Goal: Check status: Check status

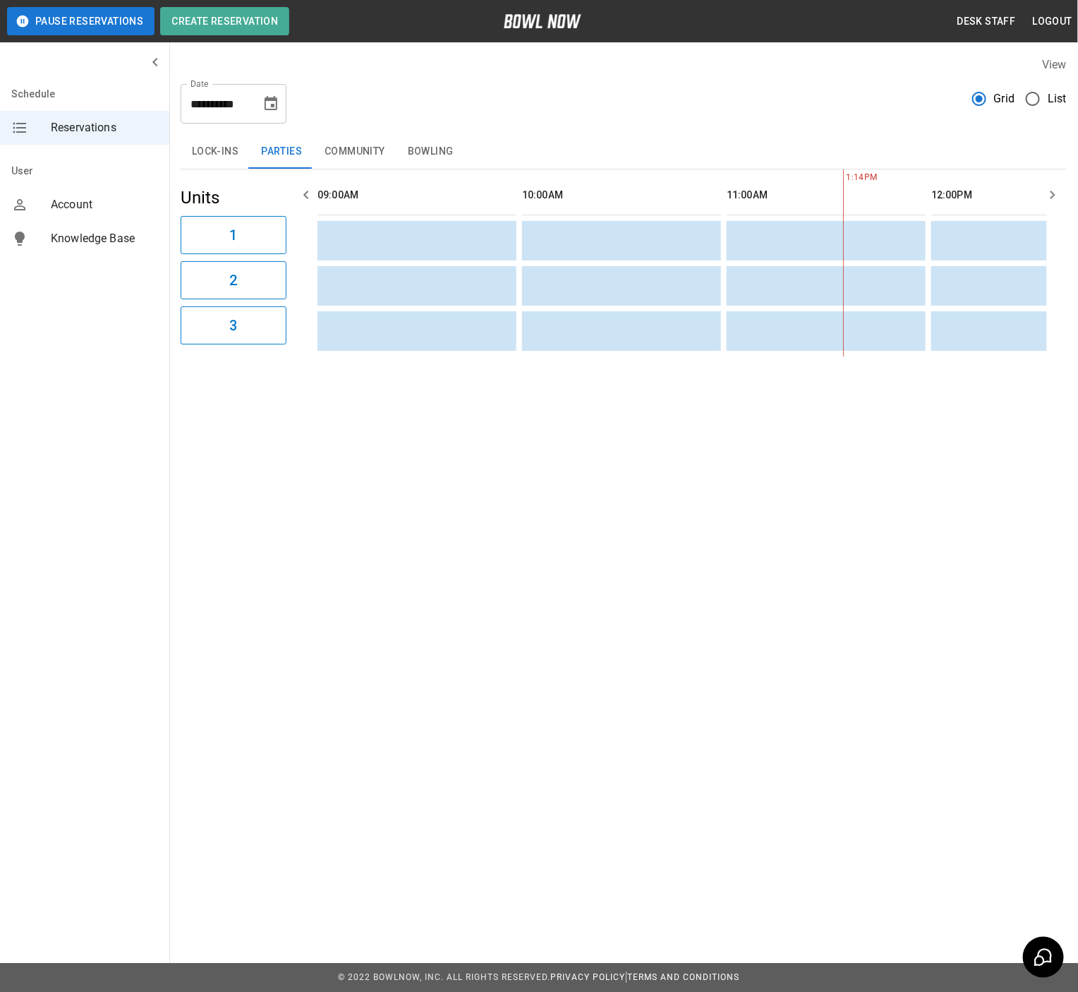
scroll to position [0, 587]
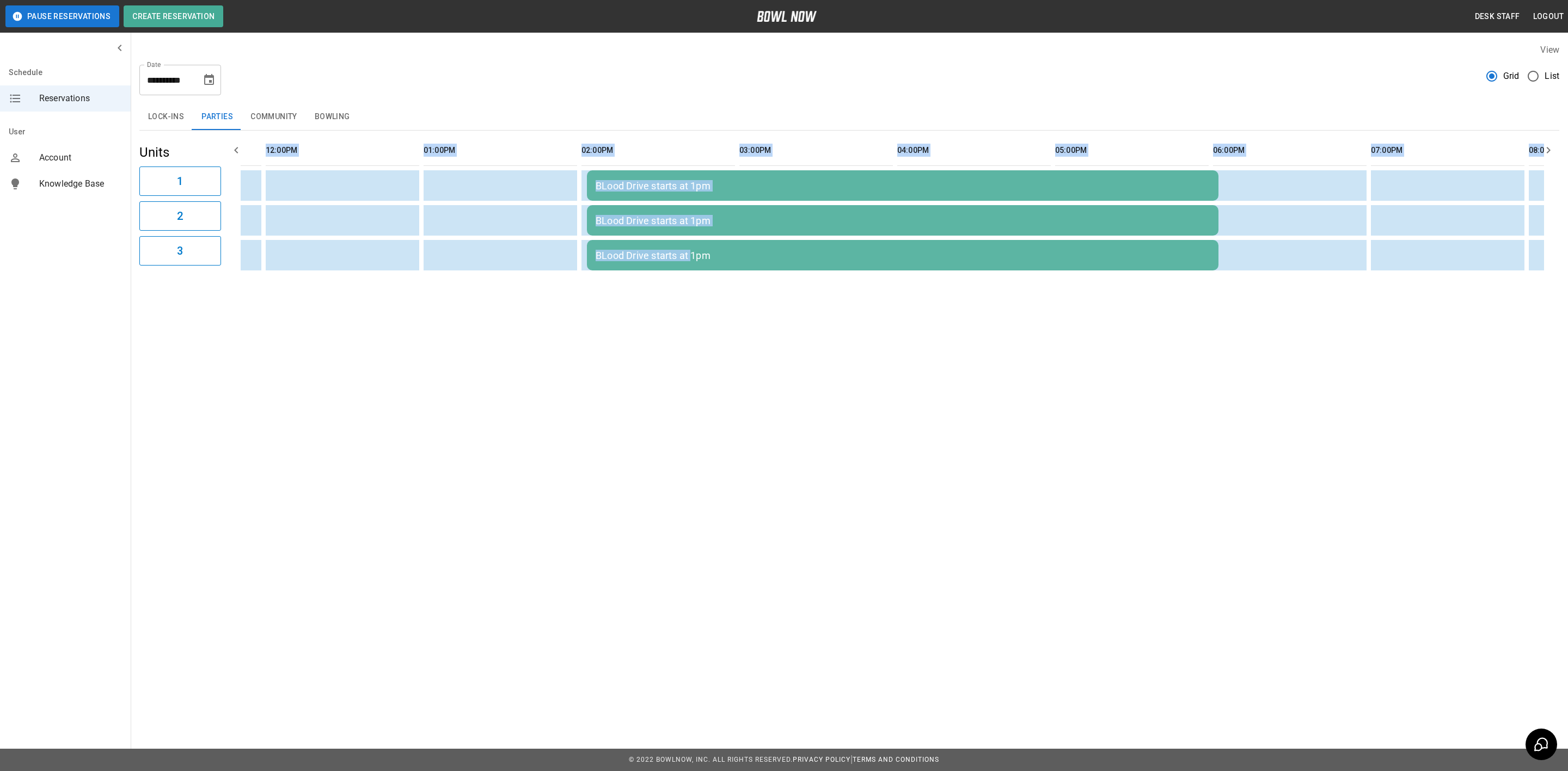
drag, startPoint x: 687, startPoint y: 273, endPoint x: 983, endPoint y: 317, distance: 299.3
click at [831, 317] on div "**********" at bounding box center [784, 171] width 1568 height 342
click at [831, 157] on th "sticky table" at bounding box center [1360, 150] width 35 height 31
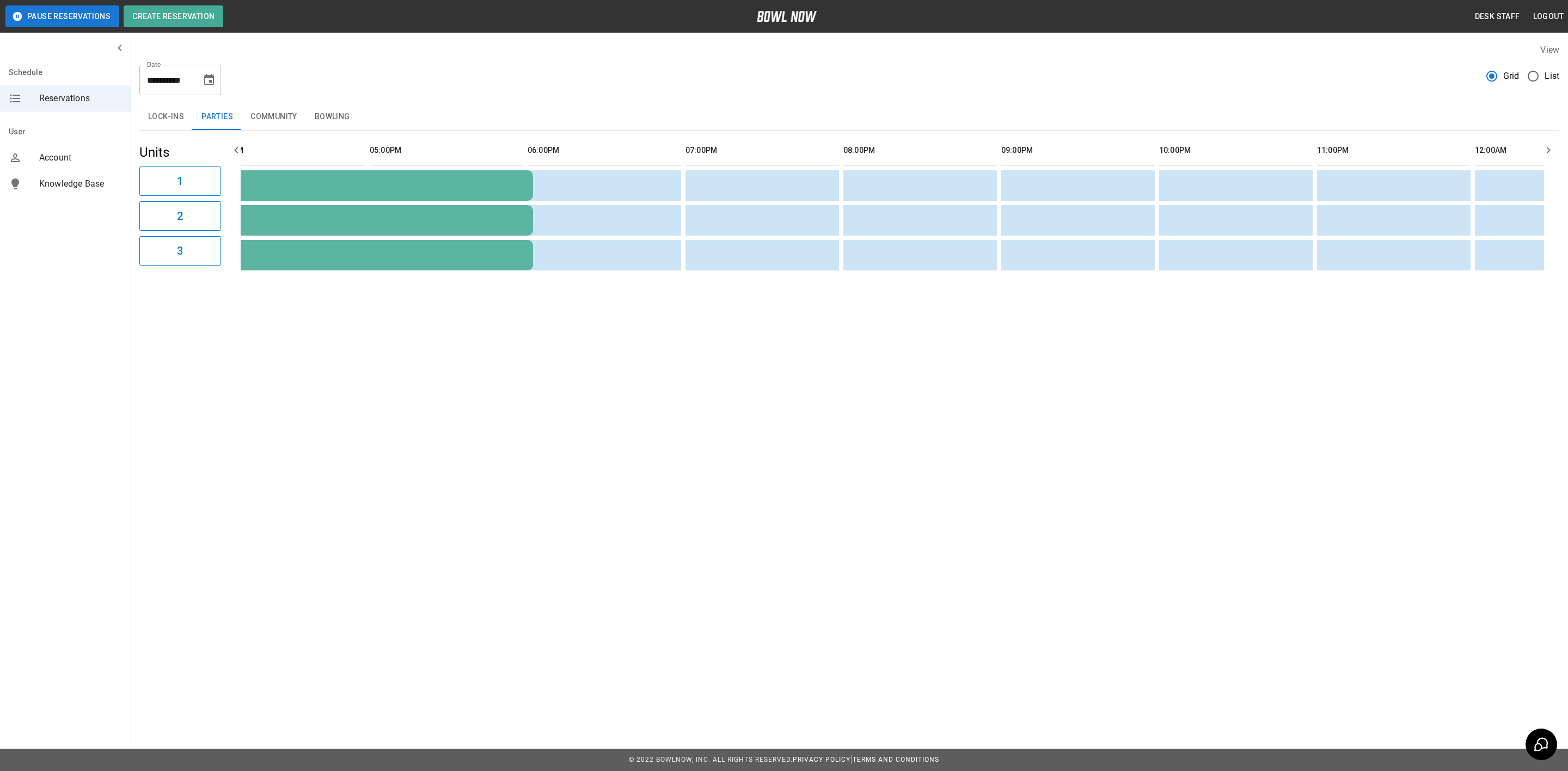
scroll to position [0, 1347]
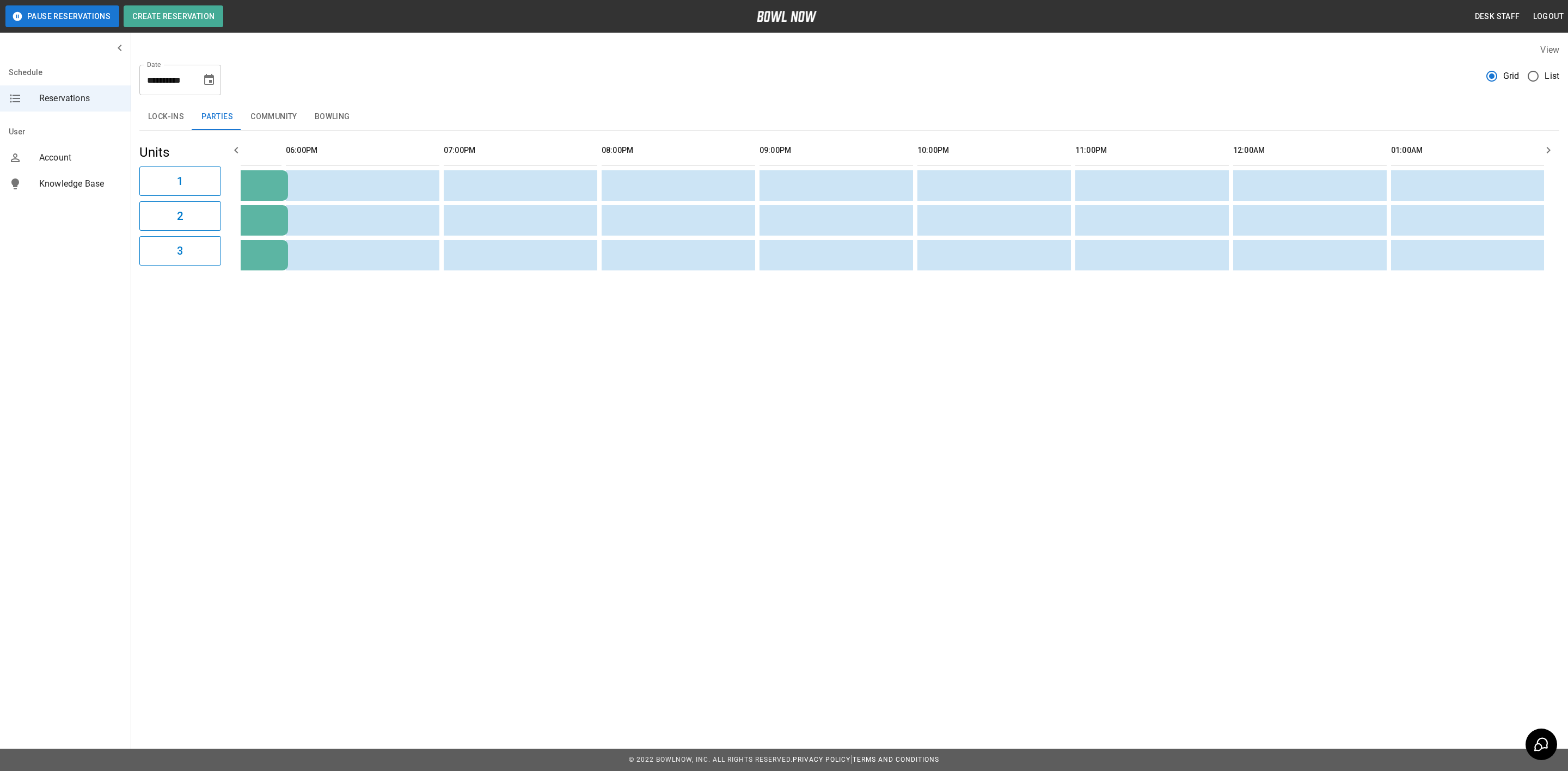
click at [204, 89] on button "Choose date, selected date is Sep 25, 2025" at bounding box center [209, 80] width 22 height 22
click at [204, 219] on button "26" at bounding box center [210, 219] width 19 height 19
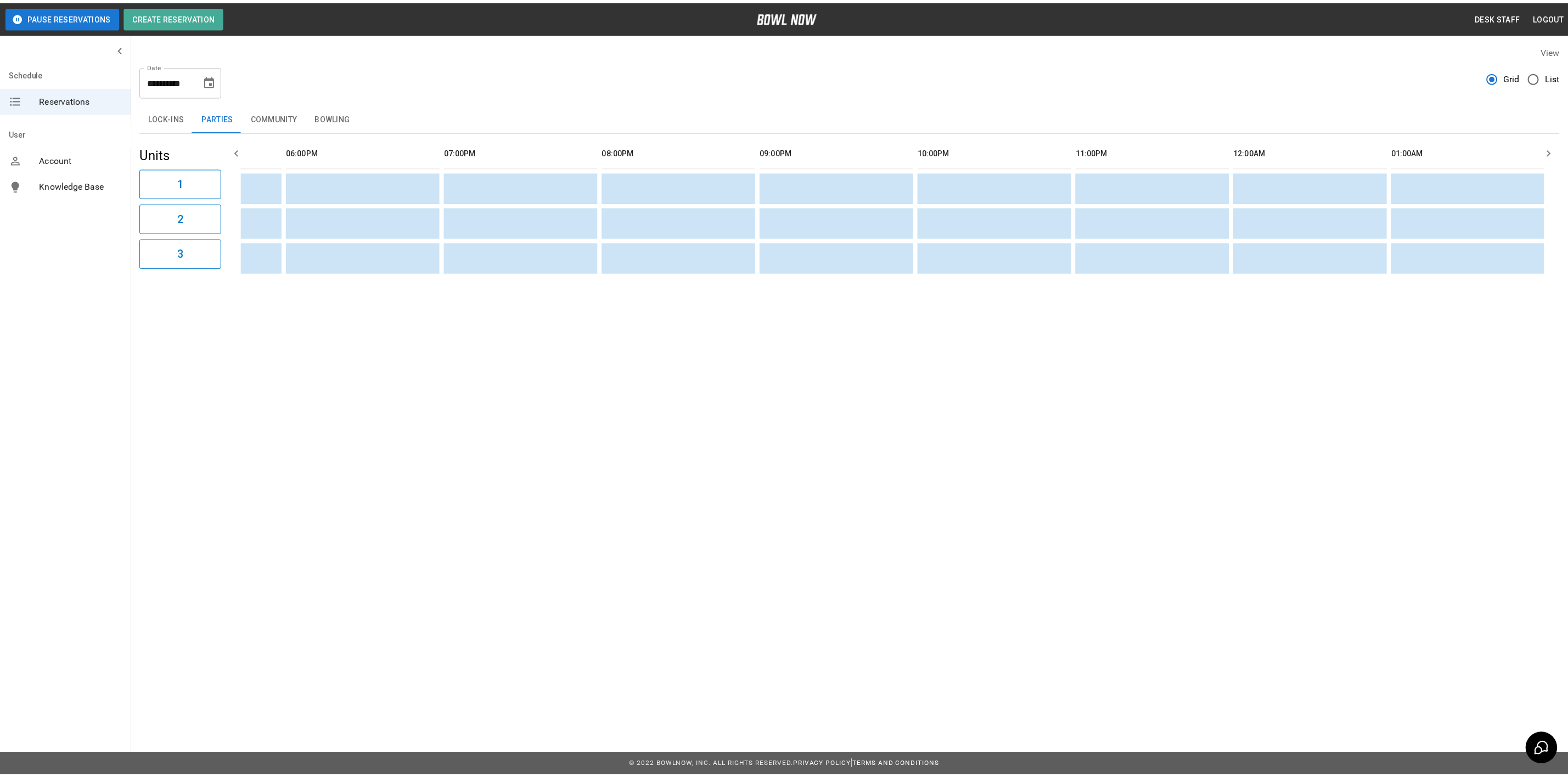
scroll to position [0, 636]
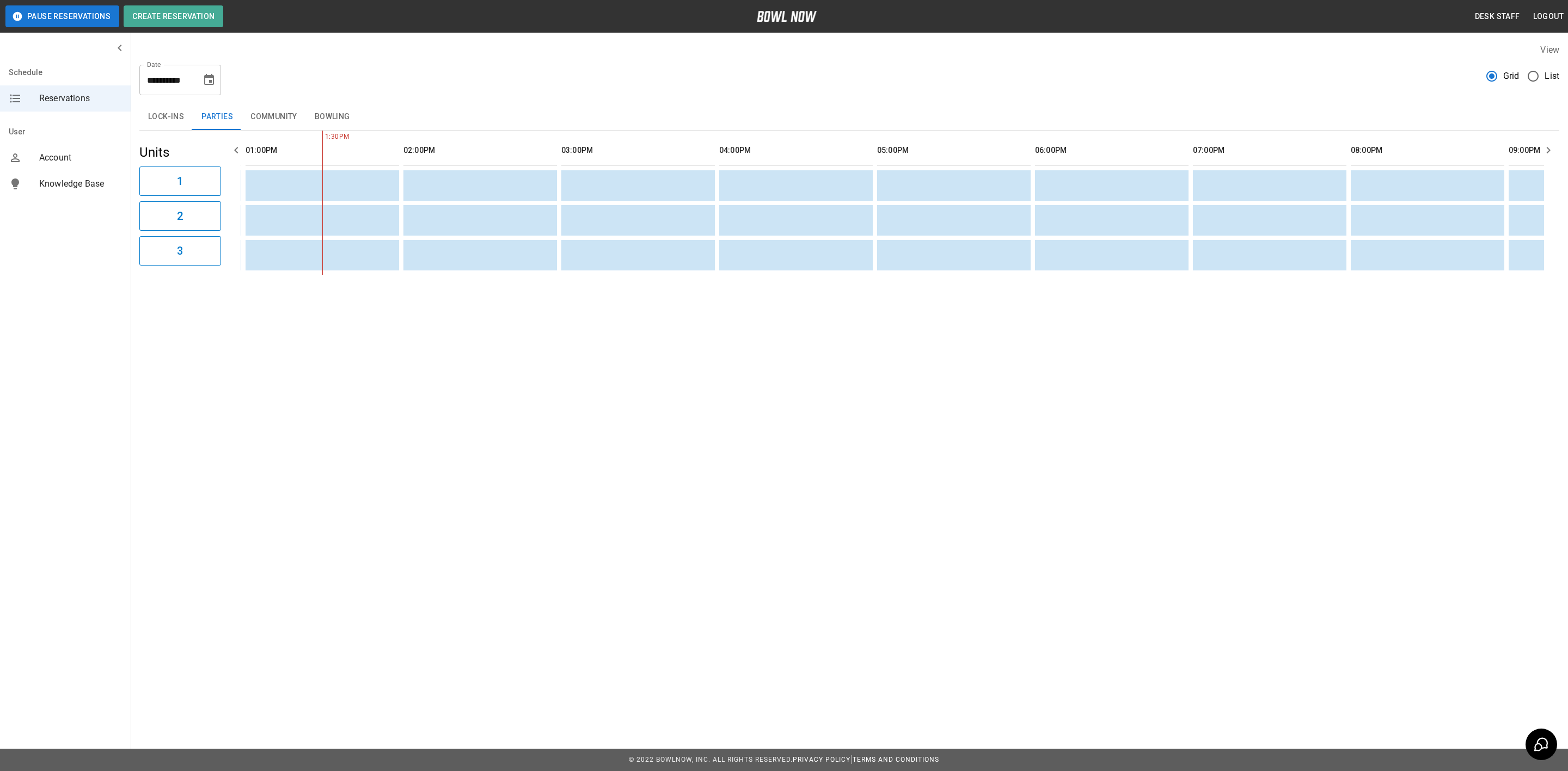
click at [314, 120] on button "Bowling" at bounding box center [332, 117] width 52 height 26
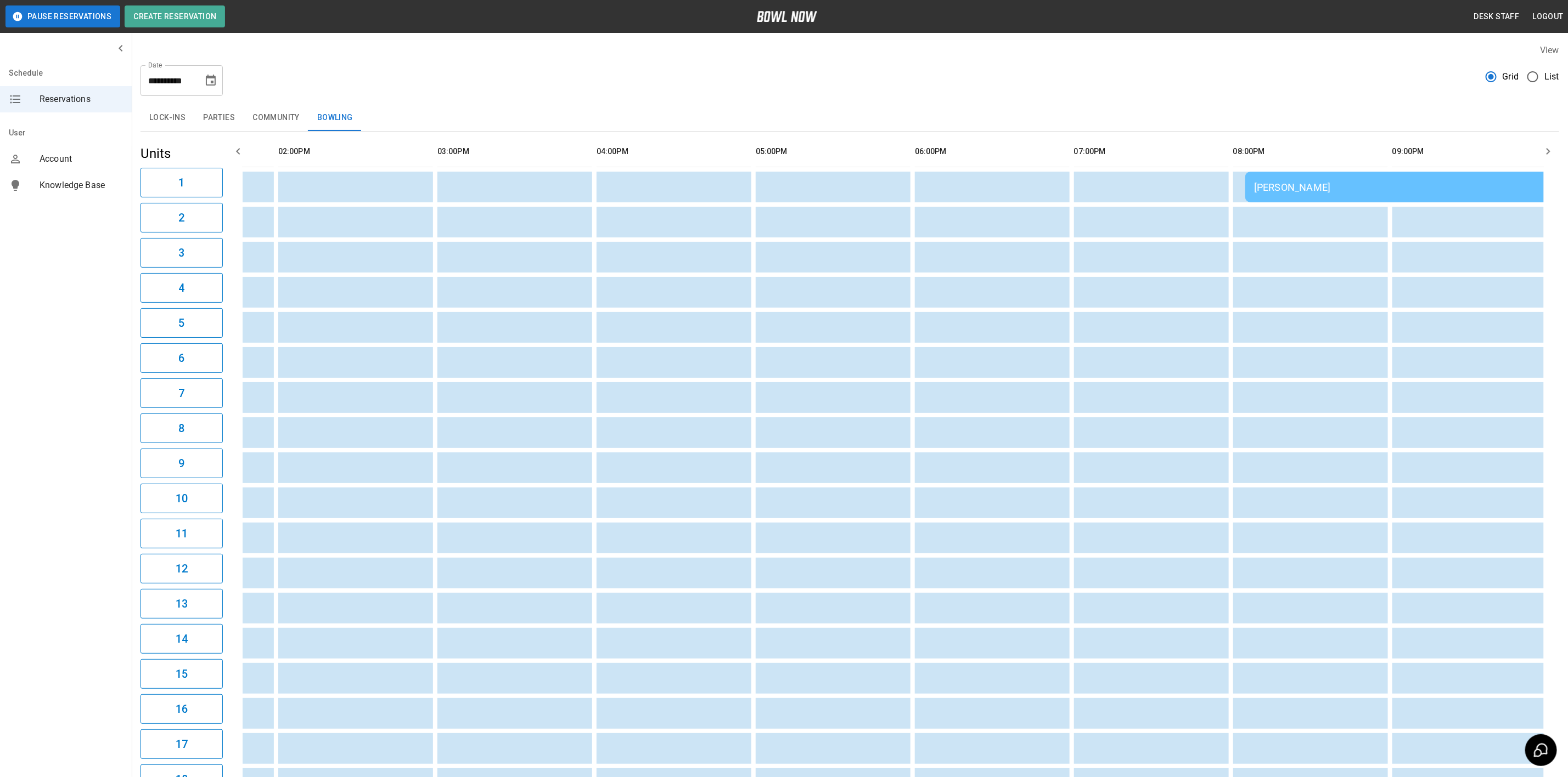
scroll to position [0, 0]
click at [838, 186] on div "[PERSON_NAME]" at bounding box center [1398, 187] width 299 height 12
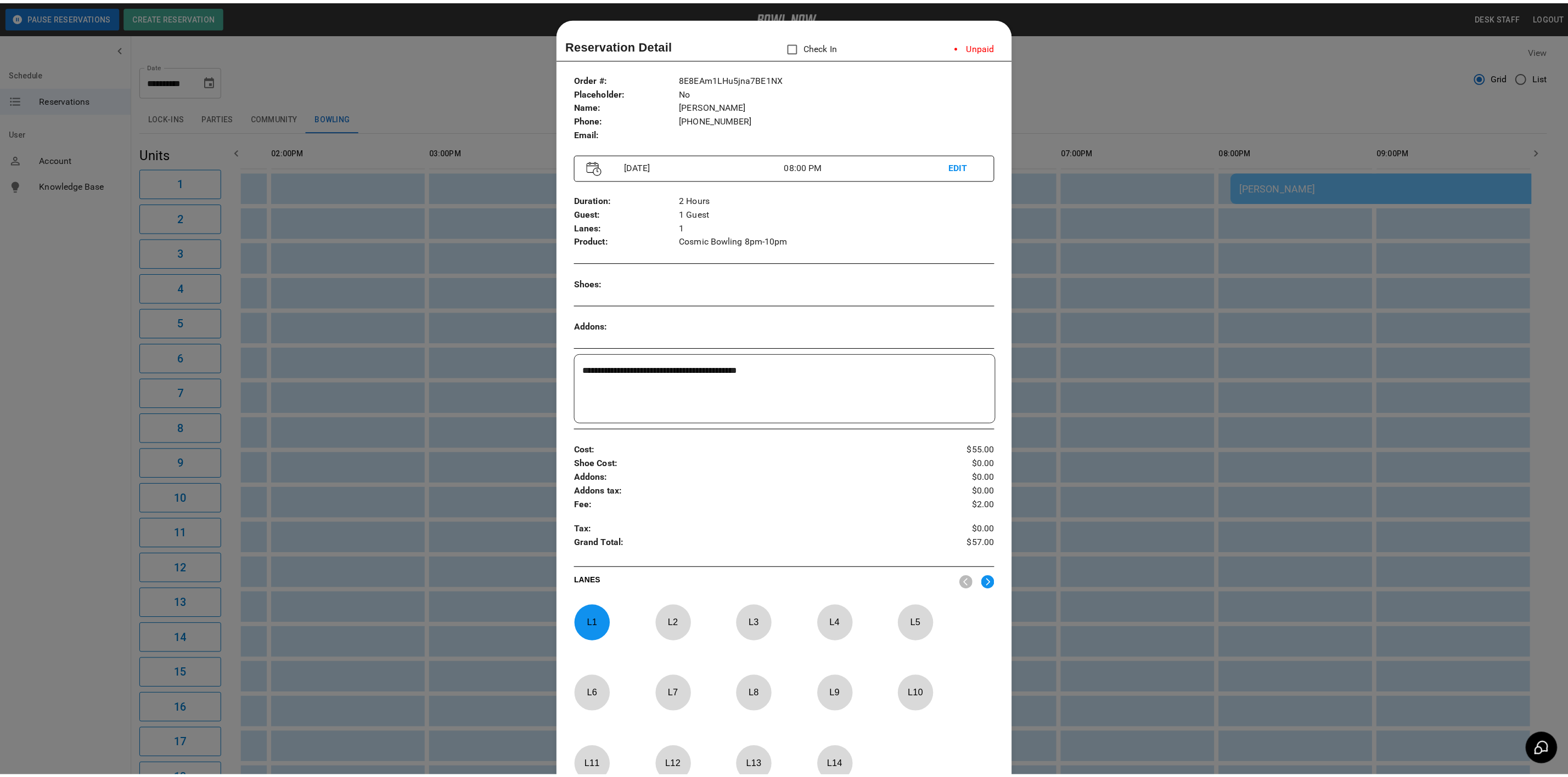
scroll to position [17, 0]
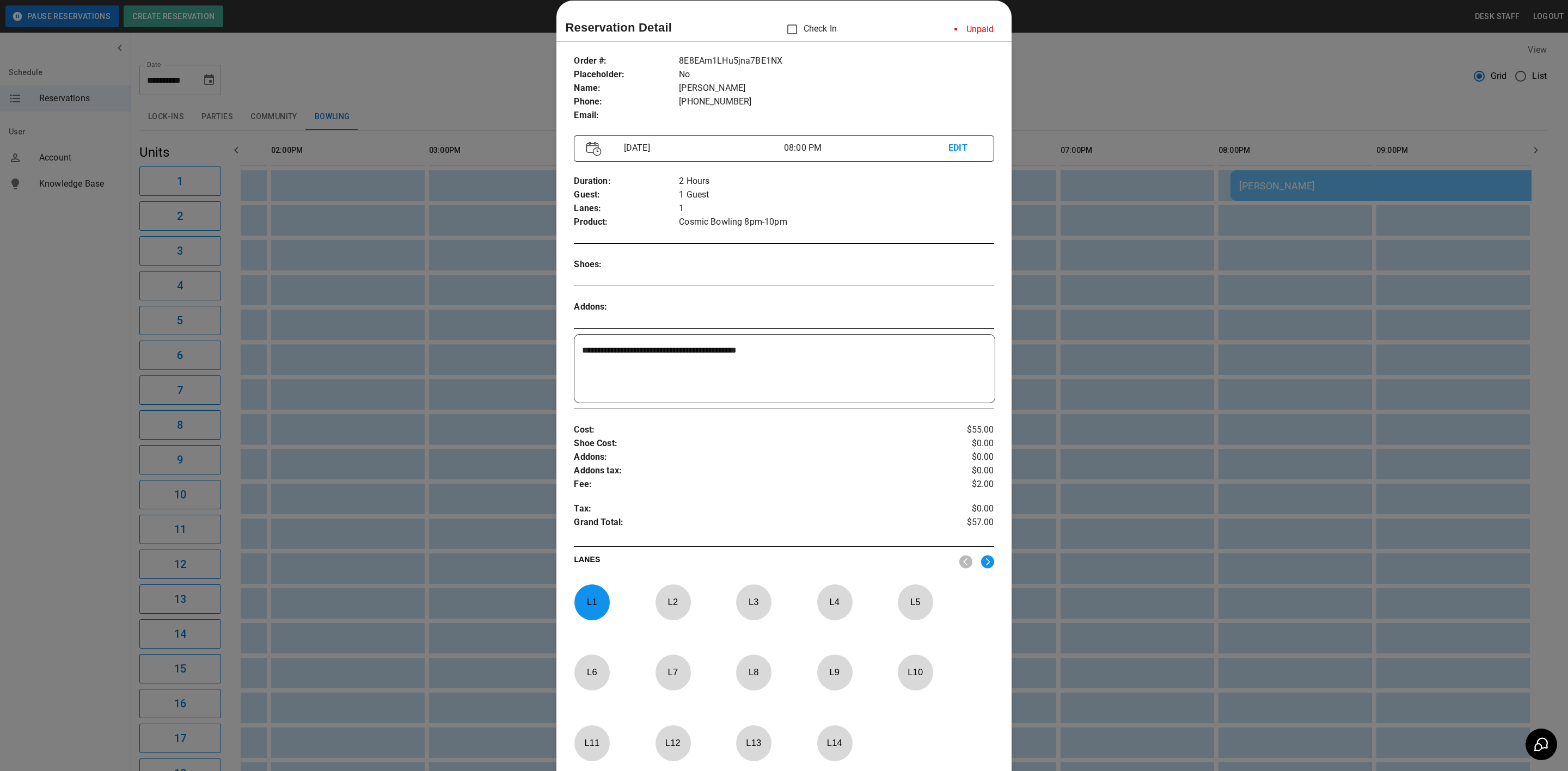
click at [831, 19] on li "Unpaid" at bounding box center [974, 29] width 57 height 22
click at [831, 99] on div at bounding box center [784, 386] width 1568 height 771
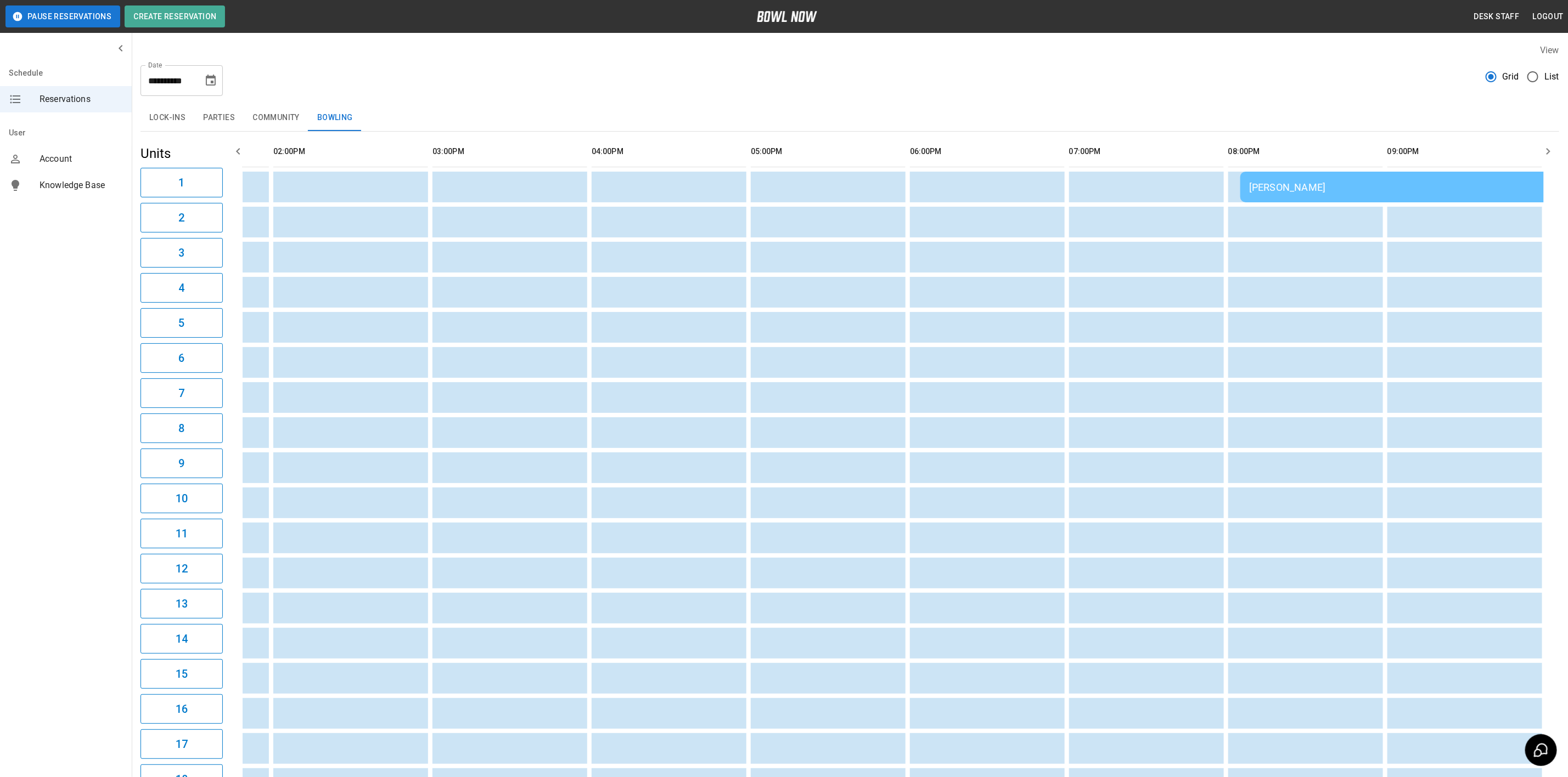
click at [838, 88] on div "**********" at bounding box center [850, 76] width 1419 height 40
click at [210, 75] on icon "Choose date, selected date is Sep 26, 2025" at bounding box center [211, 80] width 10 height 11
click at [234, 222] on button "27" at bounding box center [233, 221] width 19 height 19
click at [211, 221] on button "26" at bounding box center [211, 221] width 19 height 19
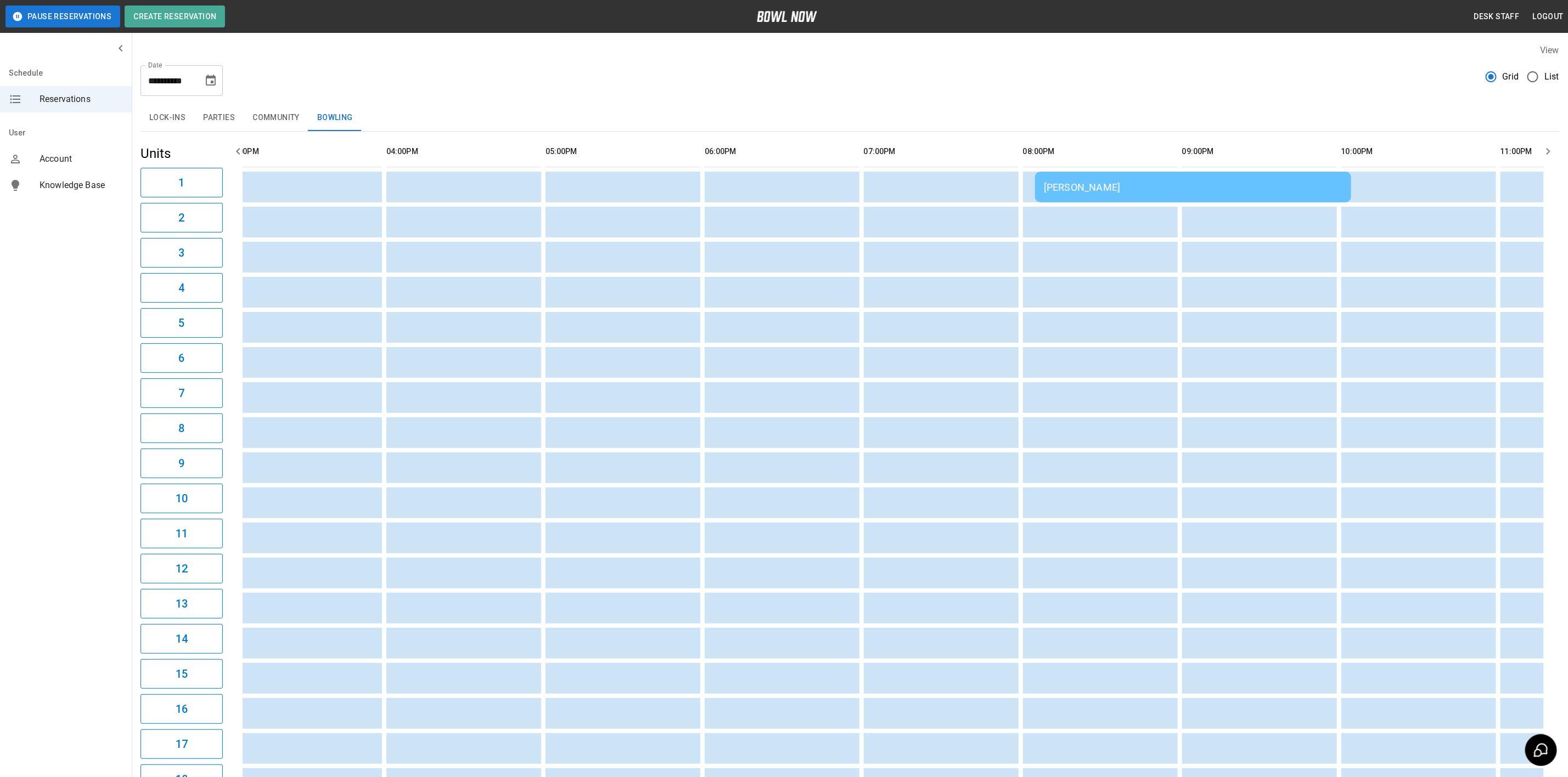
scroll to position [0, 1203]
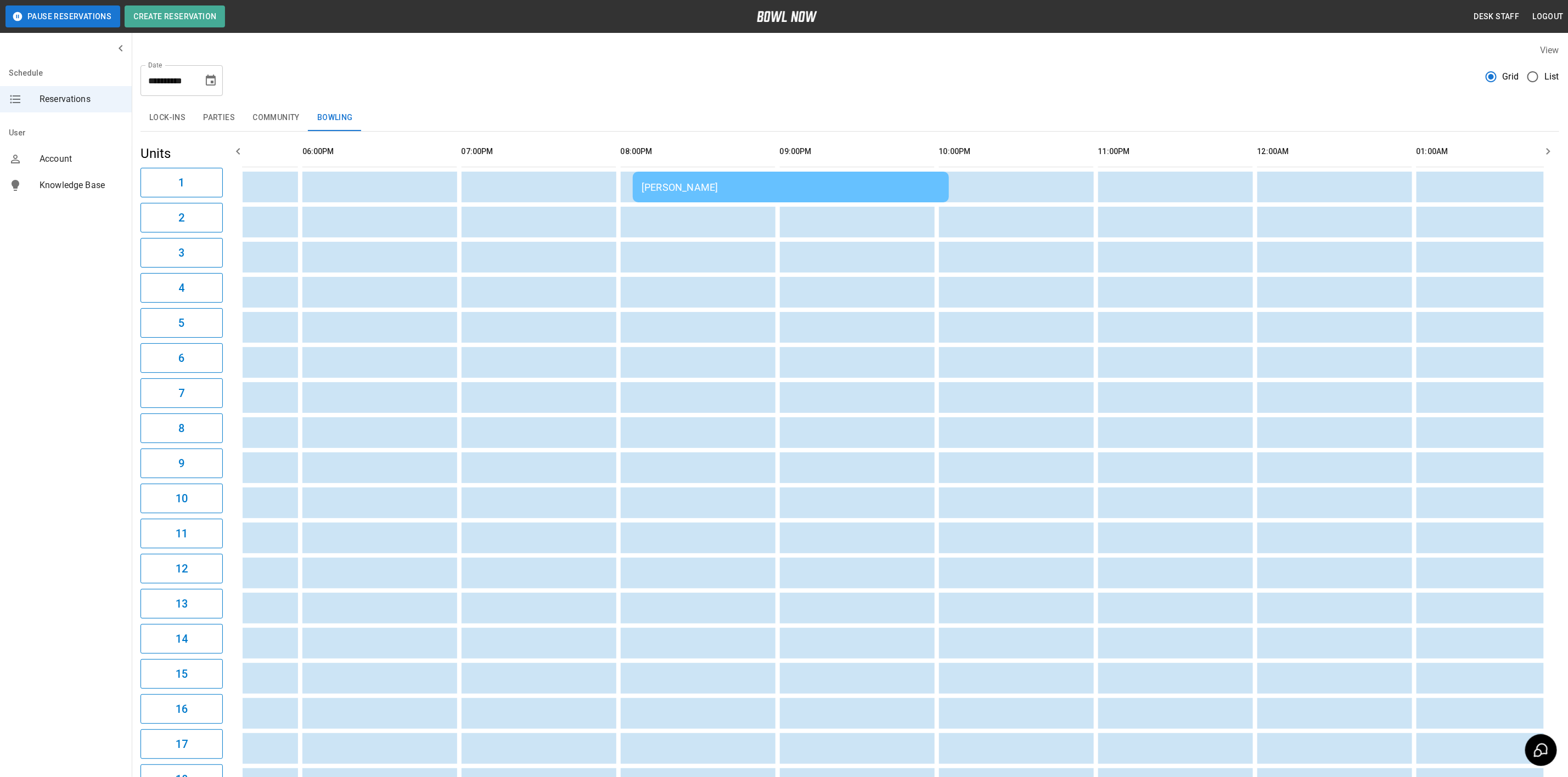
click at [204, 78] on icon "Choose date, selected date is Sep 26, 2025" at bounding box center [211, 80] width 13 height 13
click at [277, 116] on button "Community" at bounding box center [275, 118] width 65 height 26
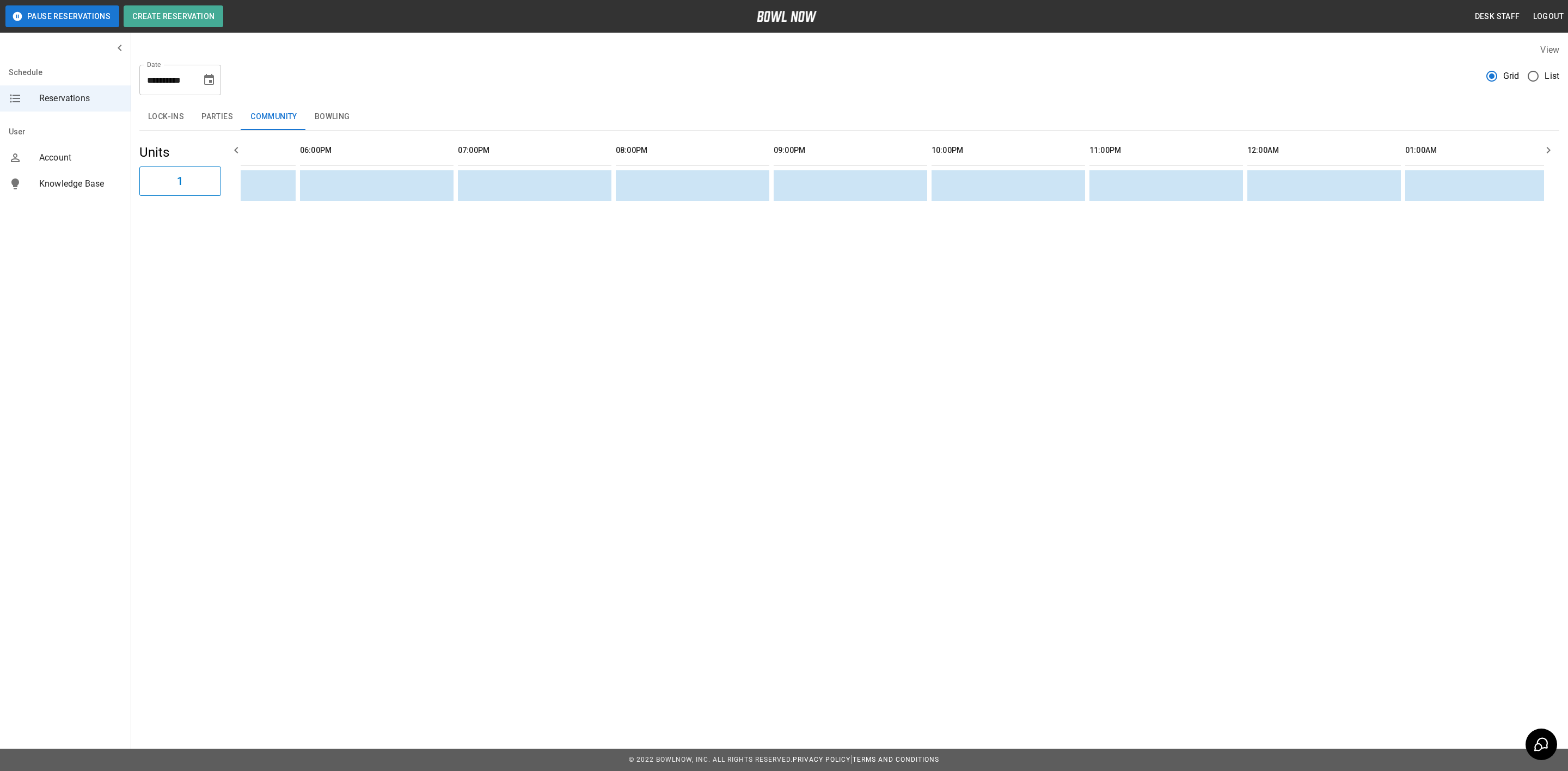
scroll to position [0, 1347]
click at [207, 79] on icon "Choose date, selected date is Sep 26, 2025" at bounding box center [209, 79] width 13 height 13
click at [231, 219] on button "27" at bounding box center [231, 219] width 19 height 19
click at [195, 118] on button "Parties" at bounding box center [217, 117] width 49 height 26
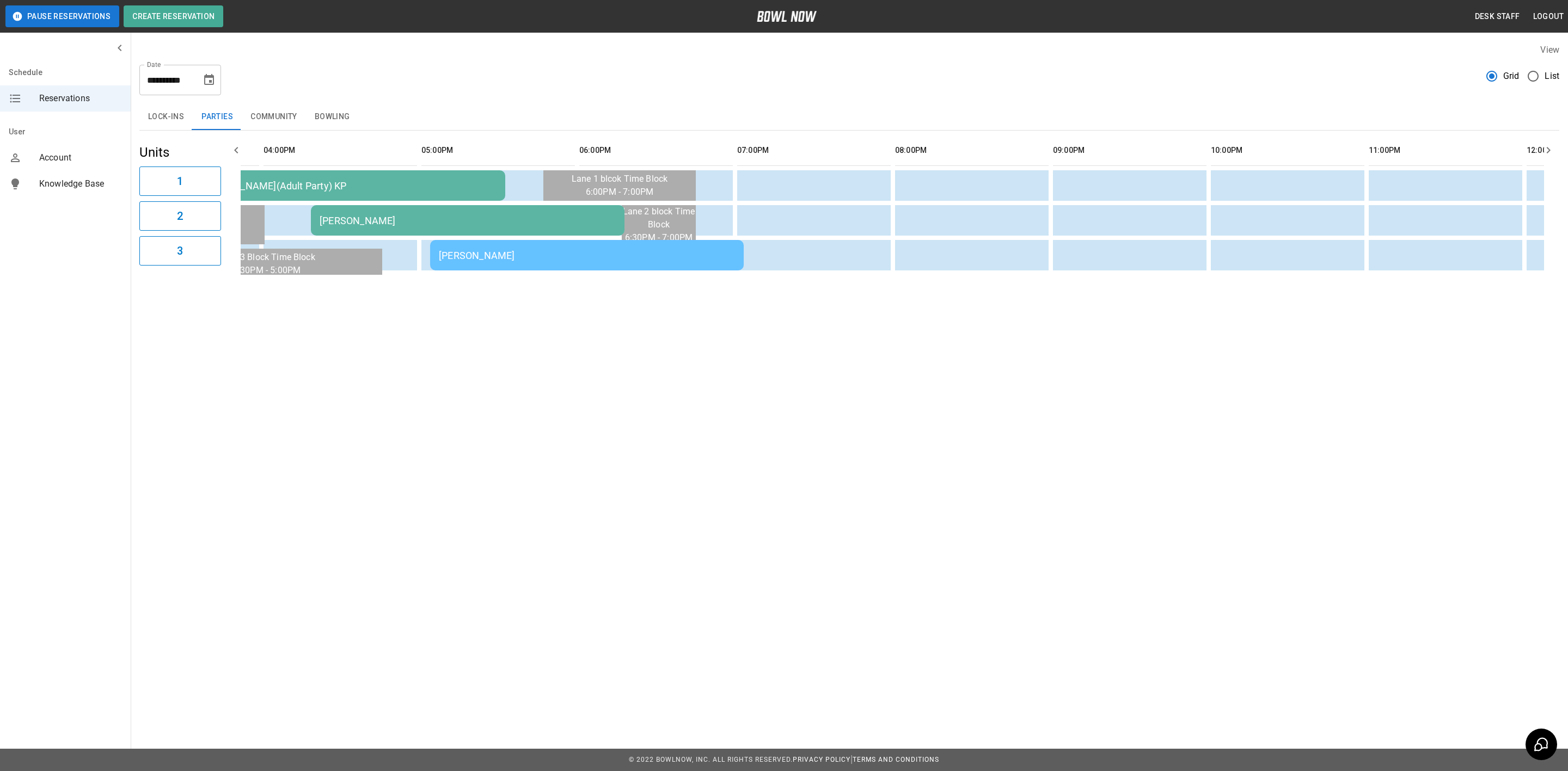
scroll to position [0, 1071]
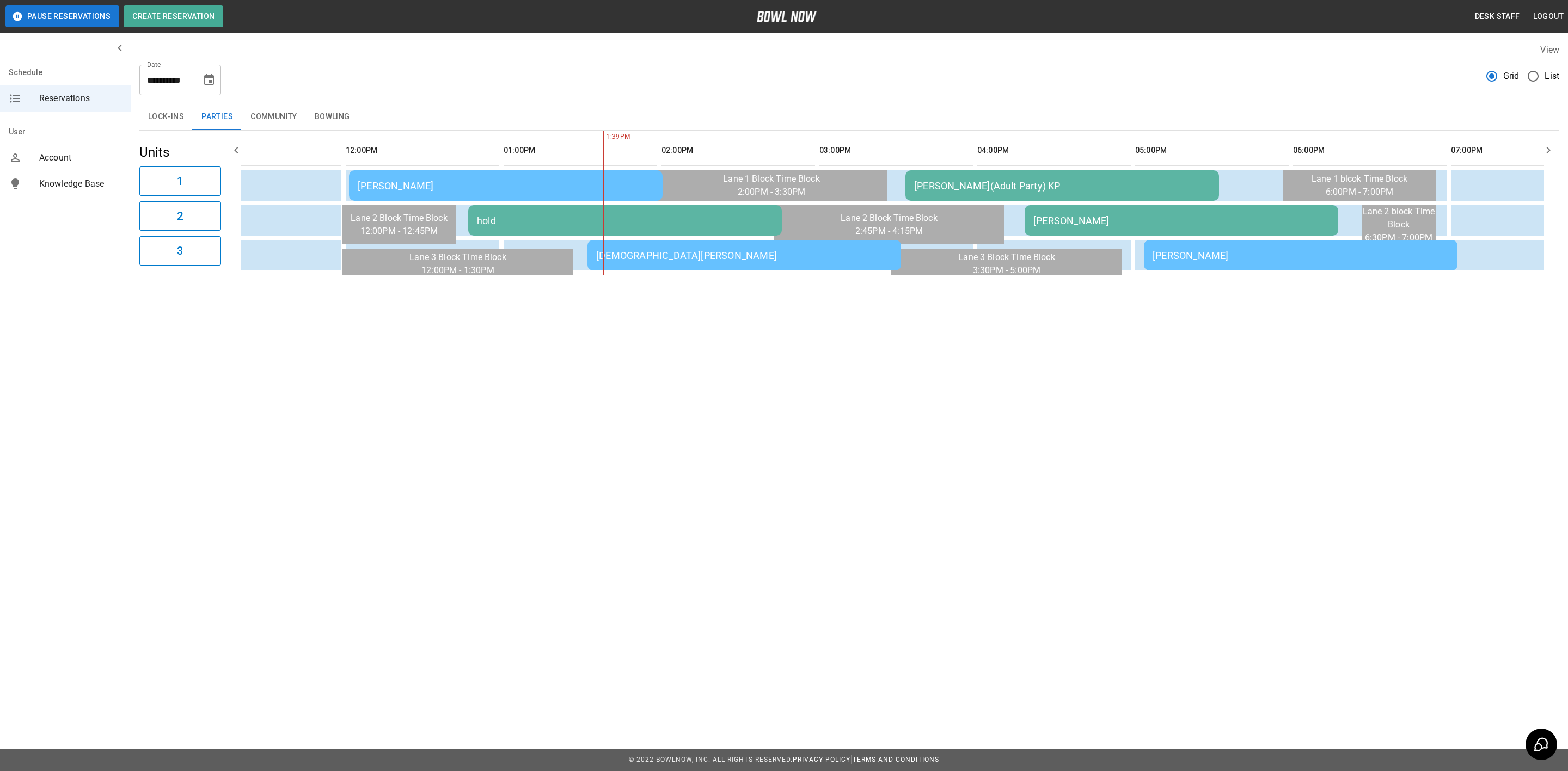
click at [467, 194] on td "[PERSON_NAME]" at bounding box center [505, 186] width 314 height 31
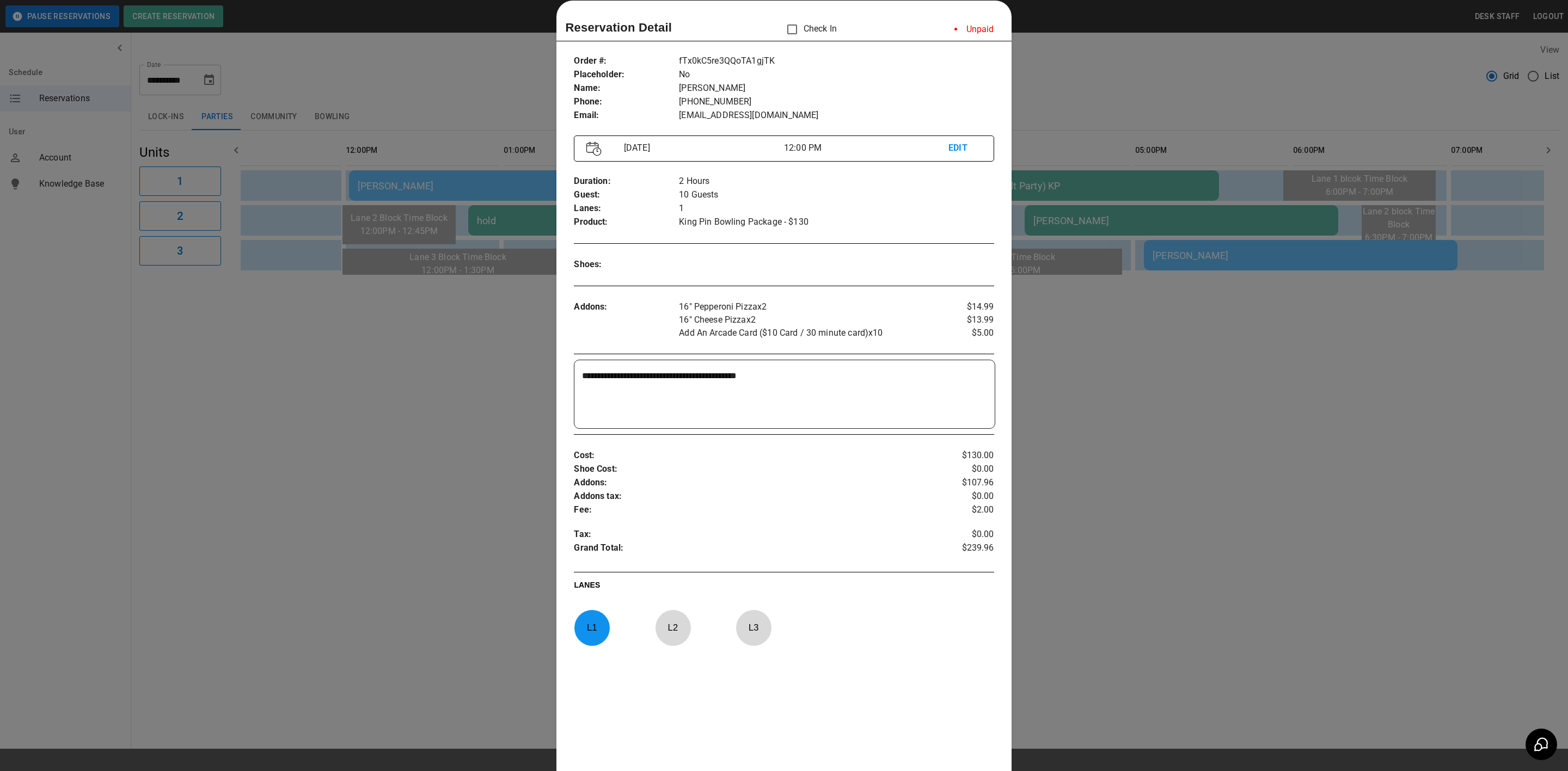
click at [465, 355] on div at bounding box center [784, 386] width 1568 height 771
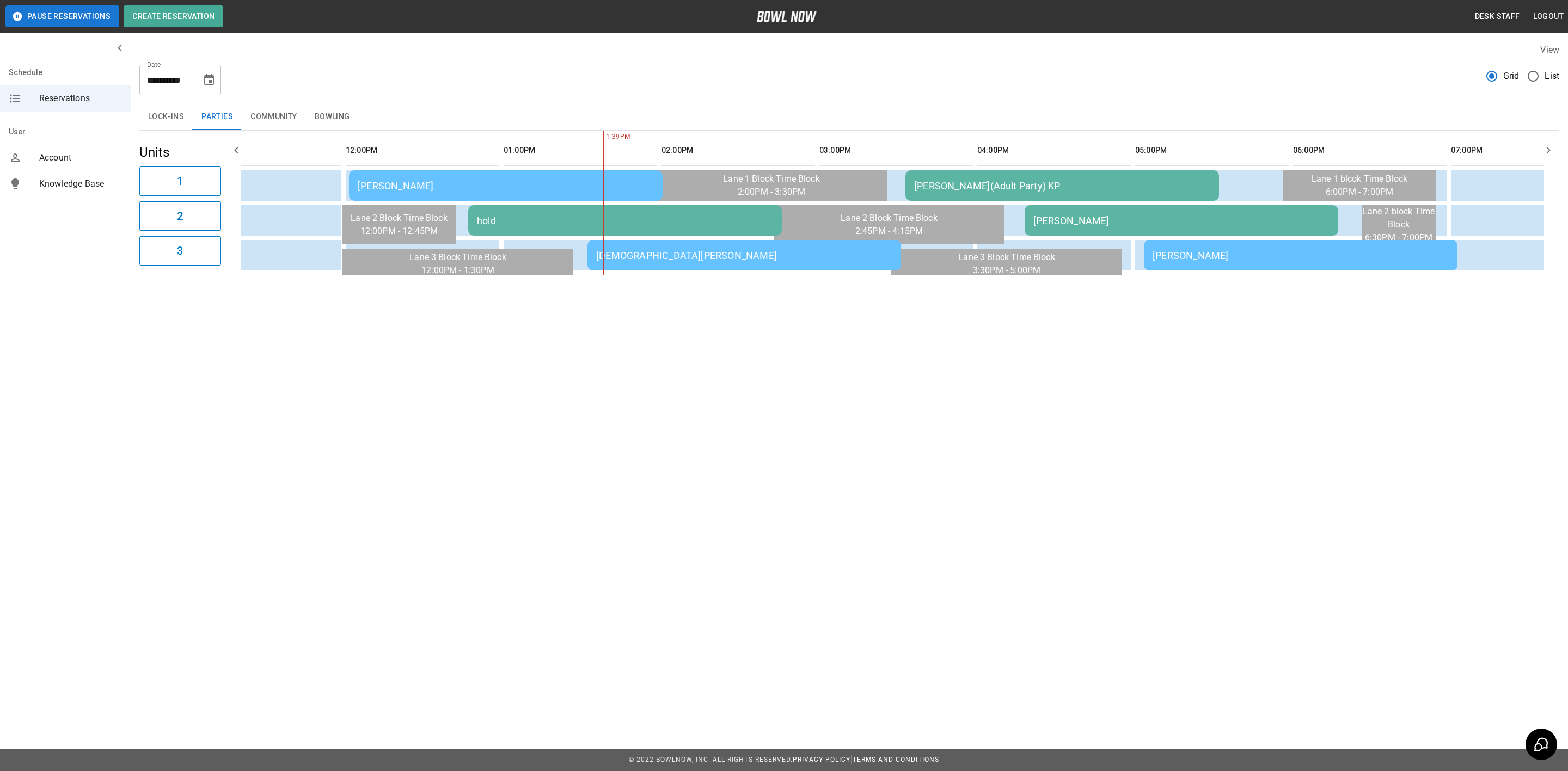
click at [511, 217] on div "hold" at bounding box center [625, 221] width 296 height 12
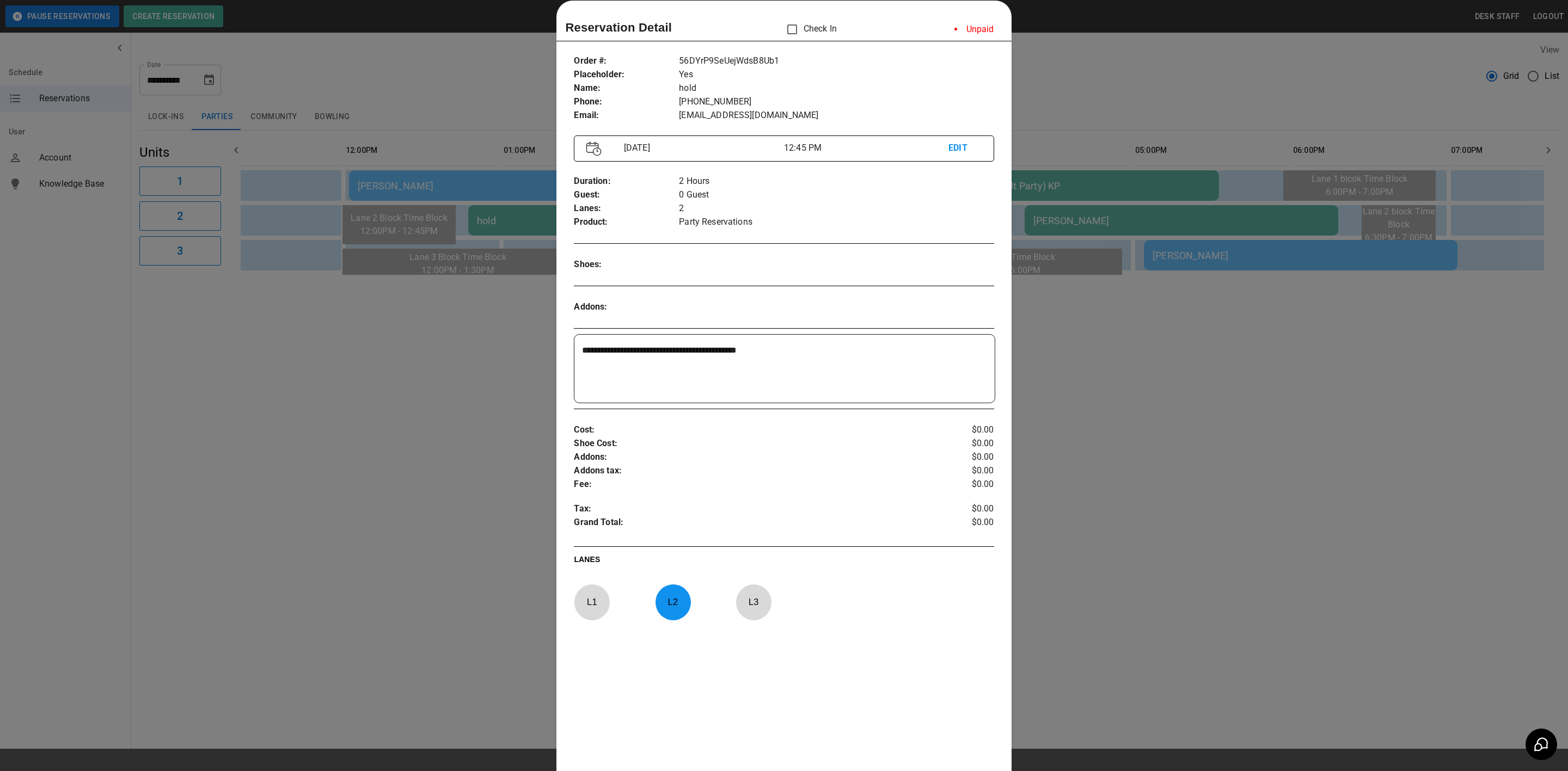
click at [368, 434] on div at bounding box center [784, 386] width 1568 height 771
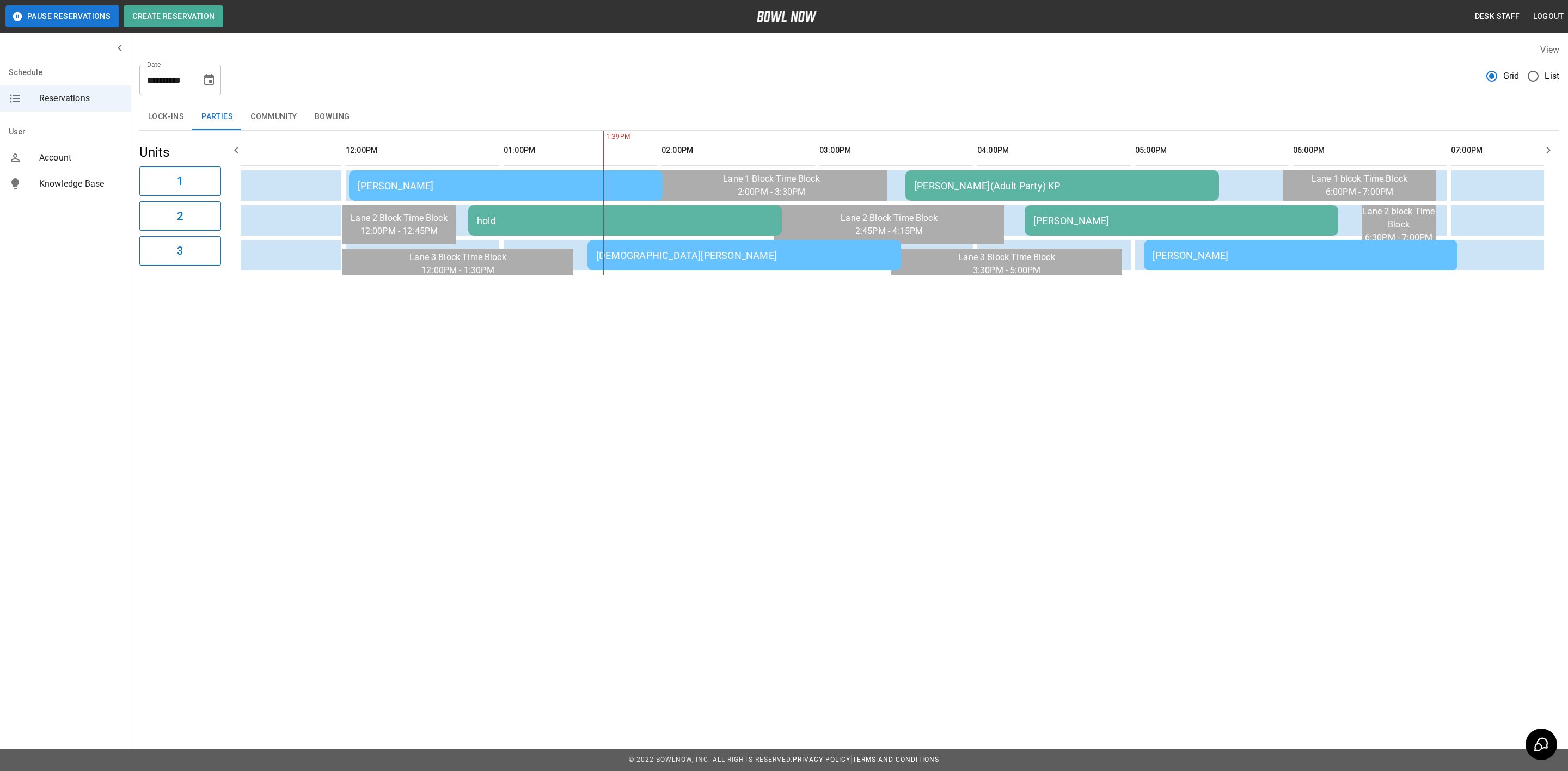
click at [534, 183] on div "[PERSON_NAME]" at bounding box center [506, 186] width 296 height 12
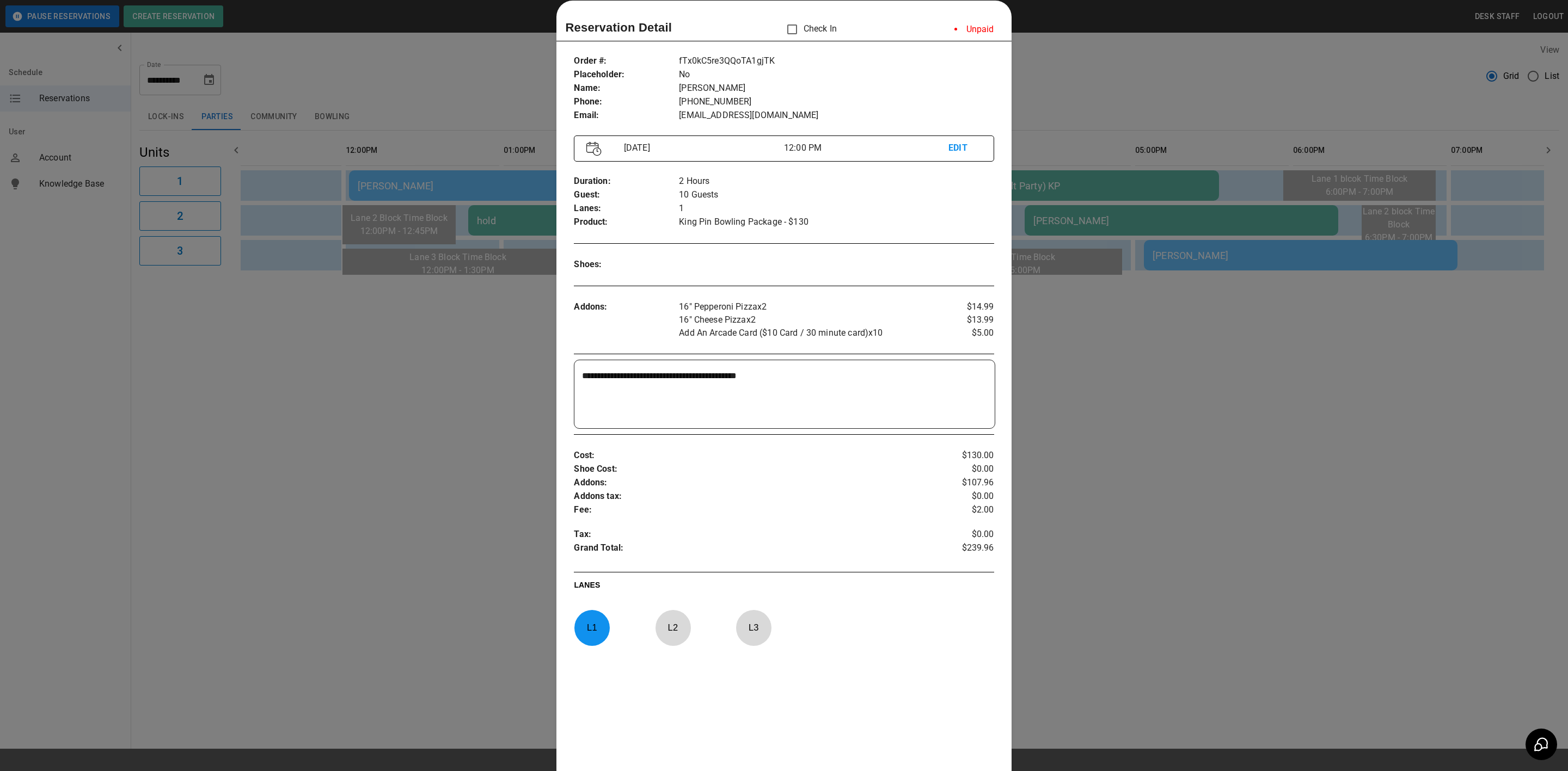
click at [342, 453] on div at bounding box center [784, 386] width 1568 height 771
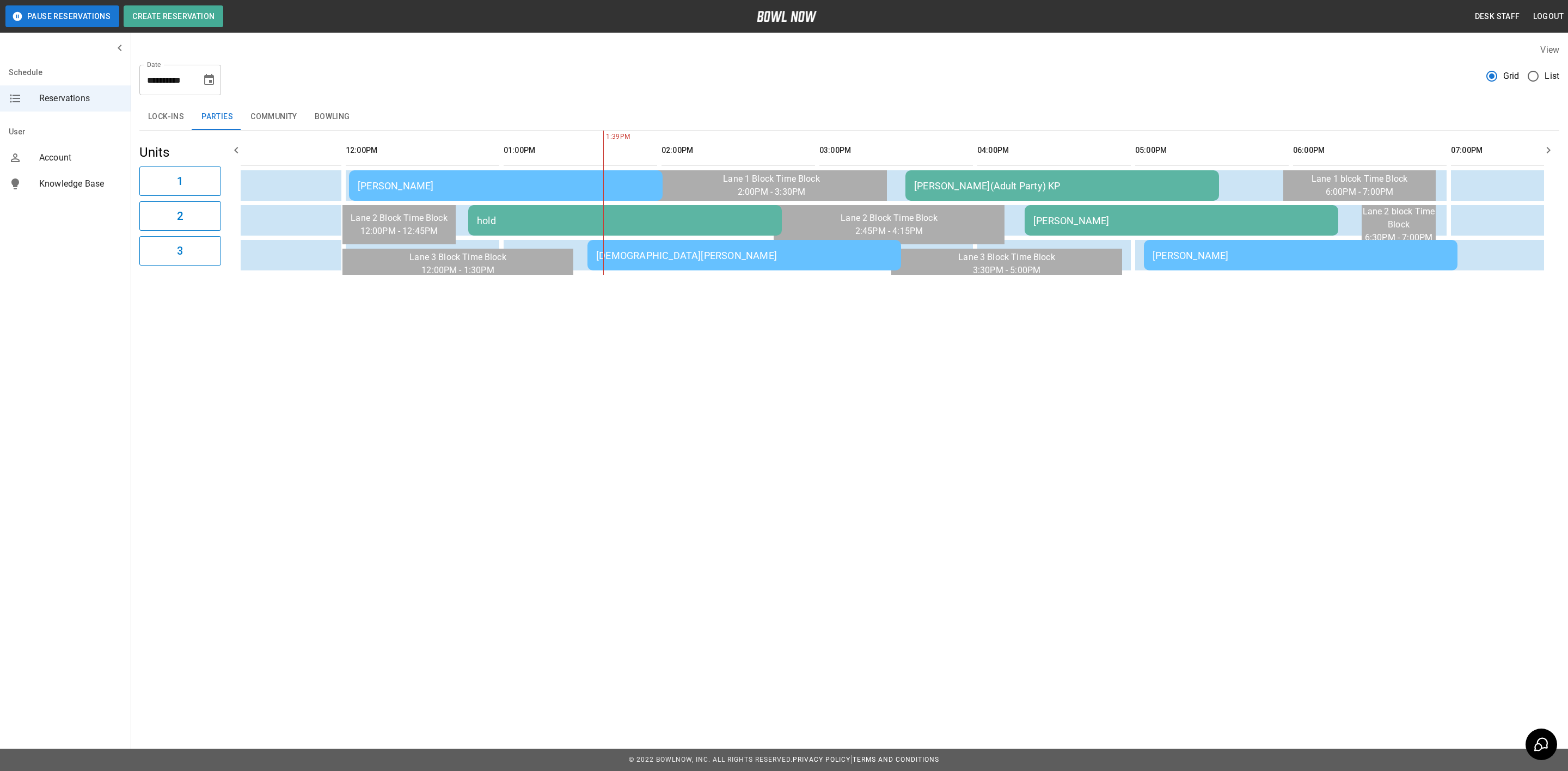
click at [704, 255] on div "[DEMOGRAPHIC_DATA][PERSON_NAME]" at bounding box center [744, 255] width 296 height 12
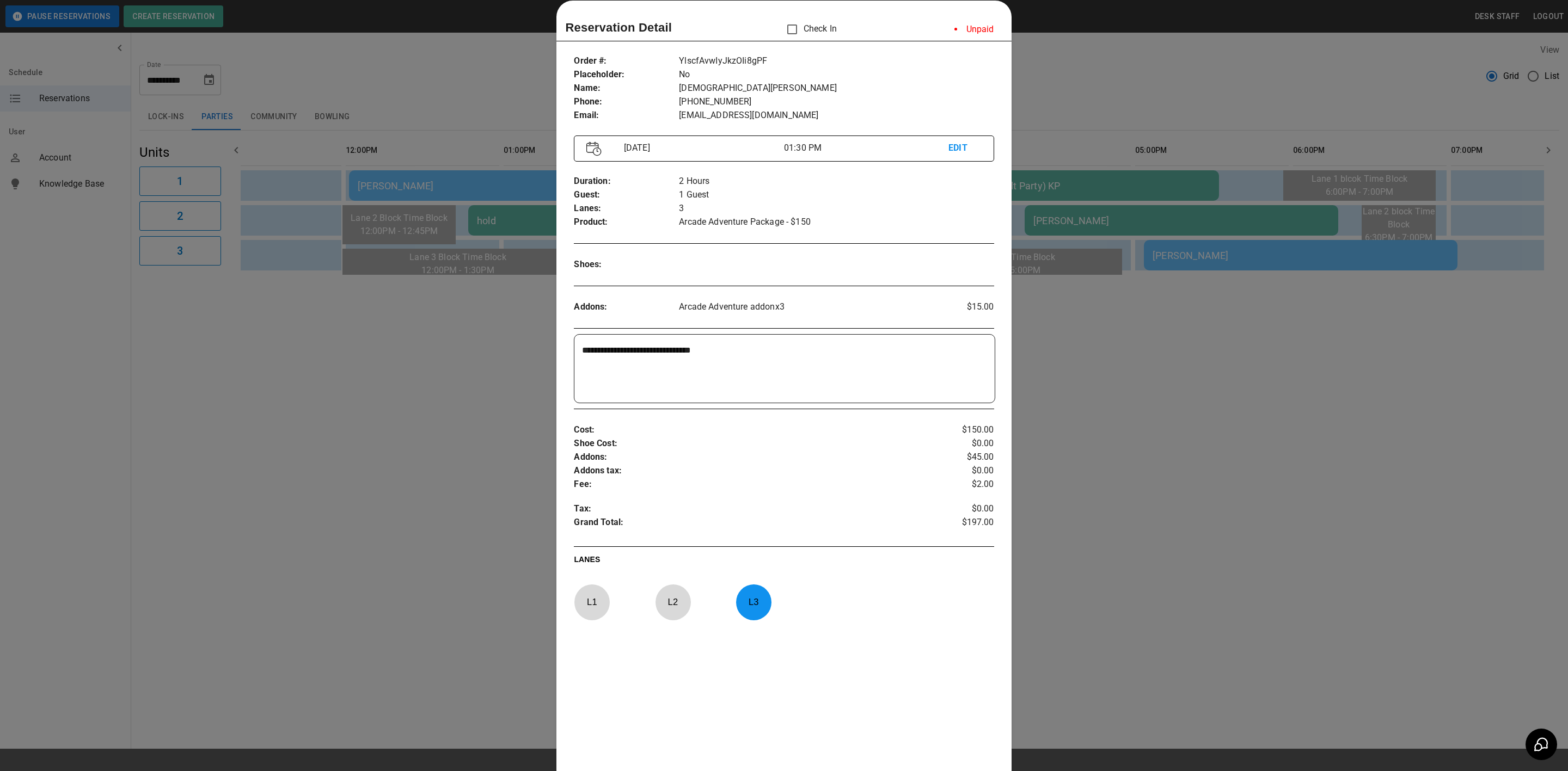
click at [475, 389] on div at bounding box center [784, 386] width 1568 height 771
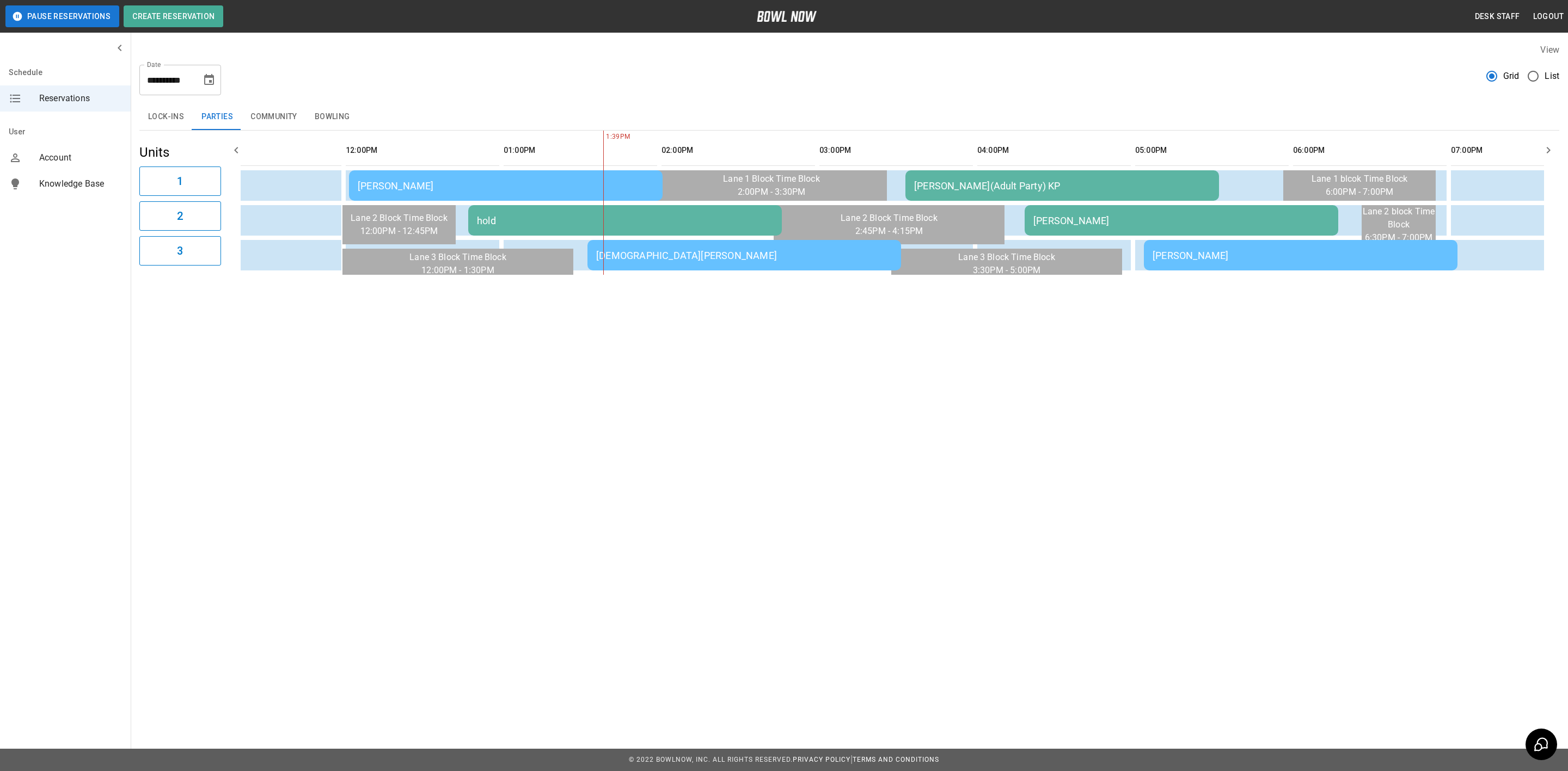
click at [831, 190] on div "[PERSON_NAME](Adult Party) KP" at bounding box center [1062, 186] width 296 height 12
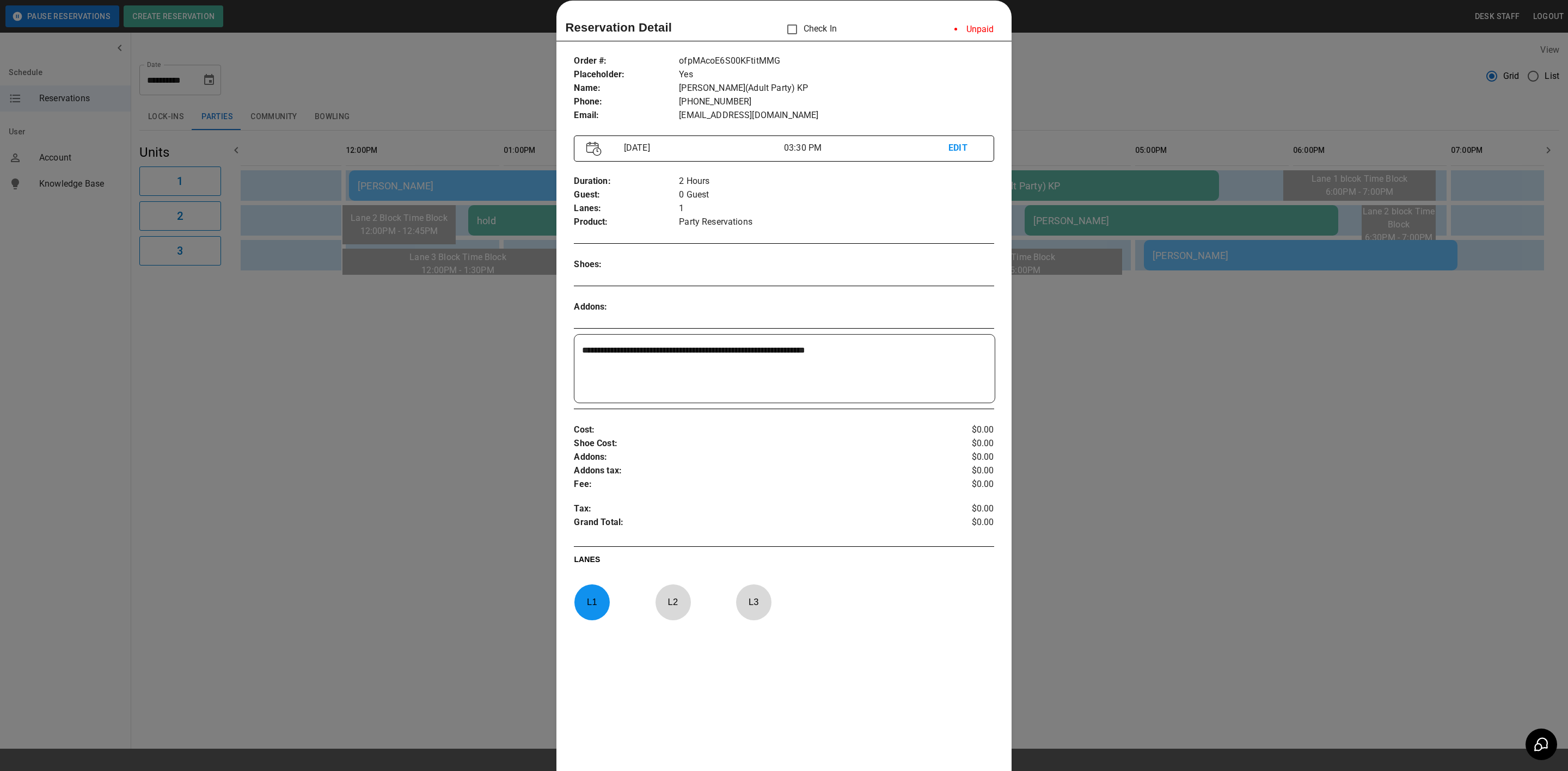
click at [831, 333] on div at bounding box center [784, 386] width 1568 height 771
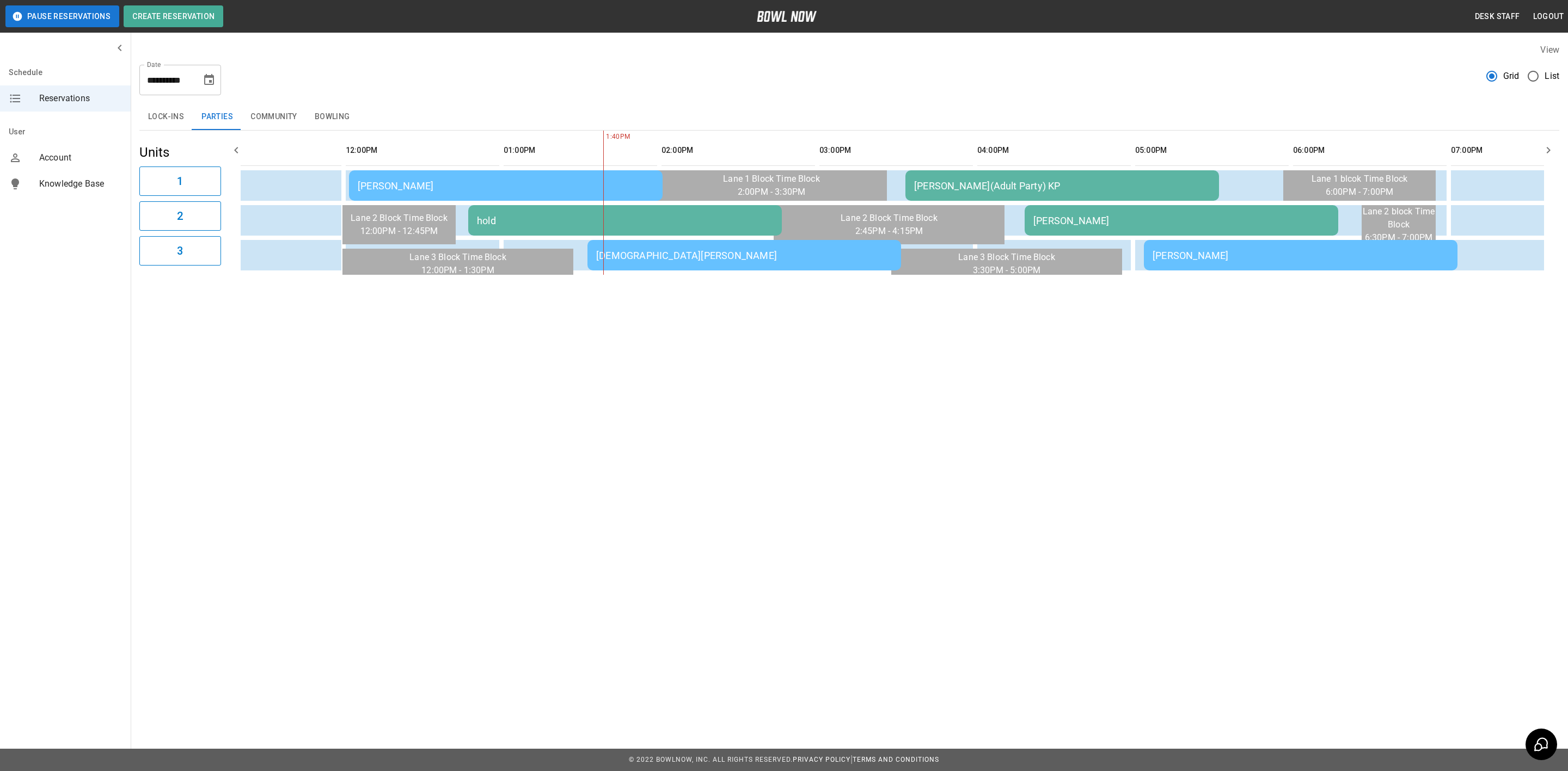
click at [831, 207] on td "[PERSON_NAME]" at bounding box center [1181, 221] width 314 height 31
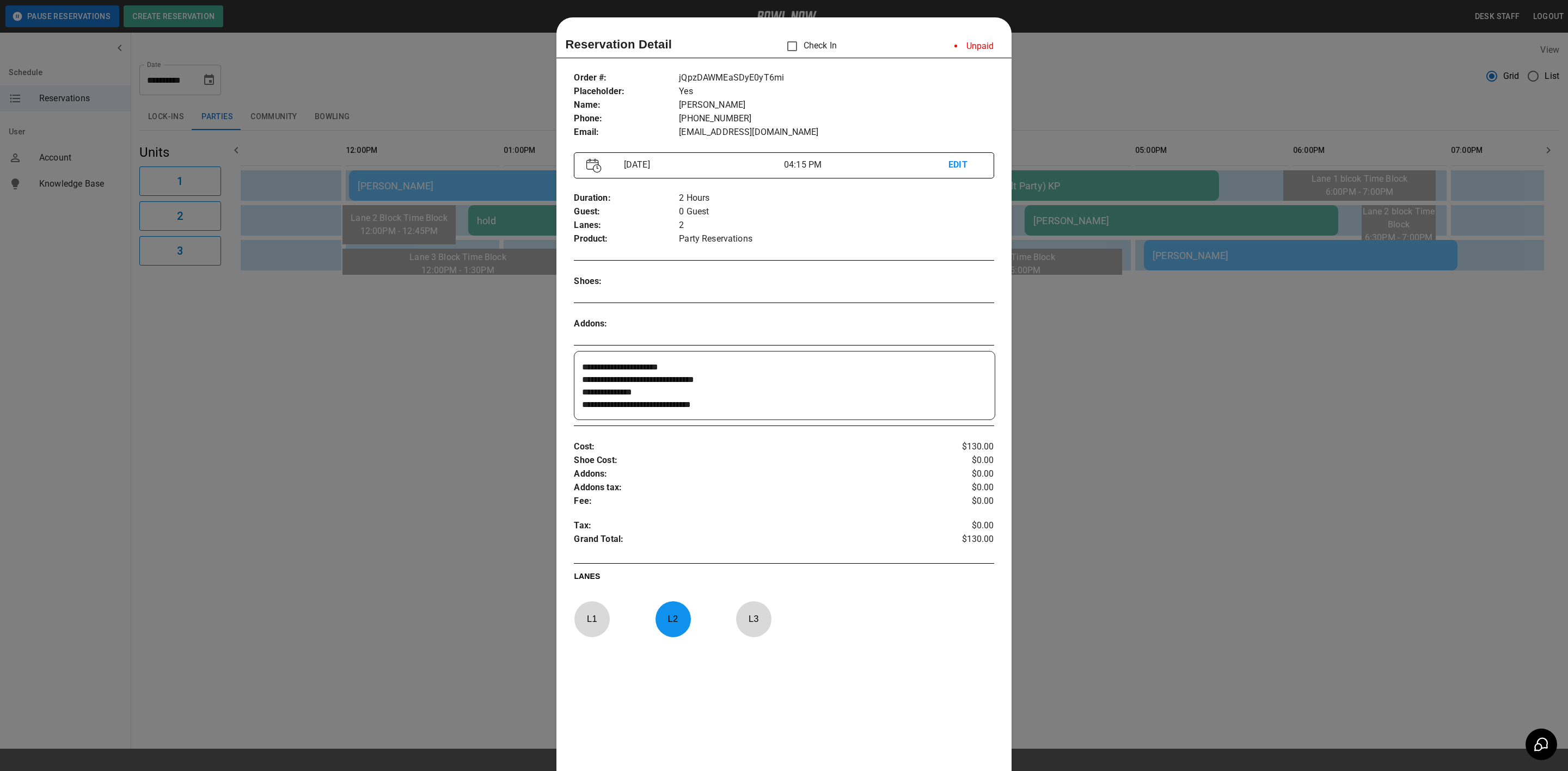
scroll to position [17, 0]
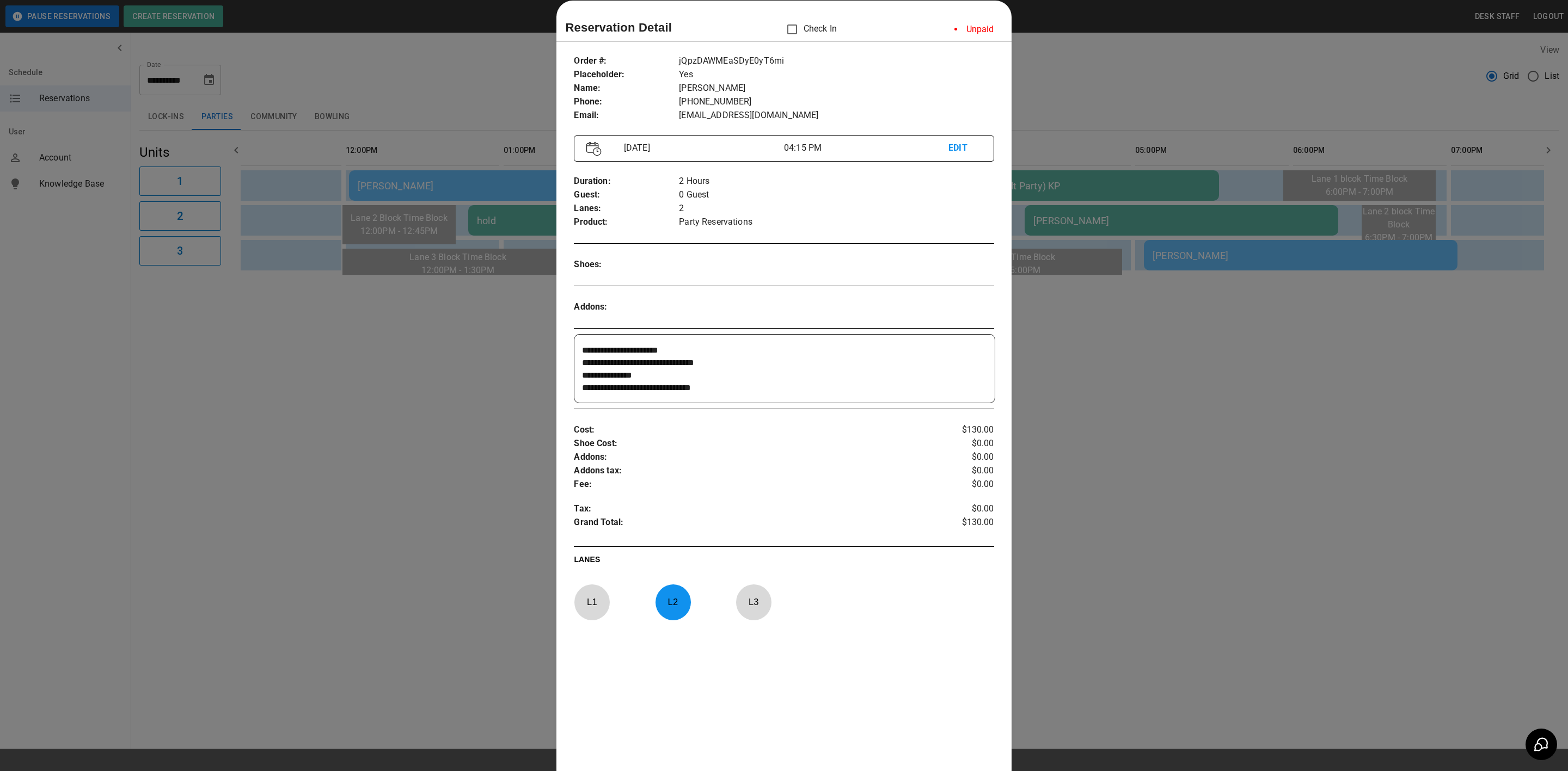
click at [831, 311] on div at bounding box center [784, 386] width 1568 height 771
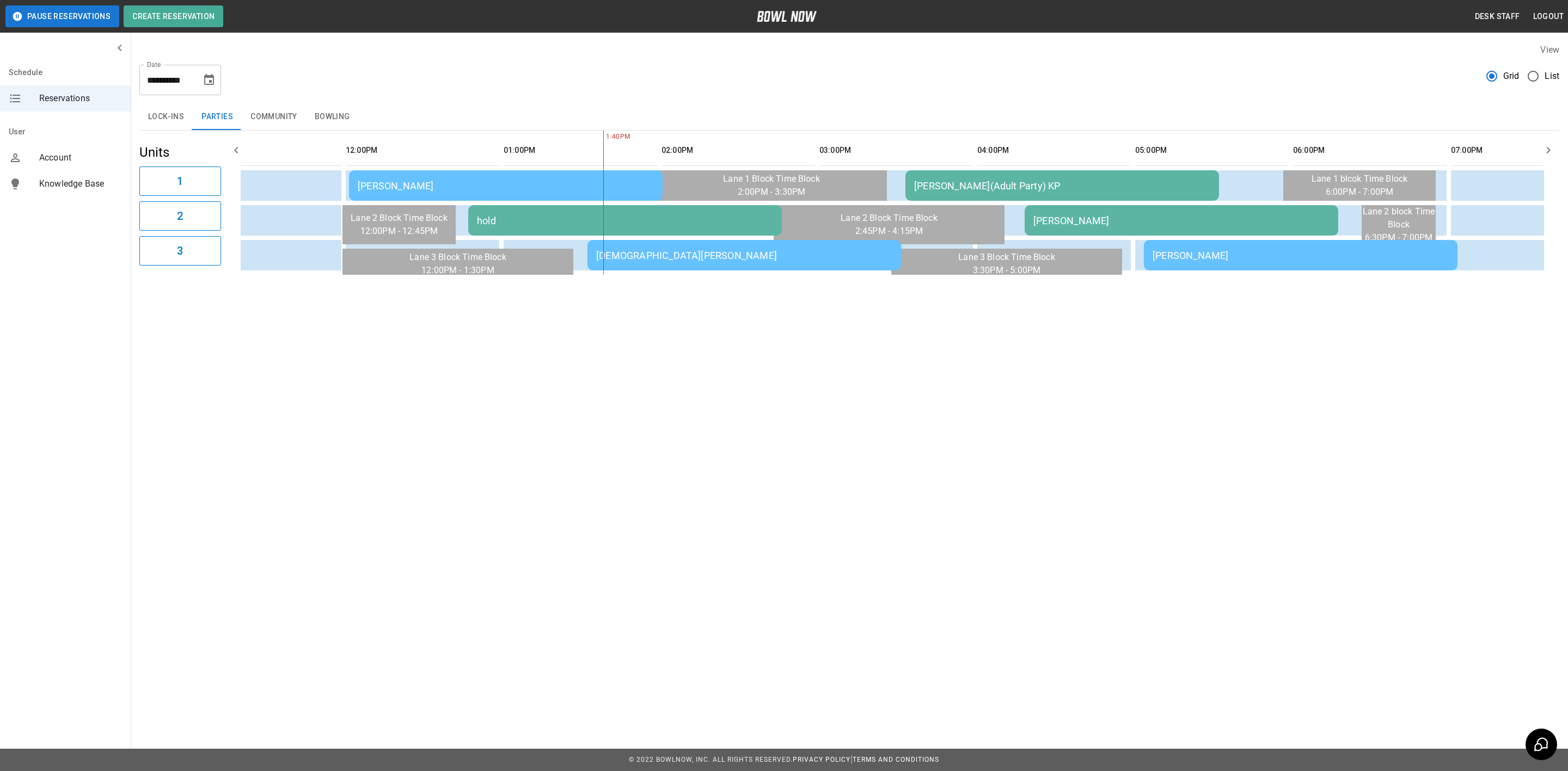
click at [831, 184] on div "[PERSON_NAME](Adult Party) KP" at bounding box center [1062, 186] width 296 height 12
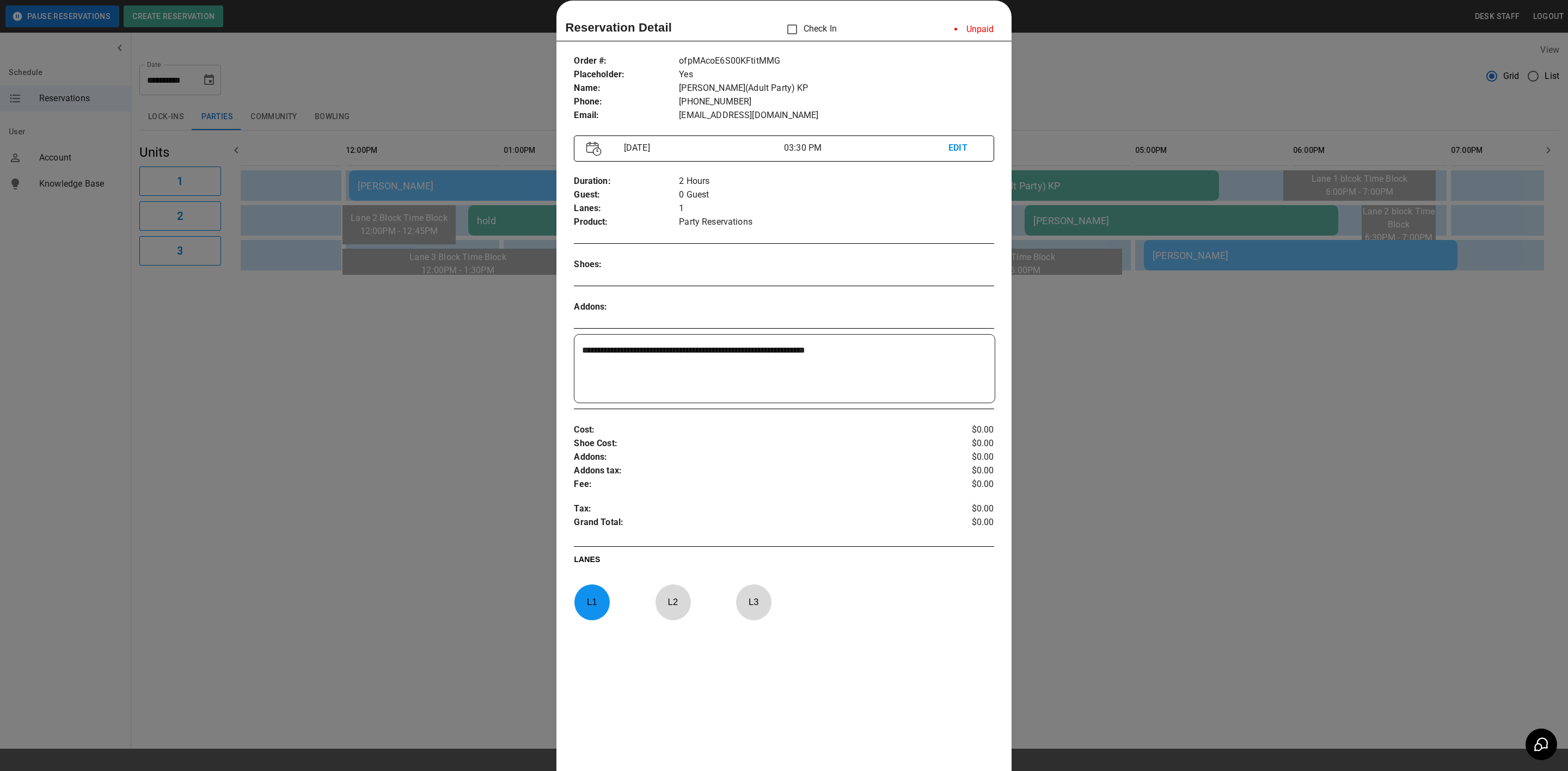
click at [831, 298] on div at bounding box center [784, 386] width 1568 height 771
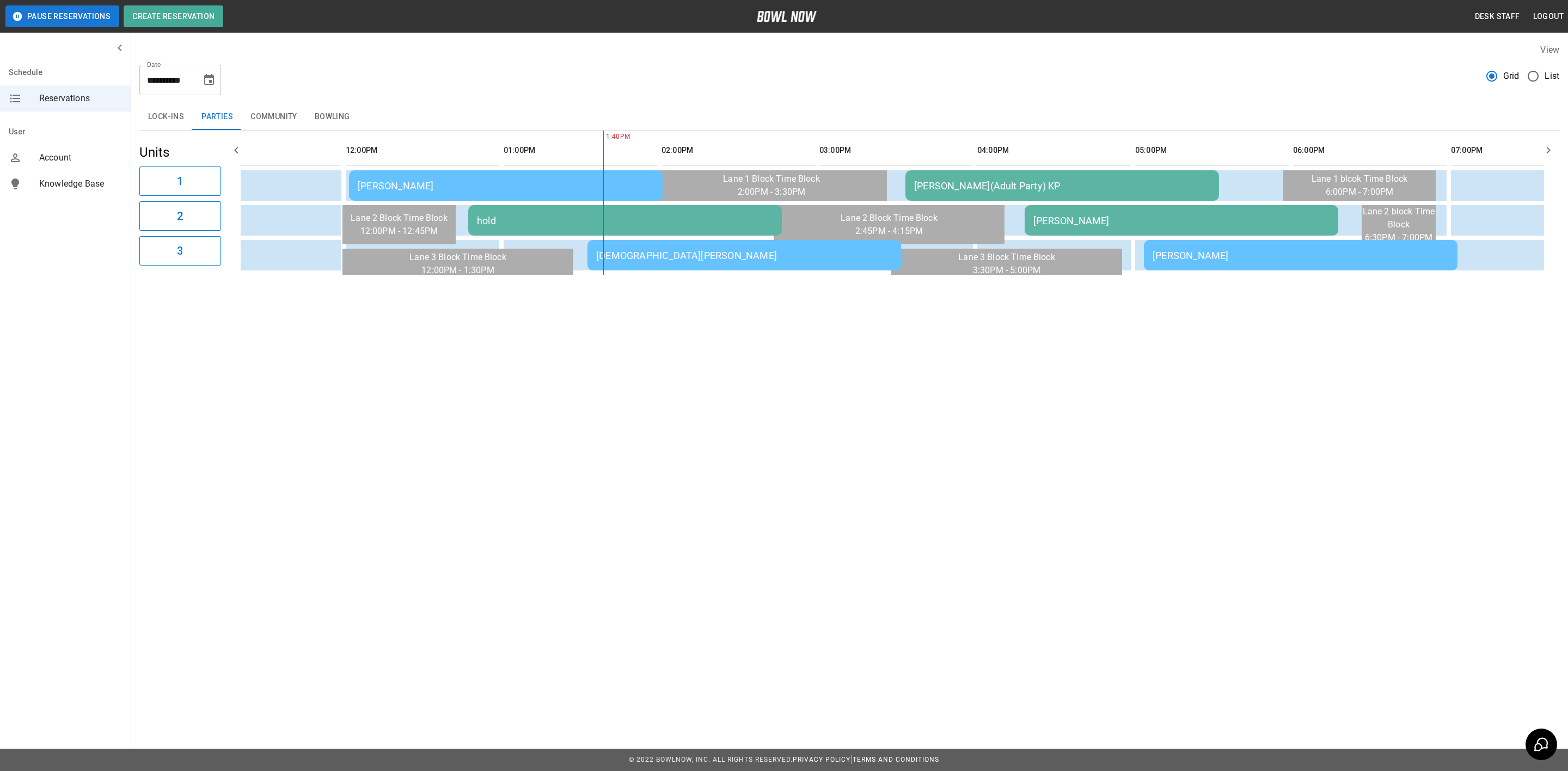
click at [694, 221] on div "hold" at bounding box center [625, 221] width 296 height 12
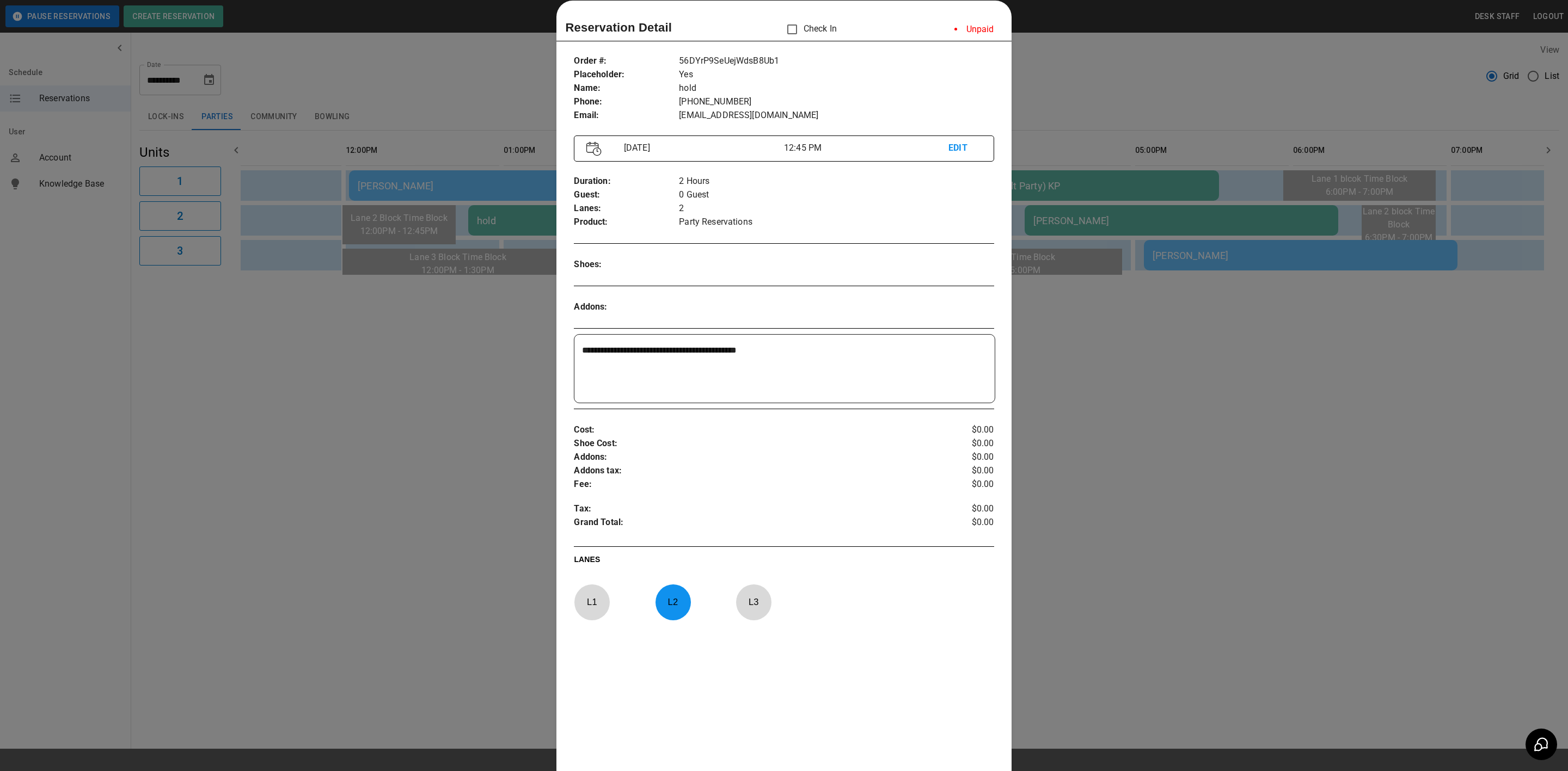
click at [831, 284] on div at bounding box center [784, 386] width 1568 height 771
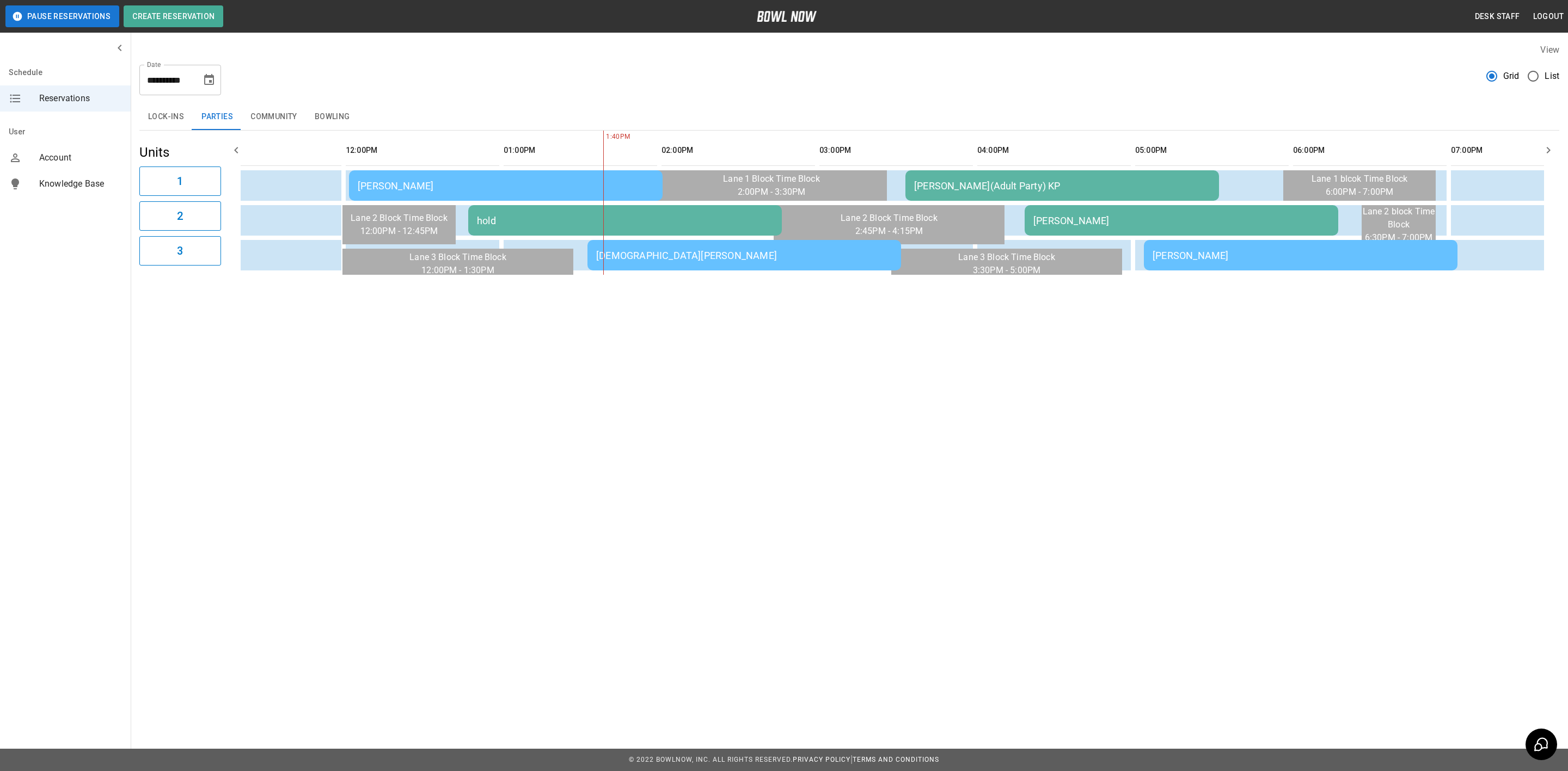
click at [758, 242] on td "[DEMOGRAPHIC_DATA][PERSON_NAME]" at bounding box center [744, 255] width 314 height 31
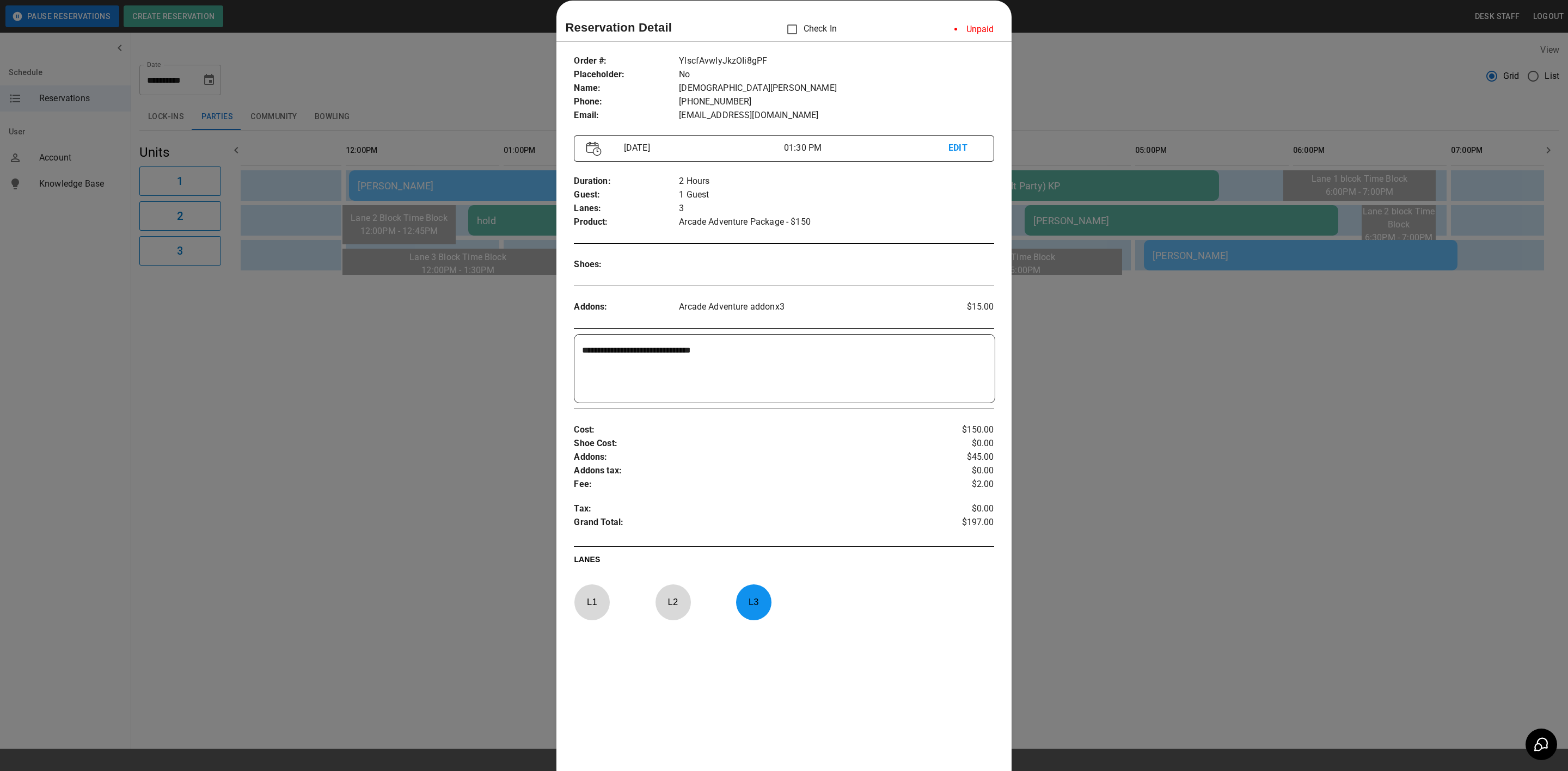
click at [831, 282] on div at bounding box center [784, 386] width 1568 height 771
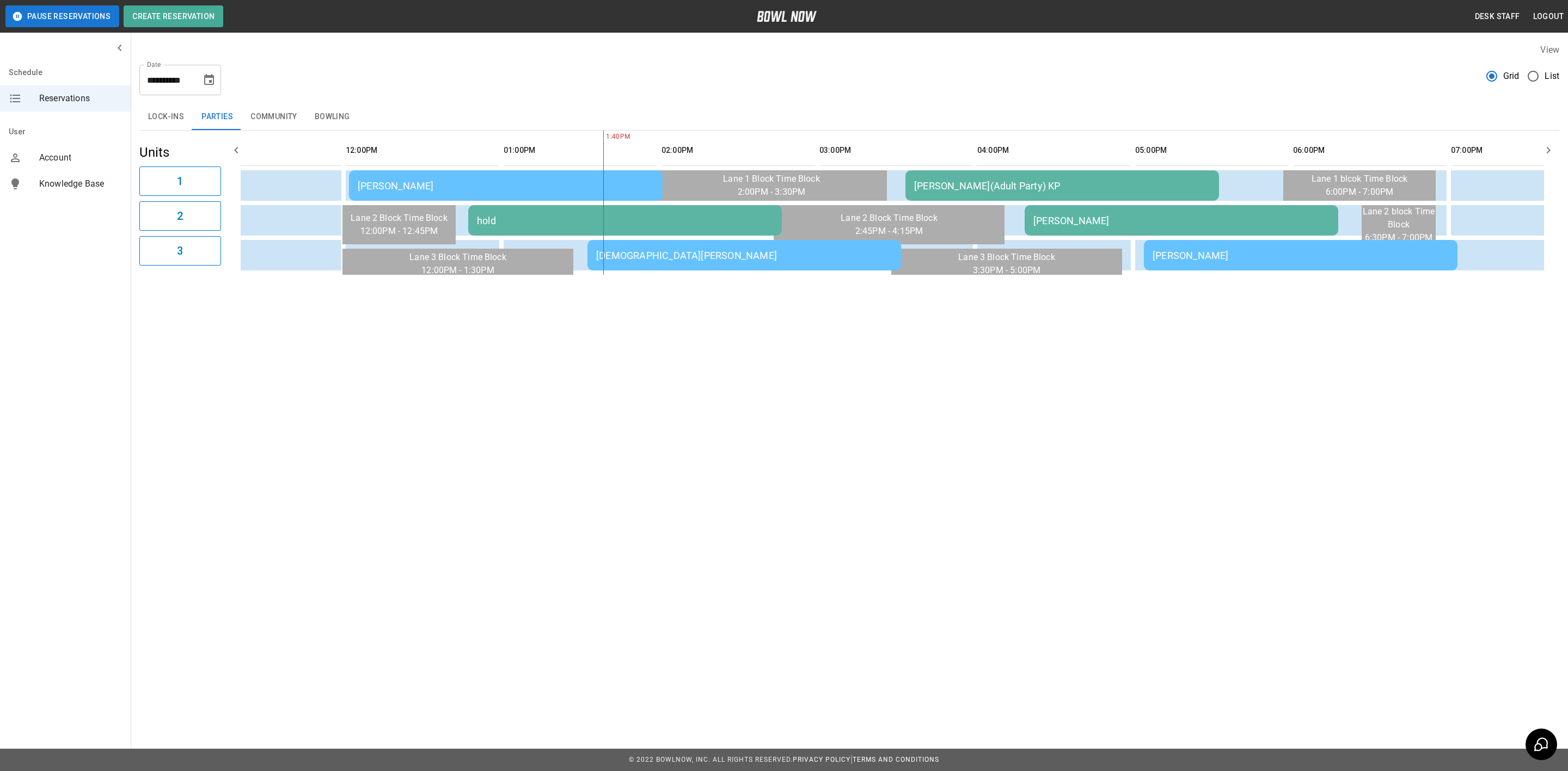
click at [831, 251] on div "[DEMOGRAPHIC_DATA][PERSON_NAME]" at bounding box center [744, 255] width 296 height 12
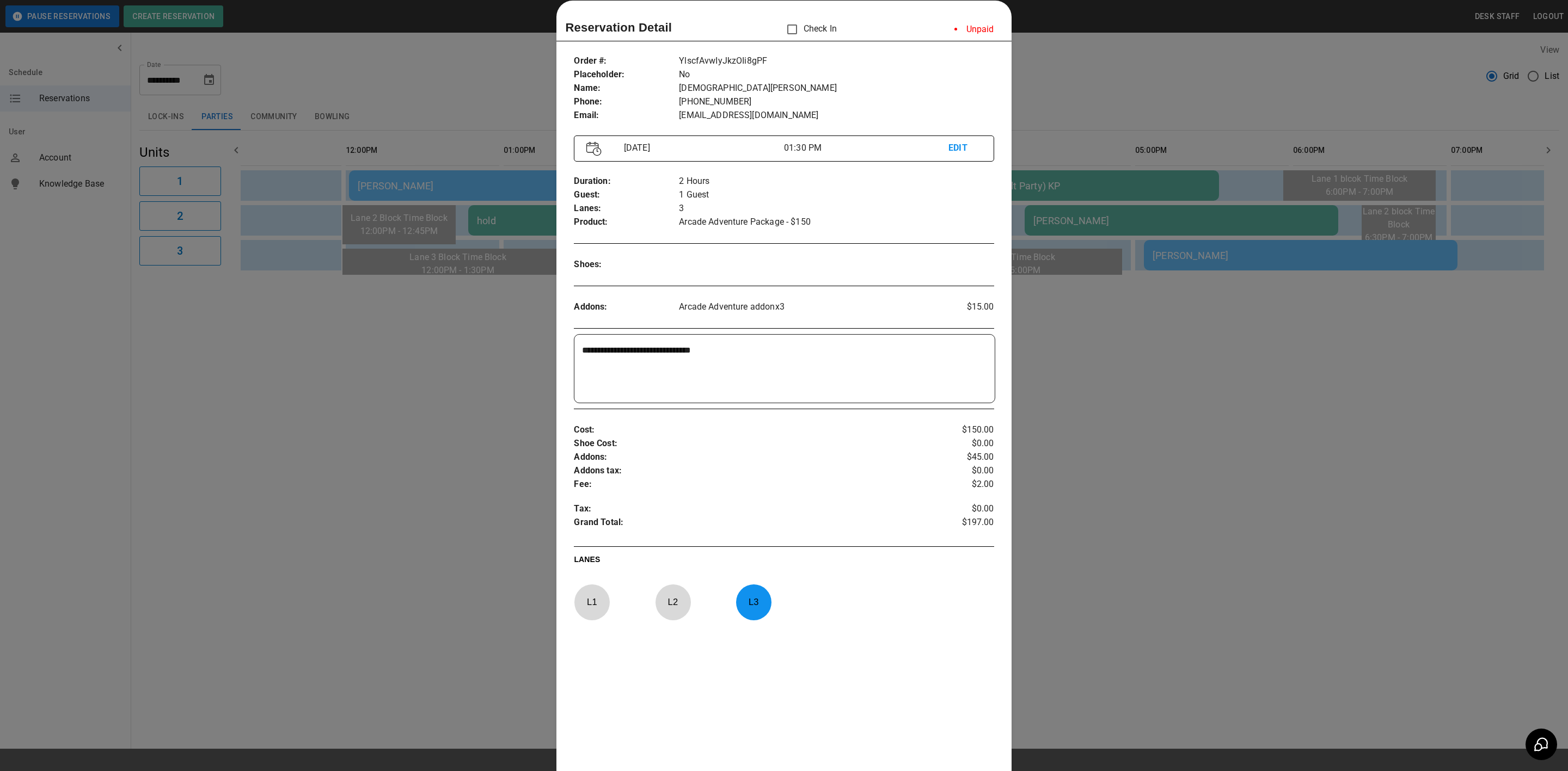
click at [831, 286] on div at bounding box center [784, 386] width 1568 height 771
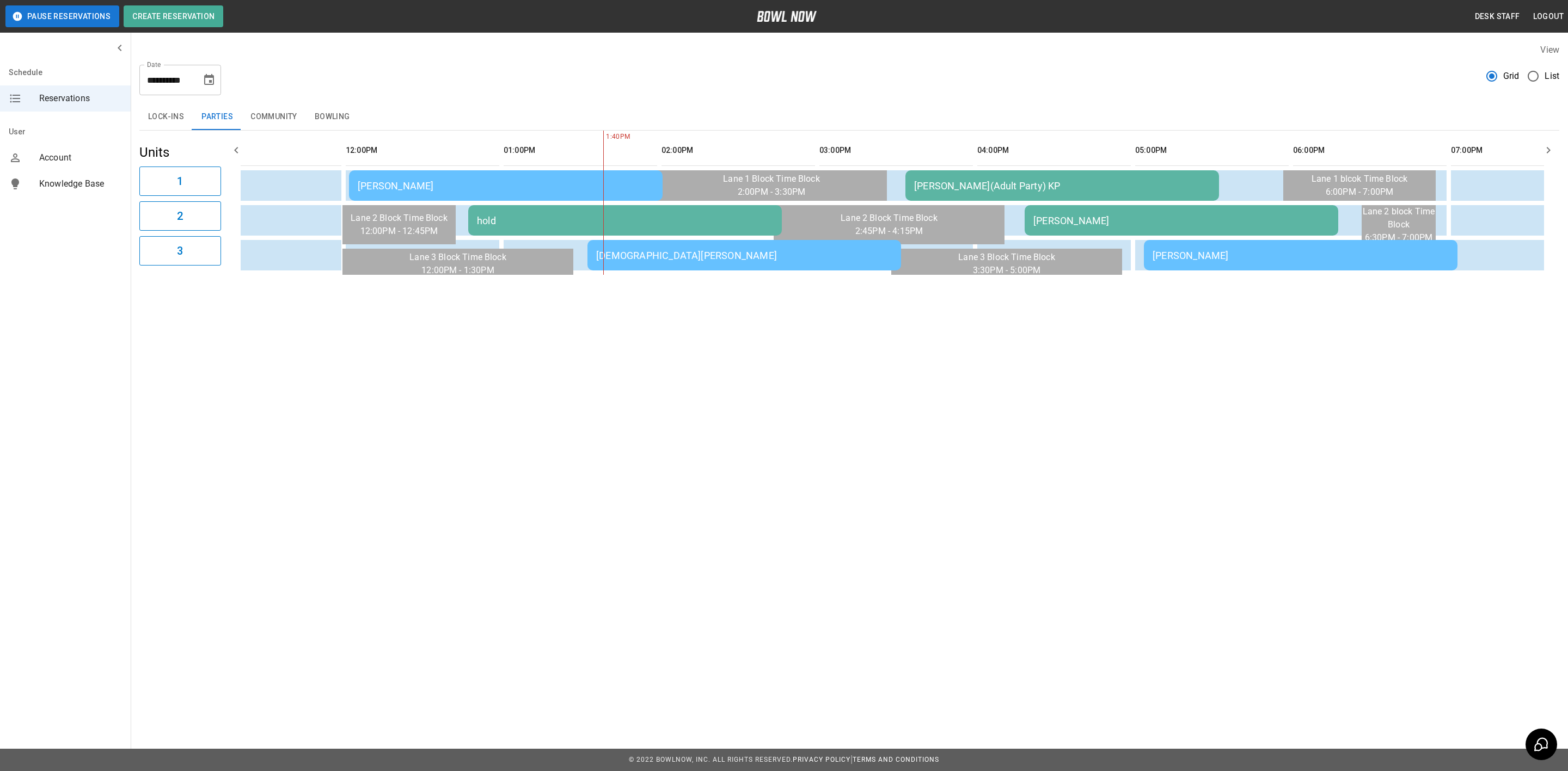
click at [831, 258] on div "[PERSON_NAME]" at bounding box center [1300, 255] width 296 height 12
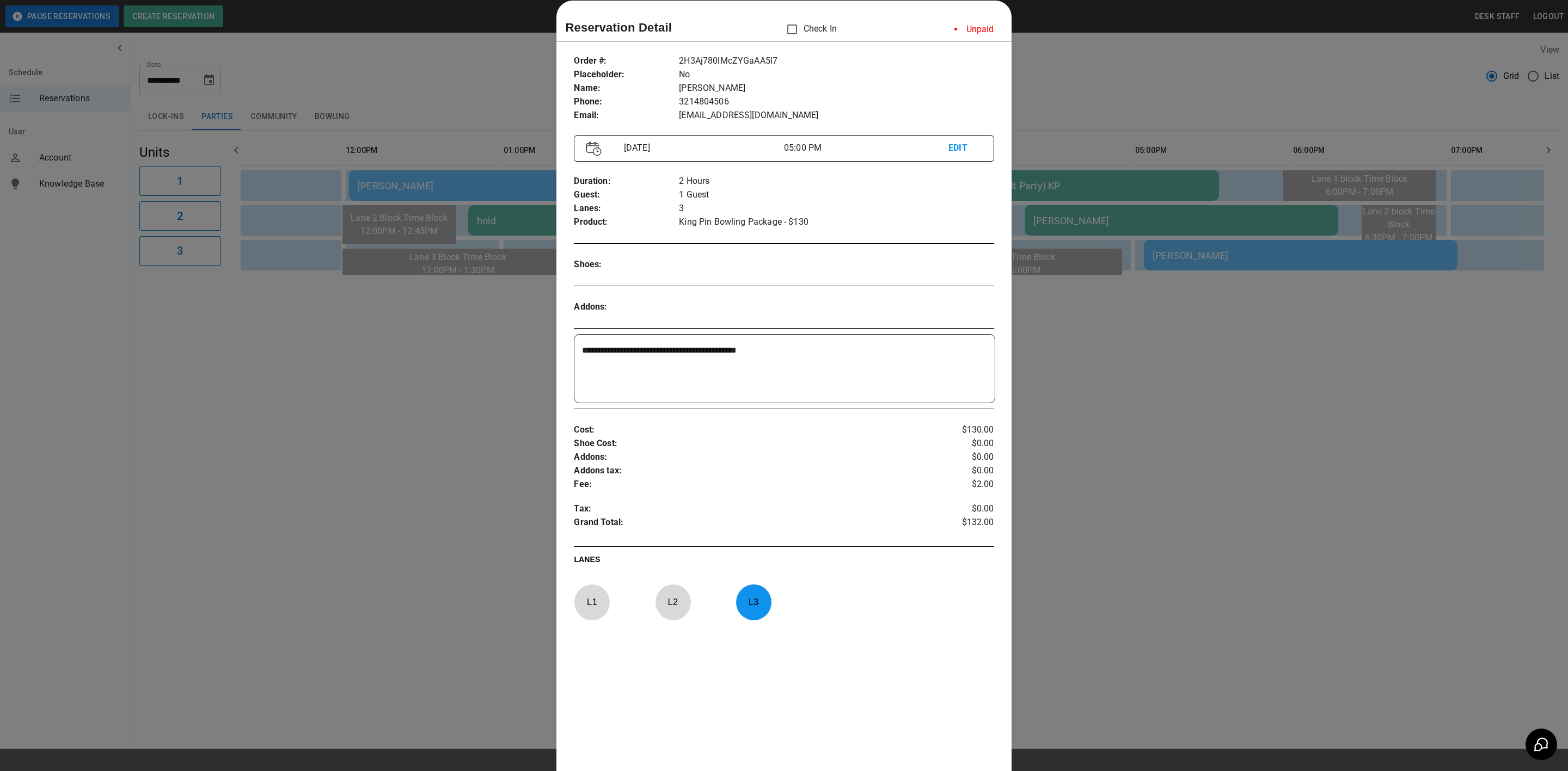
click at [831, 354] on div at bounding box center [784, 386] width 1568 height 771
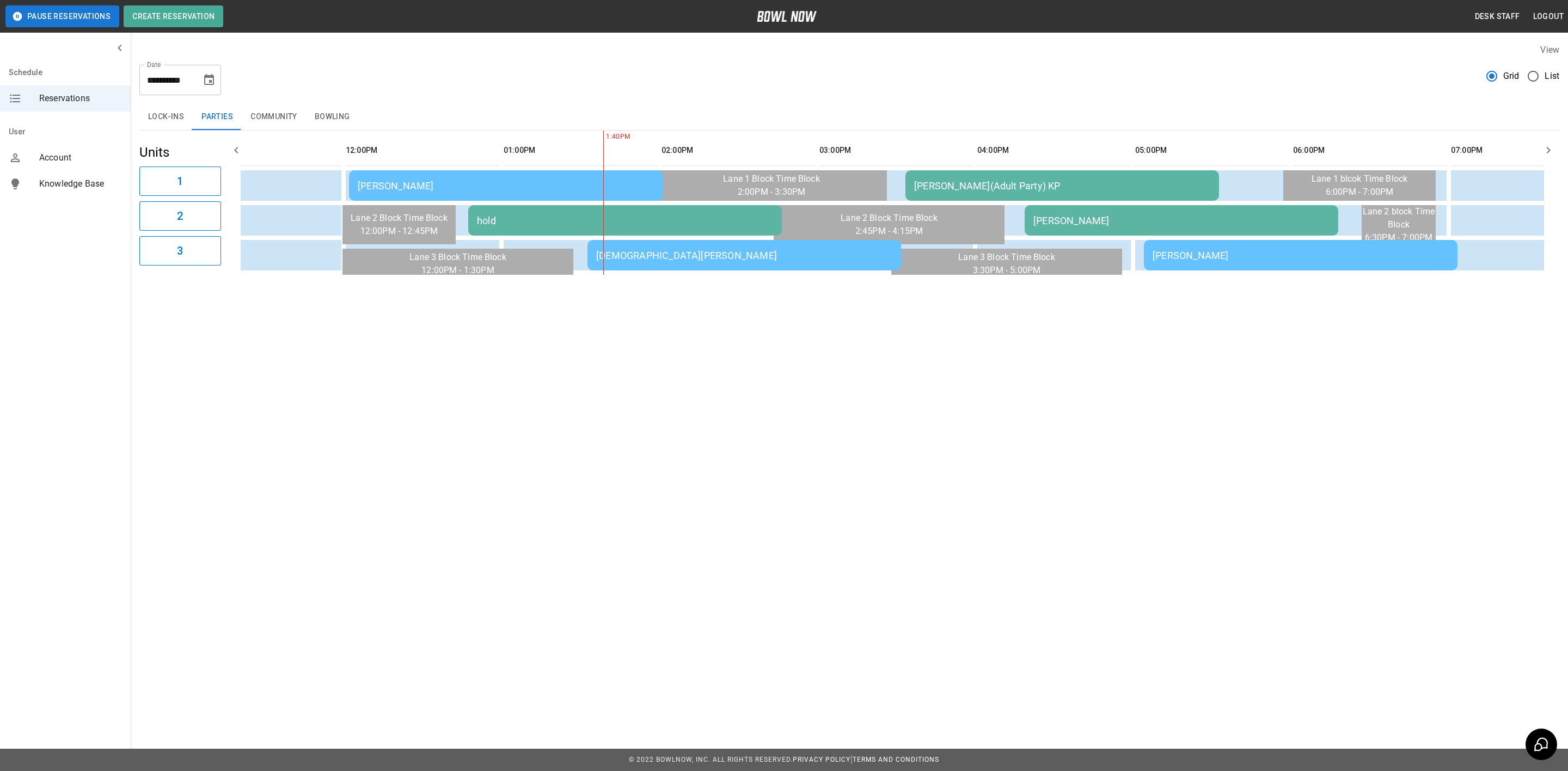
click at [831, 219] on div "[PERSON_NAME]" at bounding box center [1182, 221] width 296 height 12
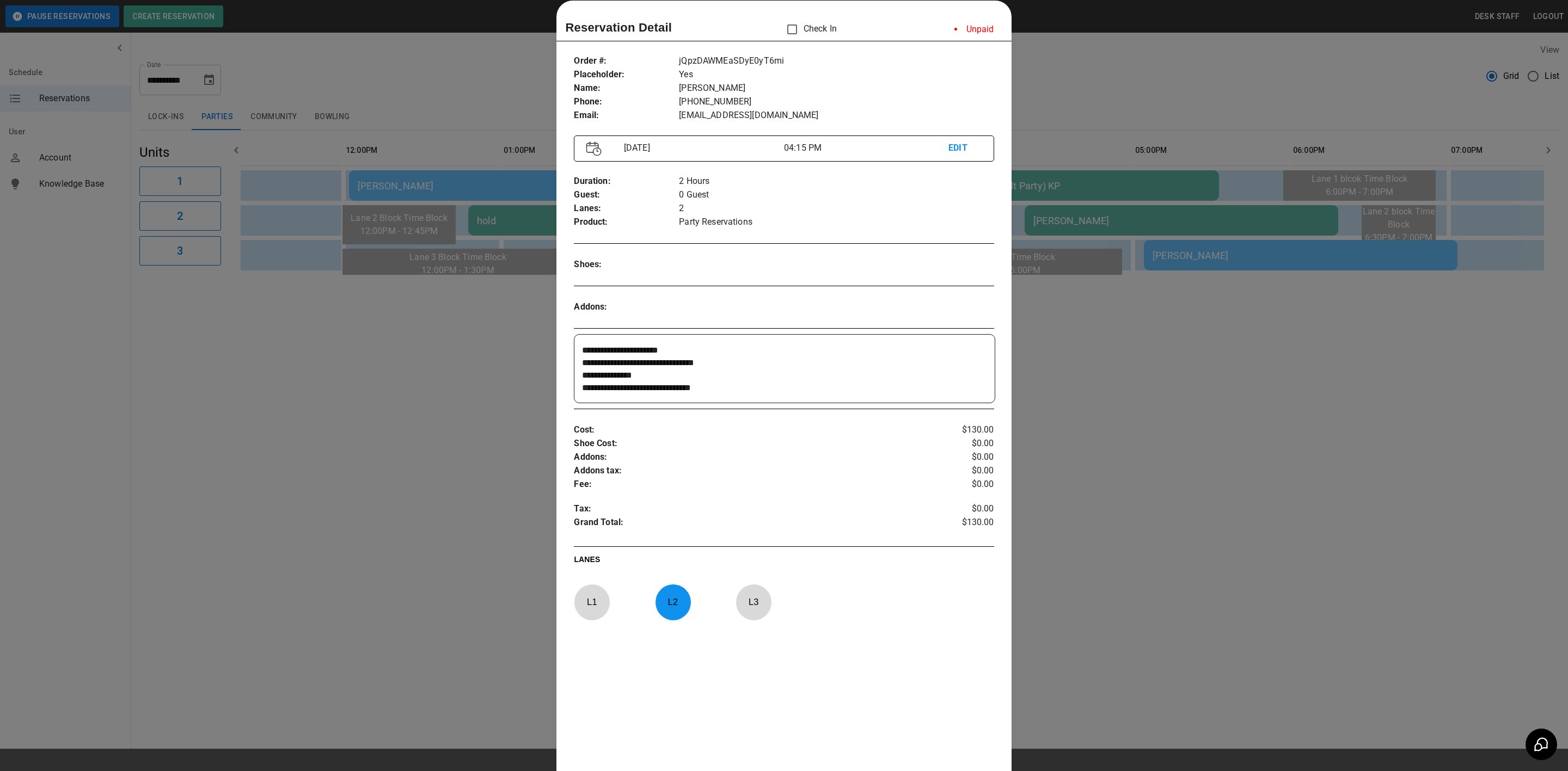
click at [423, 206] on div at bounding box center [784, 386] width 1568 height 771
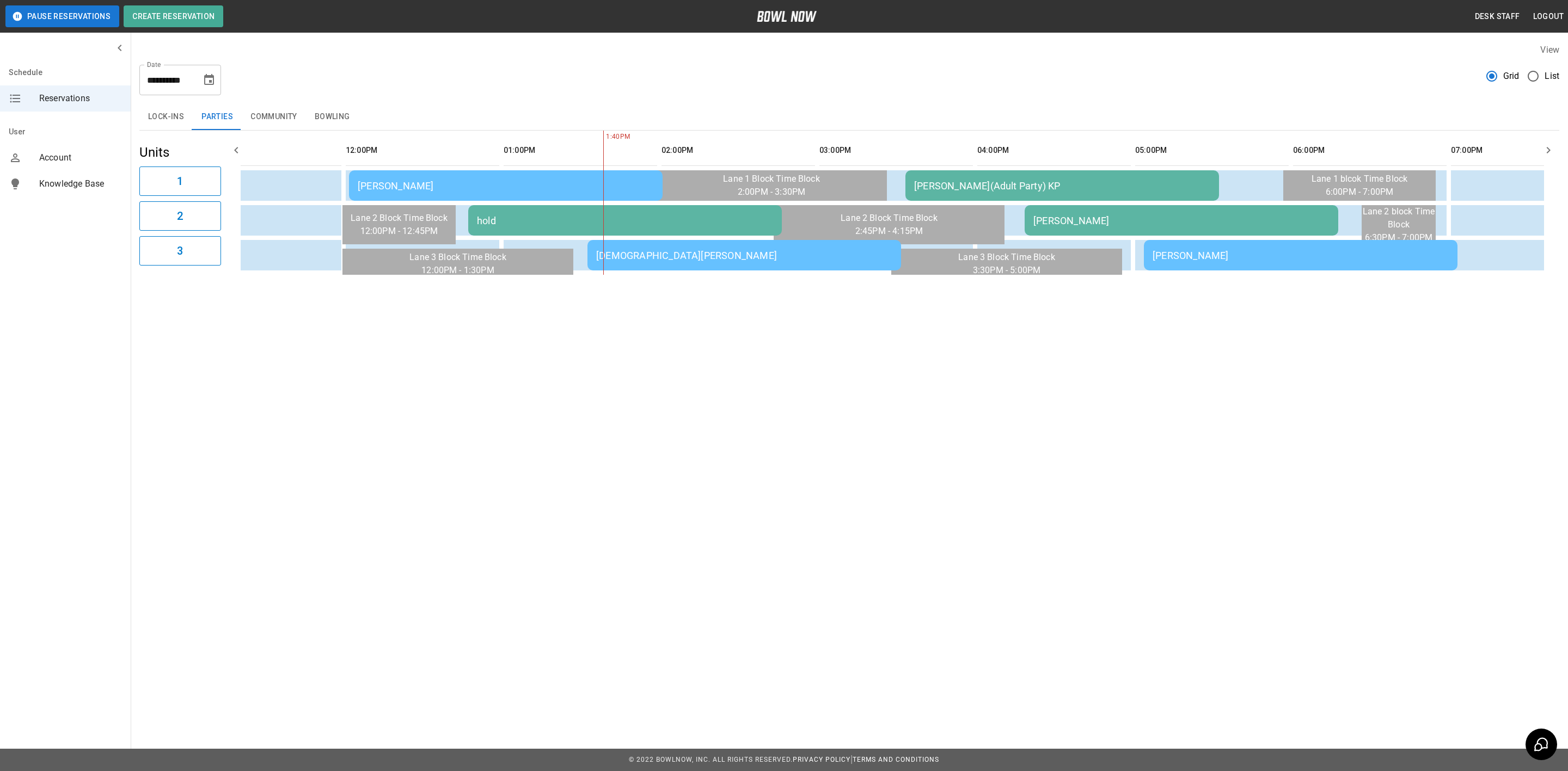
click at [428, 185] on div "[PERSON_NAME]" at bounding box center [506, 186] width 296 height 12
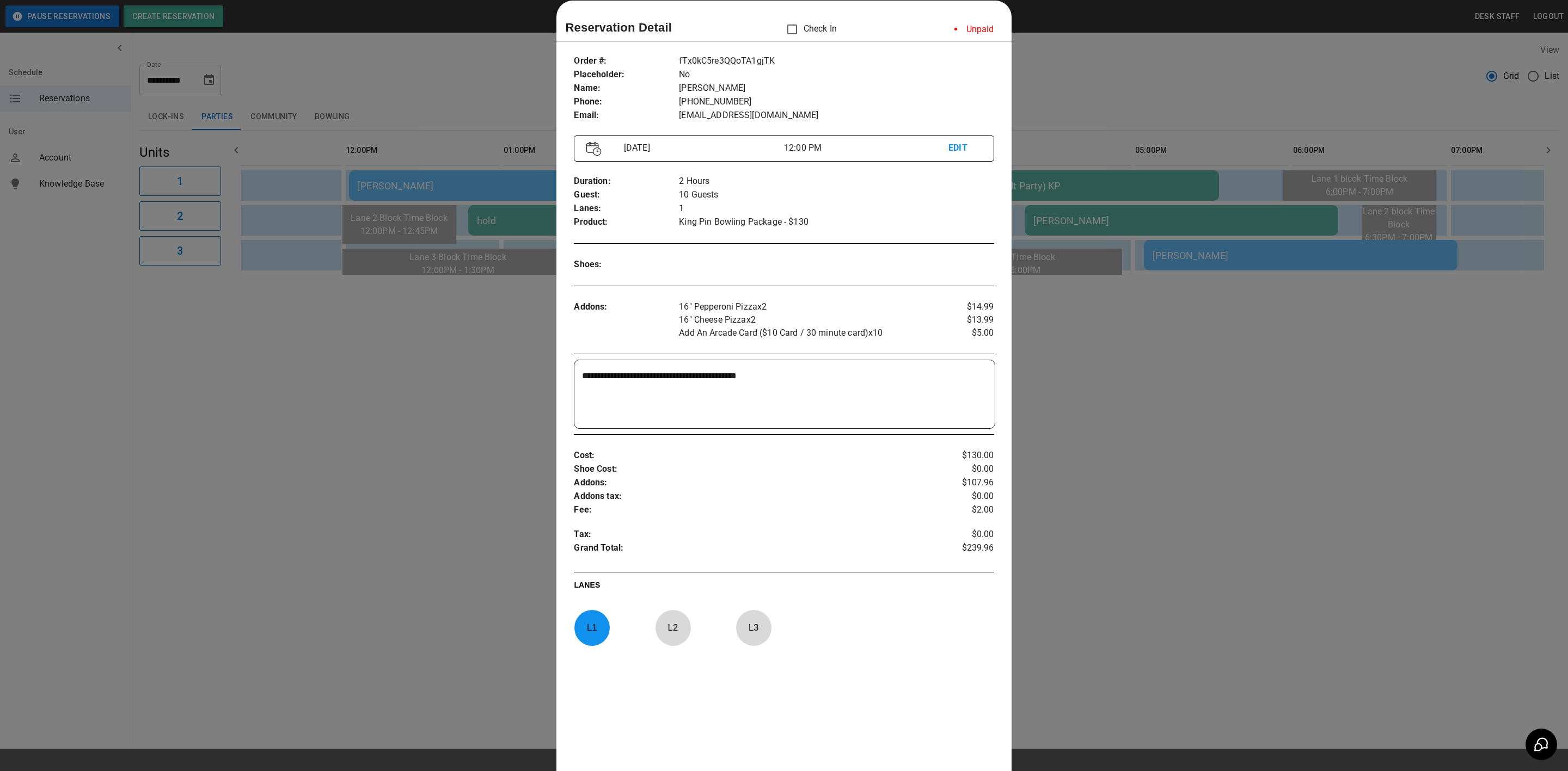
click at [396, 343] on div at bounding box center [784, 386] width 1568 height 771
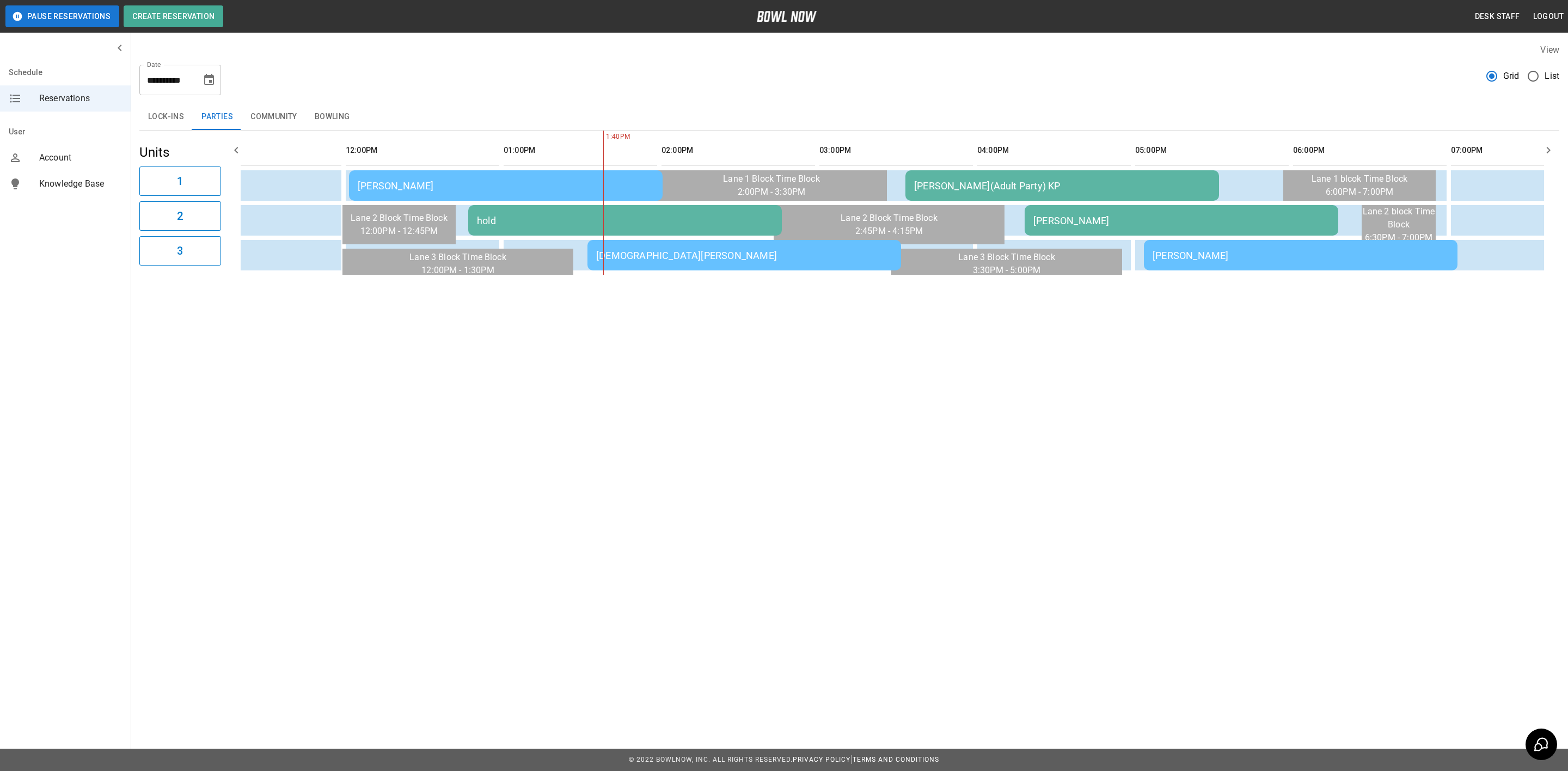
click at [209, 79] on icon "Choose date, selected date is Sep 27, 2025" at bounding box center [209, 79] width 13 height 13
click at [188, 219] on button "25" at bounding box center [188, 219] width 19 height 19
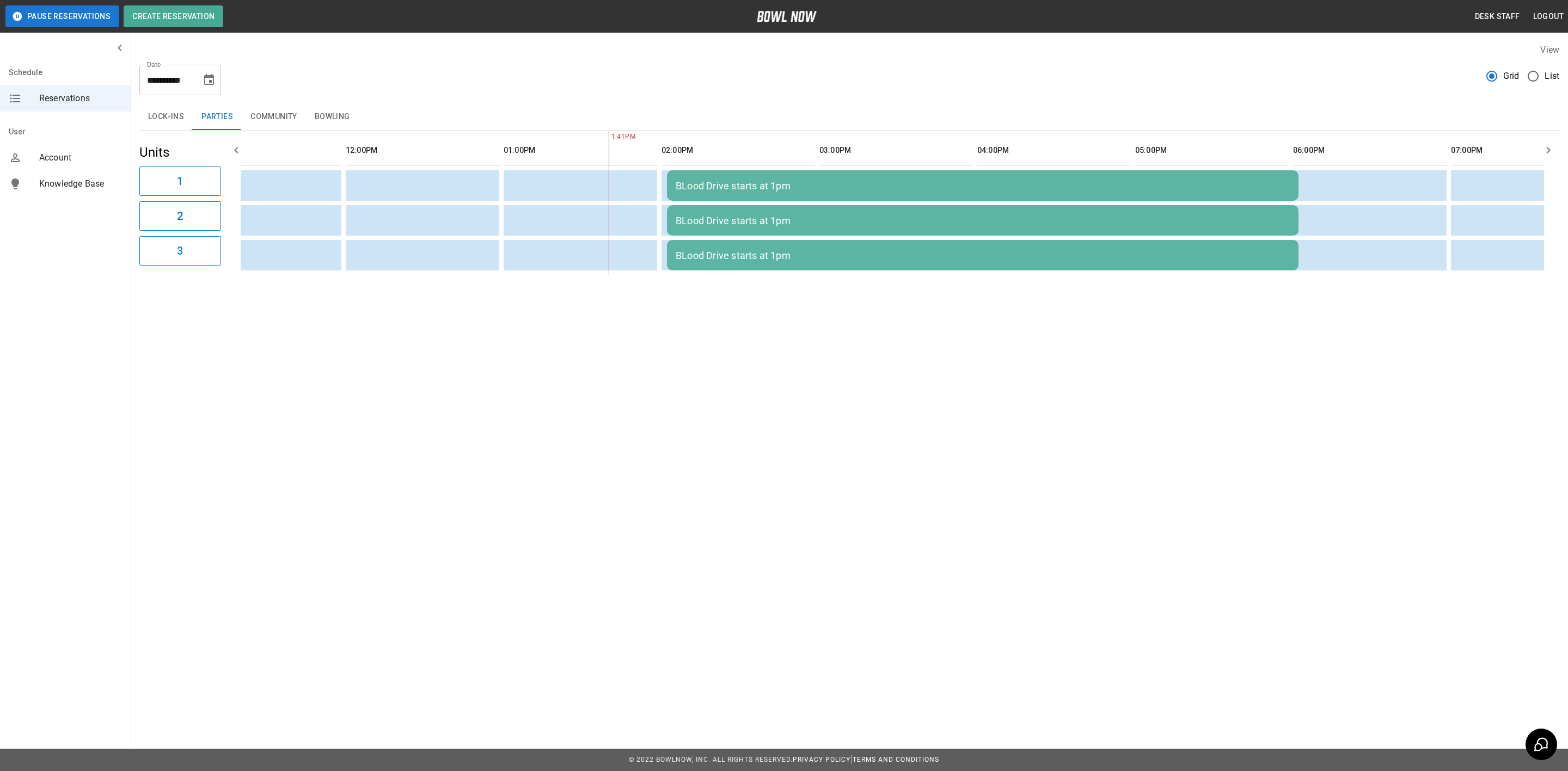
click at [730, 180] on div "BLood Drive starts at 1pm" at bounding box center [983, 186] width 614 height 12
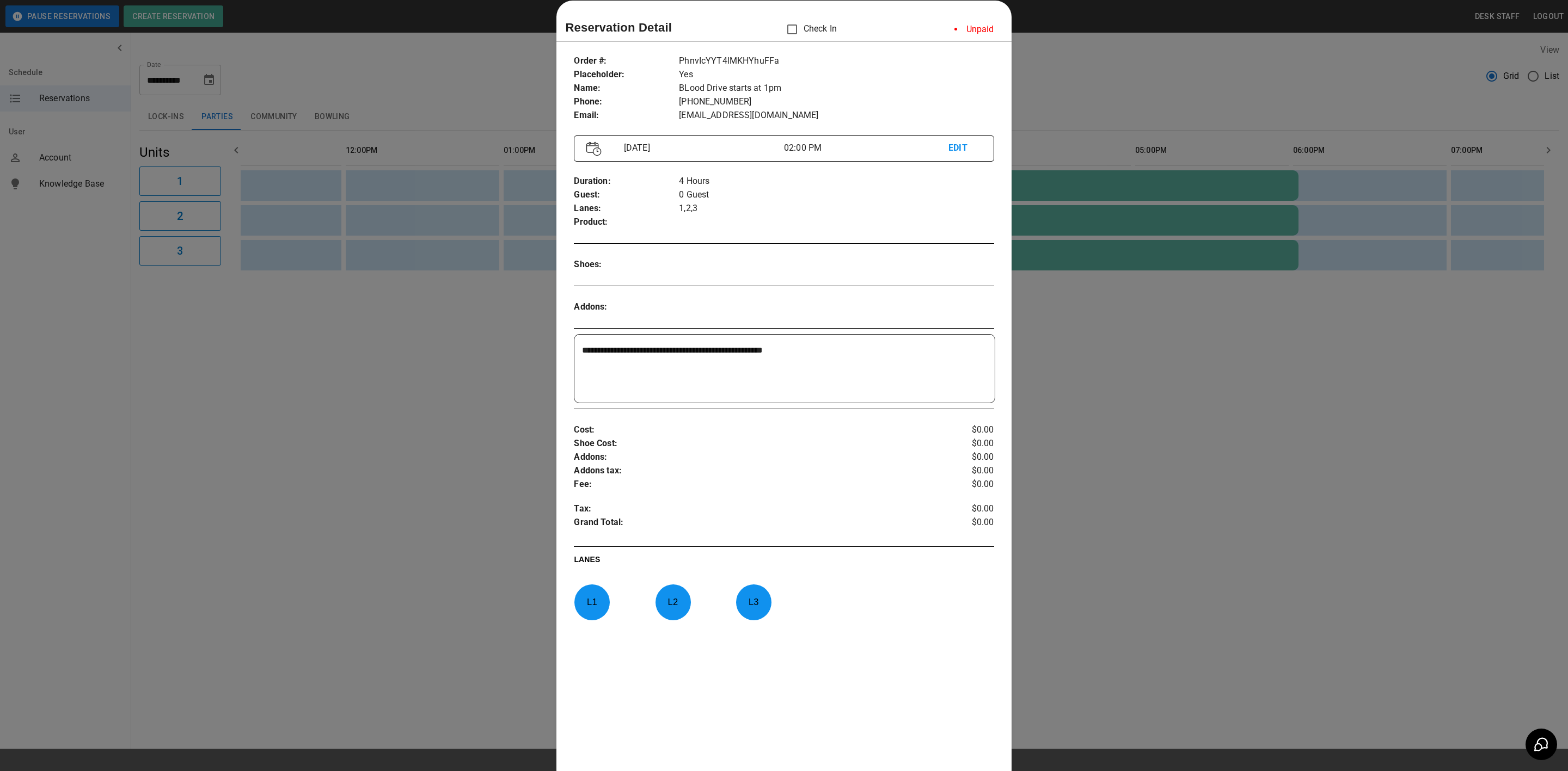
click at [472, 296] on div at bounding box center [784, 386] width 1568 height 771
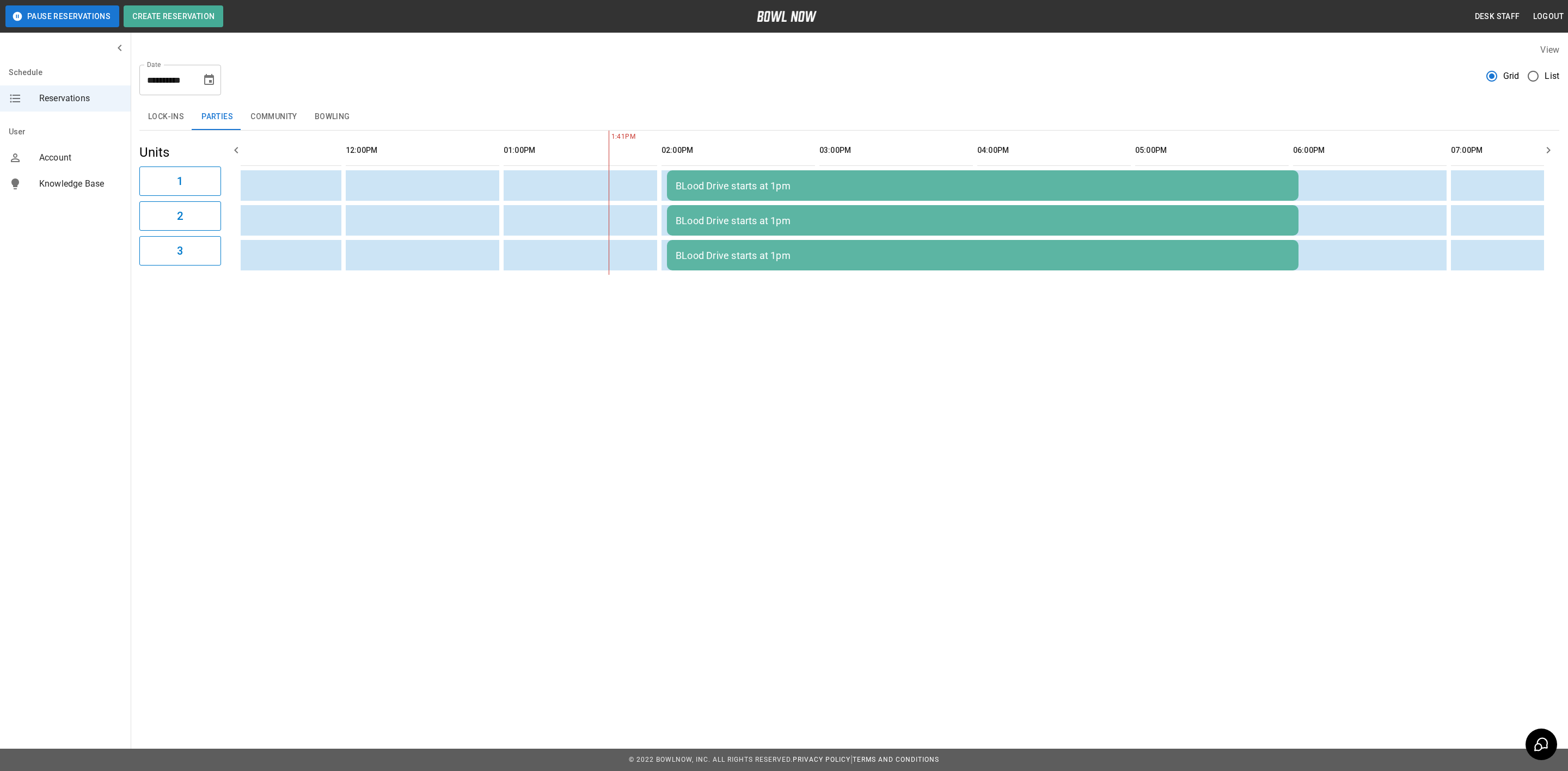
click at [209, 79] on icon "Choose date, selected date is Sep 25, 2025" at bounding box center [209, 79] width 13 height 13
click at [210, 221] on button "26" at bounding box center [210, 219] width 19 height 19
type input "**********"
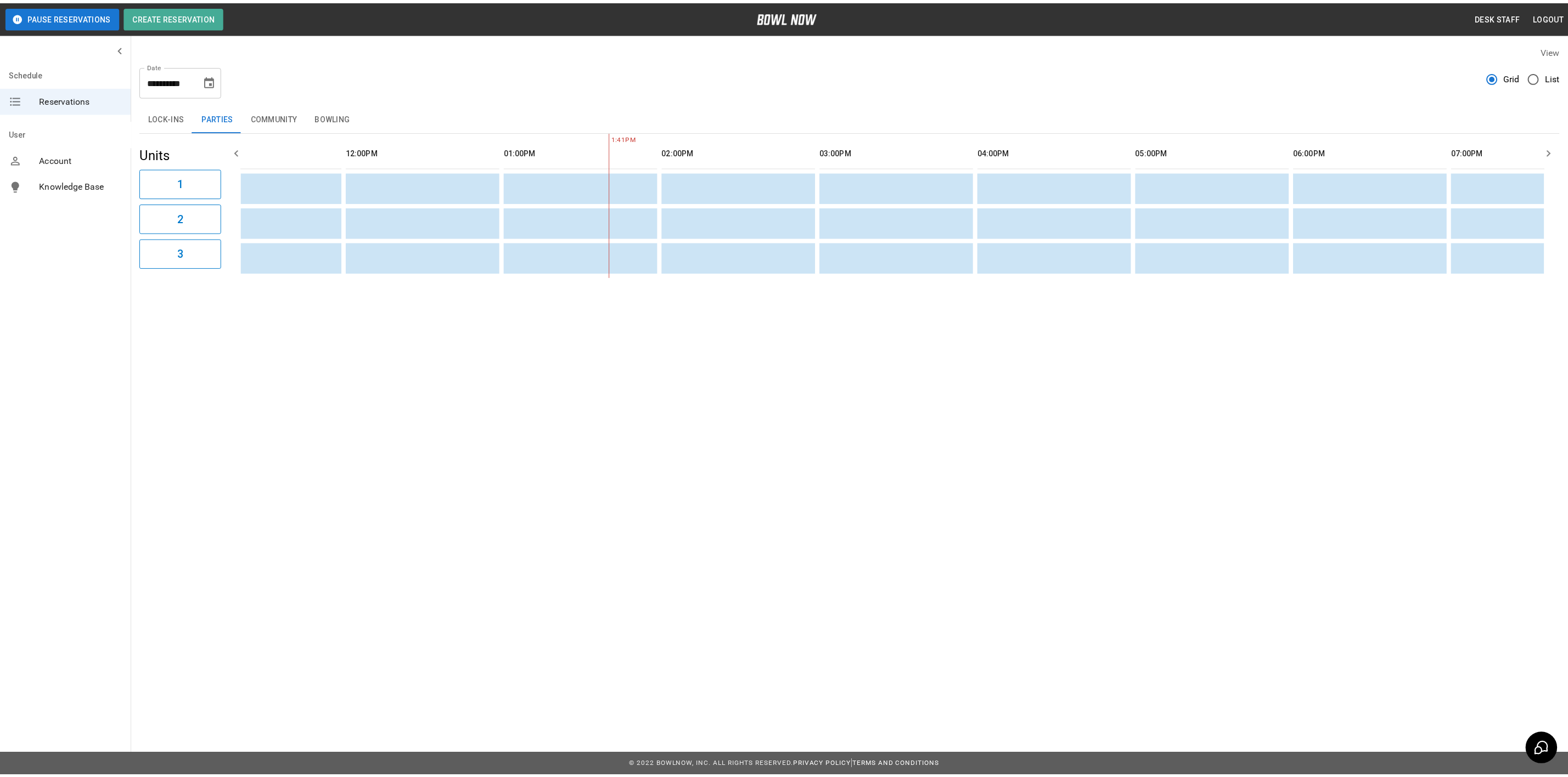
scroll to position [0, 387]
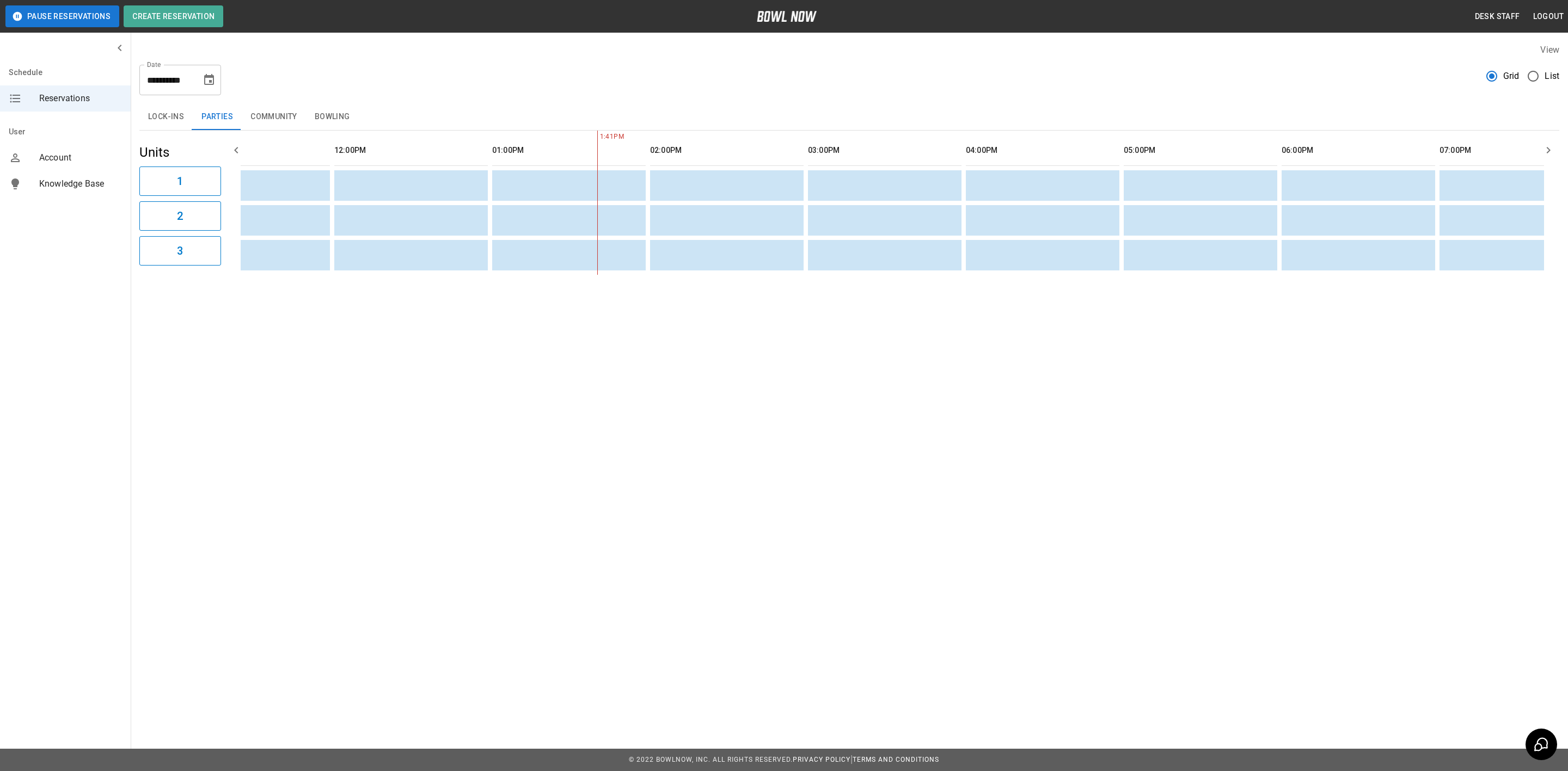
click at [330, 116] on button "Bowling" at bounding box center [332, 117] width 52 height 26
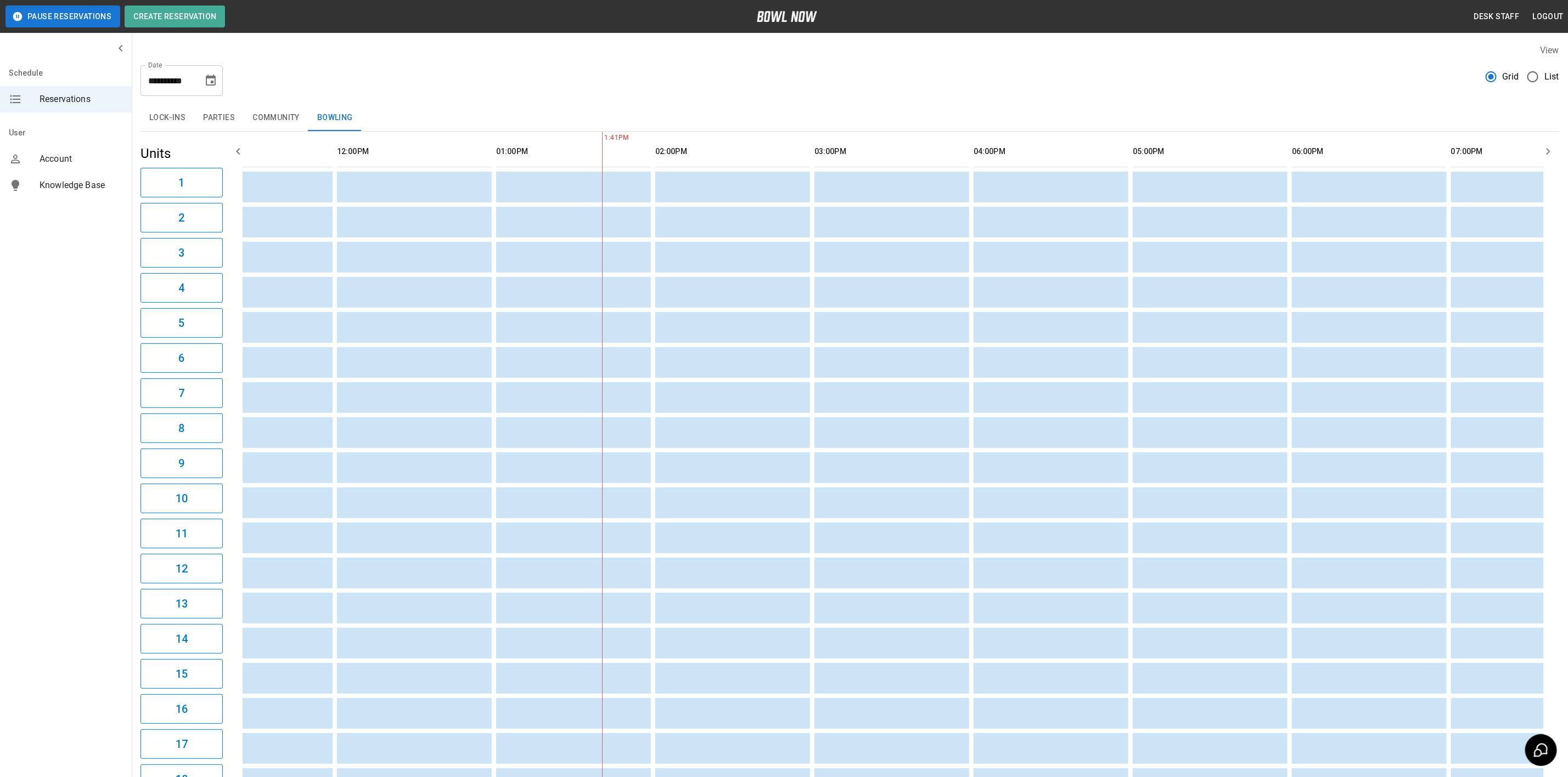
click at [324, 109] on button "Bowling" at bounding box center [335, 118] width 53 height 26
click at [302, 105] on button "Community" at bounding box center [275, 118] width 65 height 26
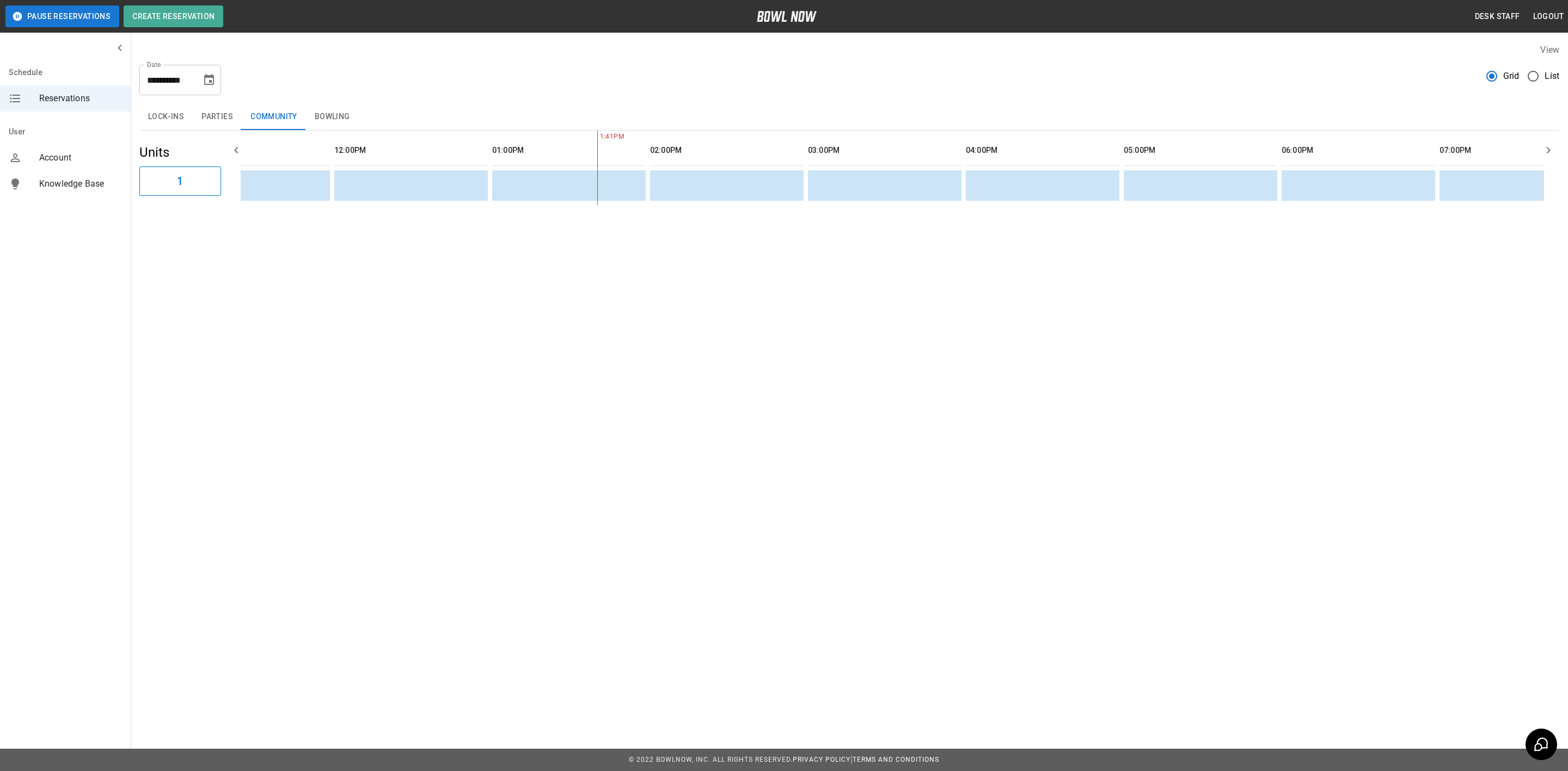
click at [345, 114] on button "Bowling" at bounding box center [332, 117] width 52 height 26
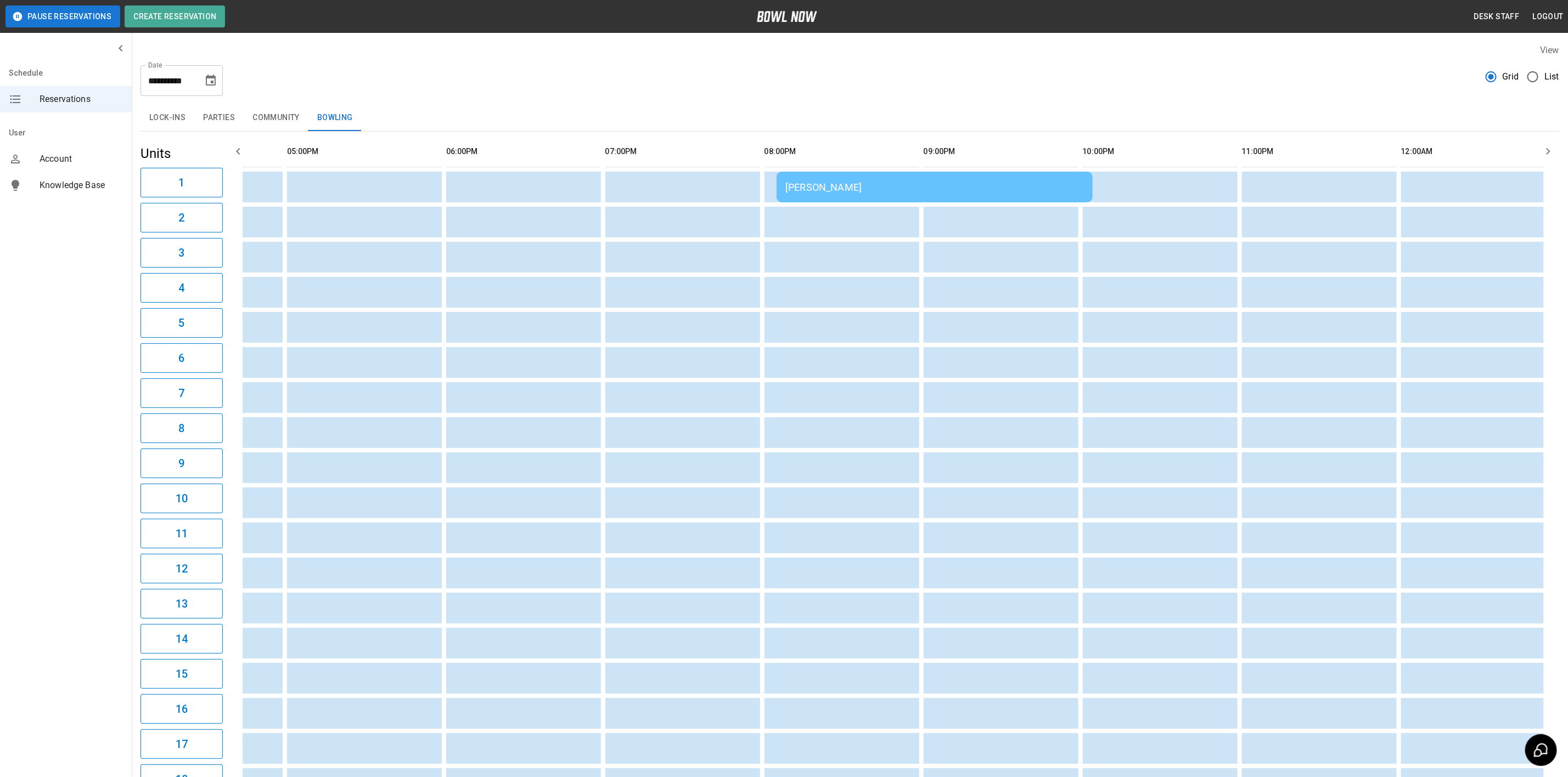
scroll to position [0, 1370]
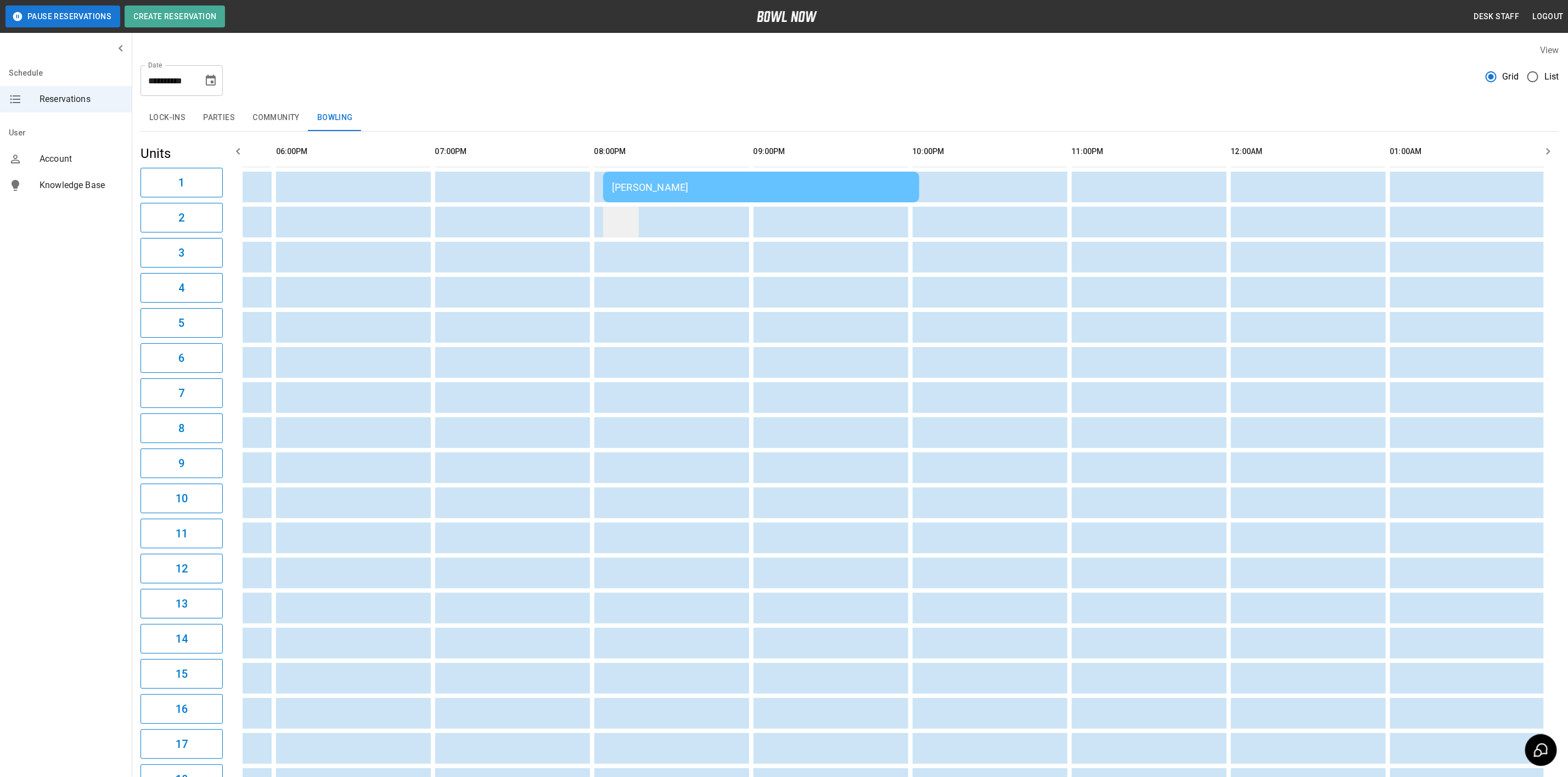
click at [603, 218] on td "sticky table" at bounding box center [621, 222] width 36 height 31
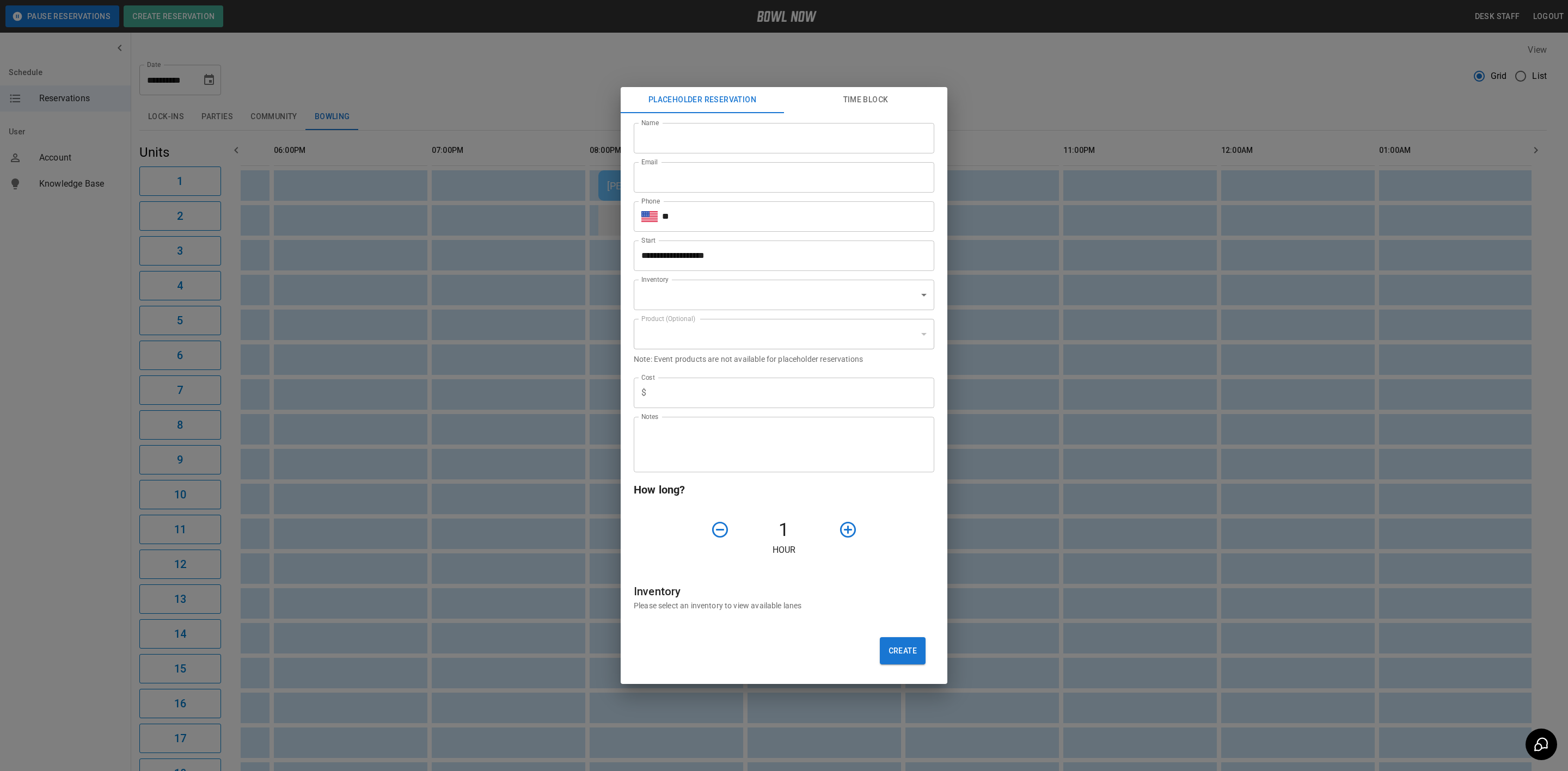
type input "**********"
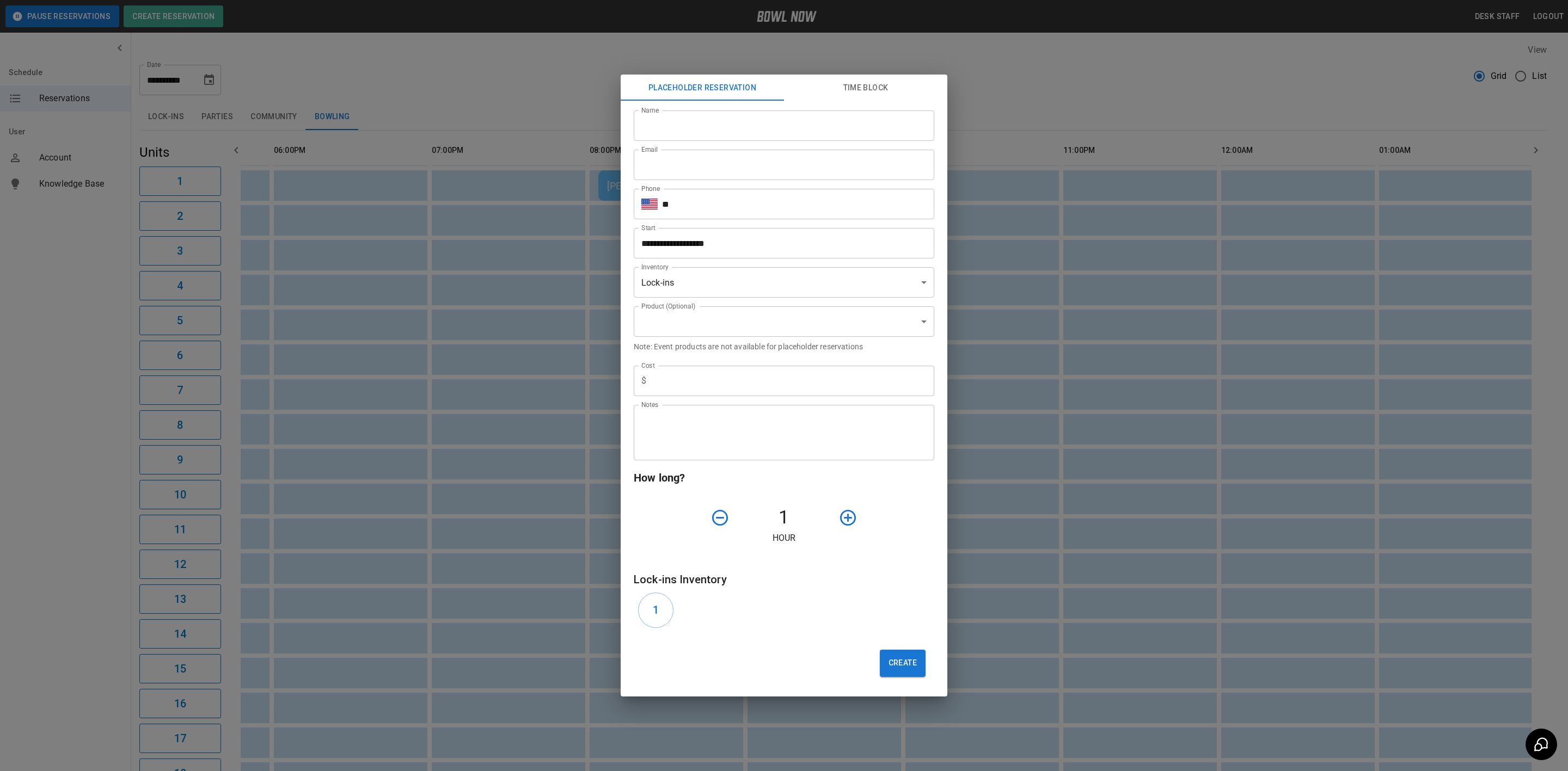
click at [636, 196] on div "​ ** Phone" at bounding box center [784, 204] width 301 height 31
click at [548, 278] on div "**********" at bounding box center [784, 386] width 1568 height 771
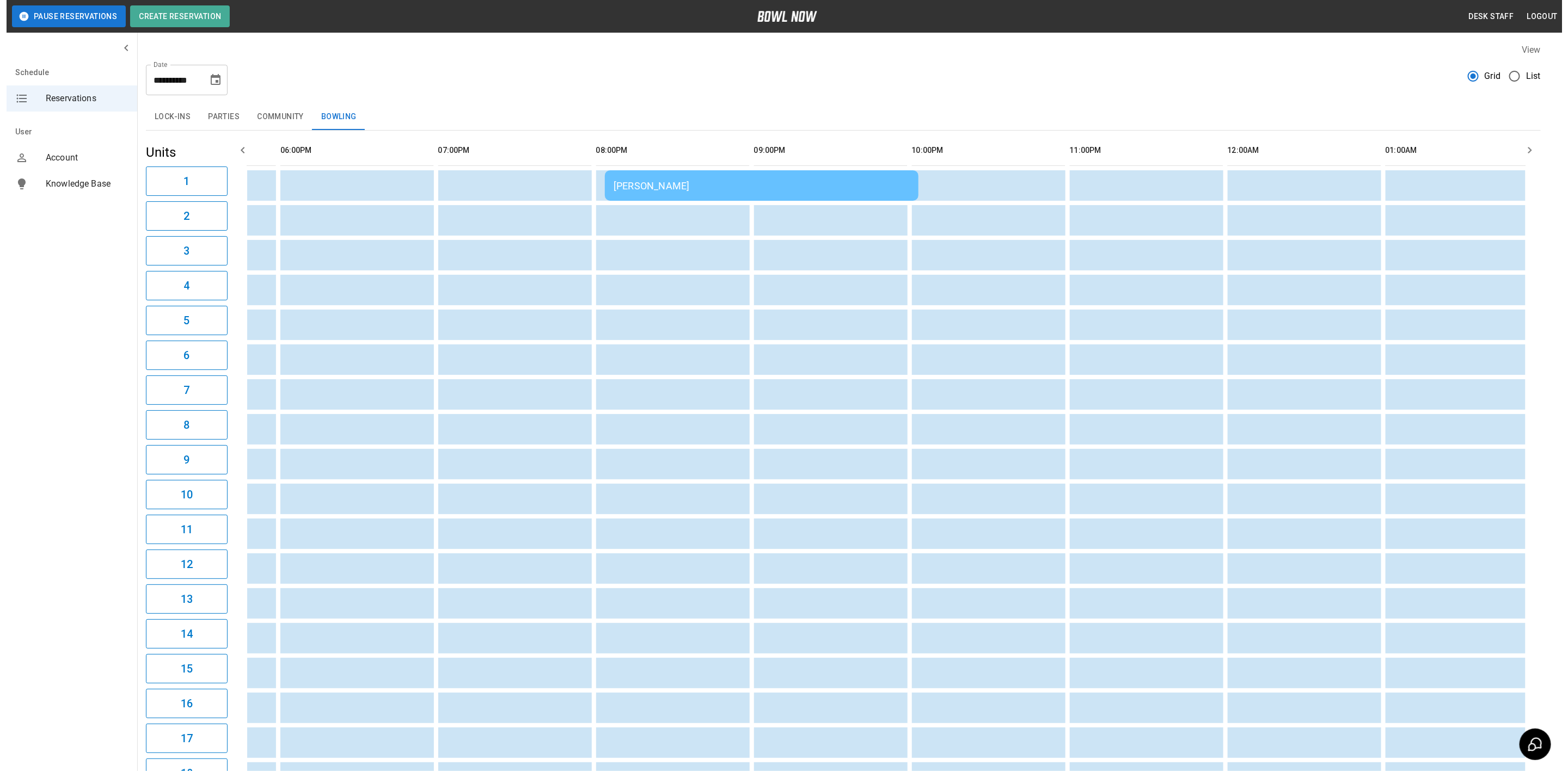
scroll to position [0, 1383]
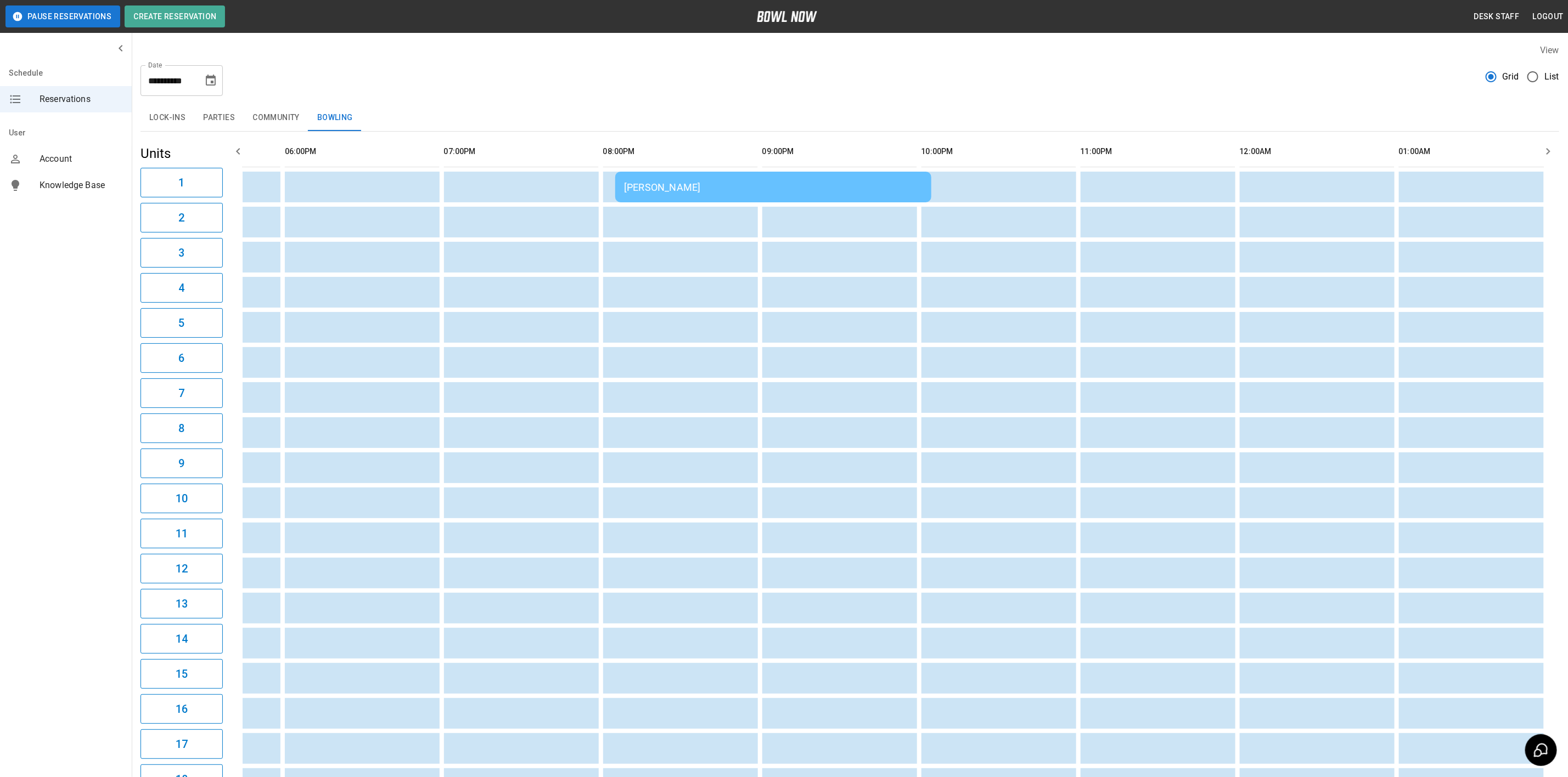
click at [676, 186] on div "[PERSON_NAME]" at bounding box center [774, 187] width 299 height 12
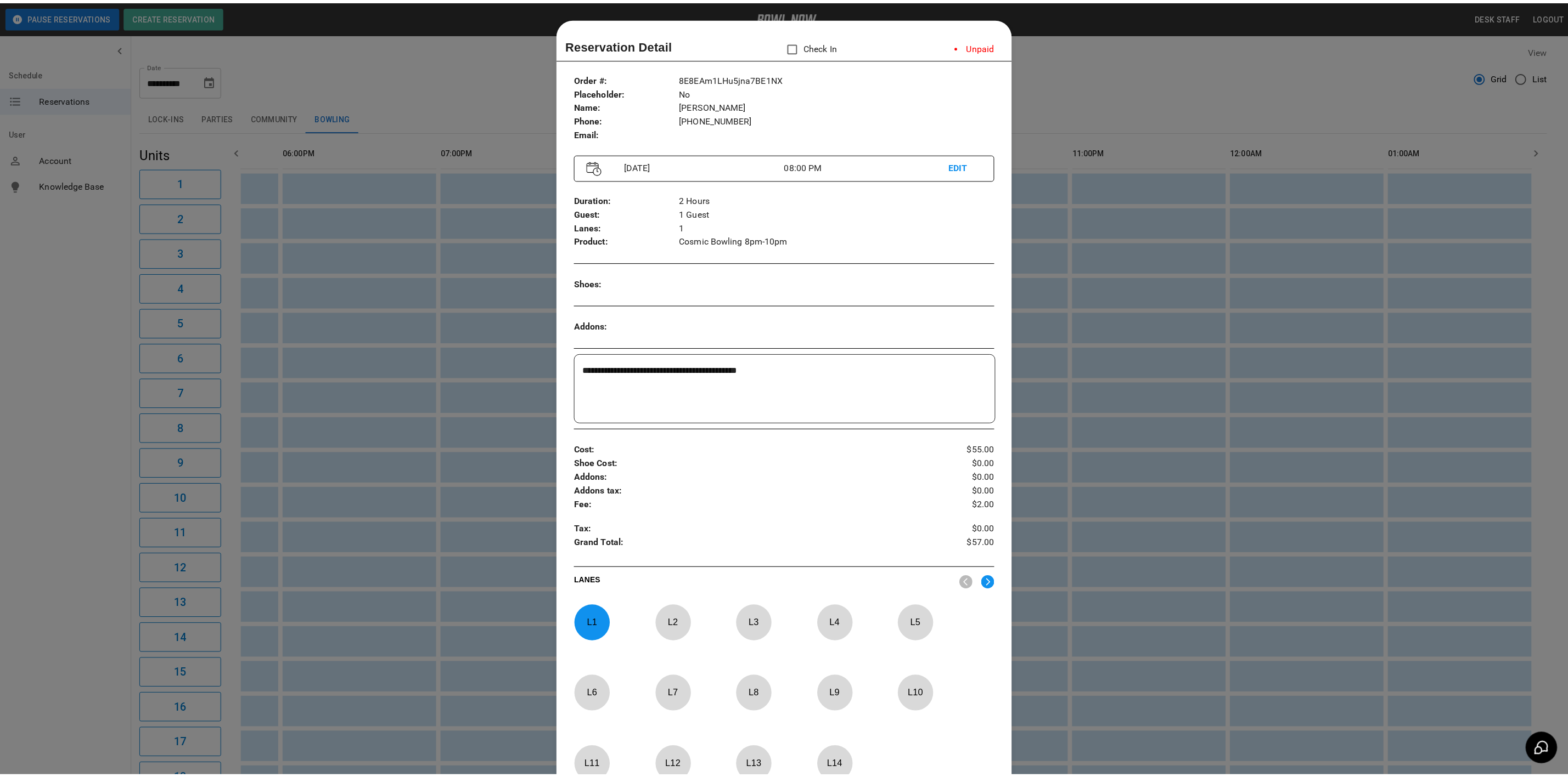
scroll to position [17, 0]
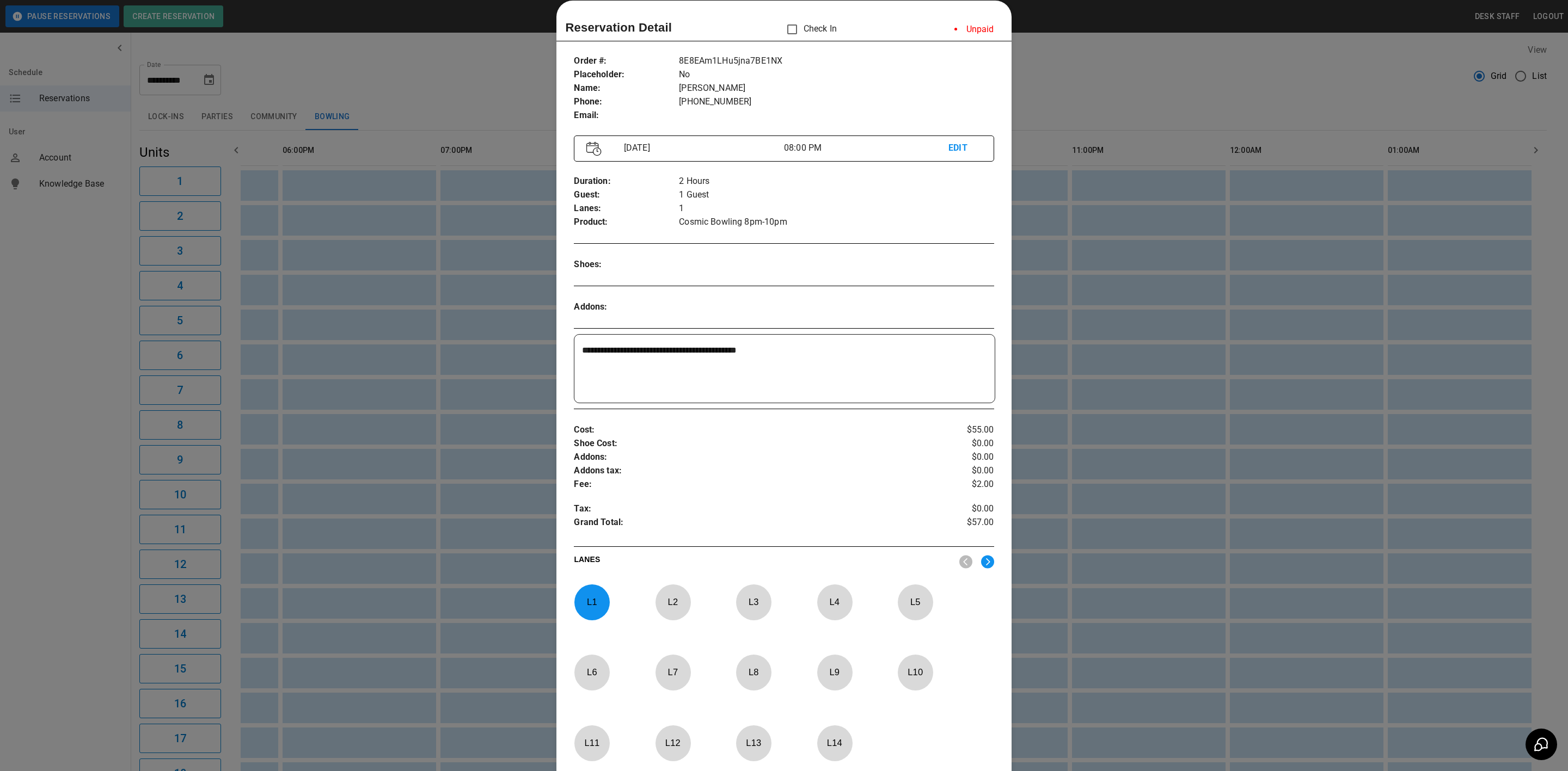
click at [326, 454] on div at bounding box center [784, 386] width 1568 height 771
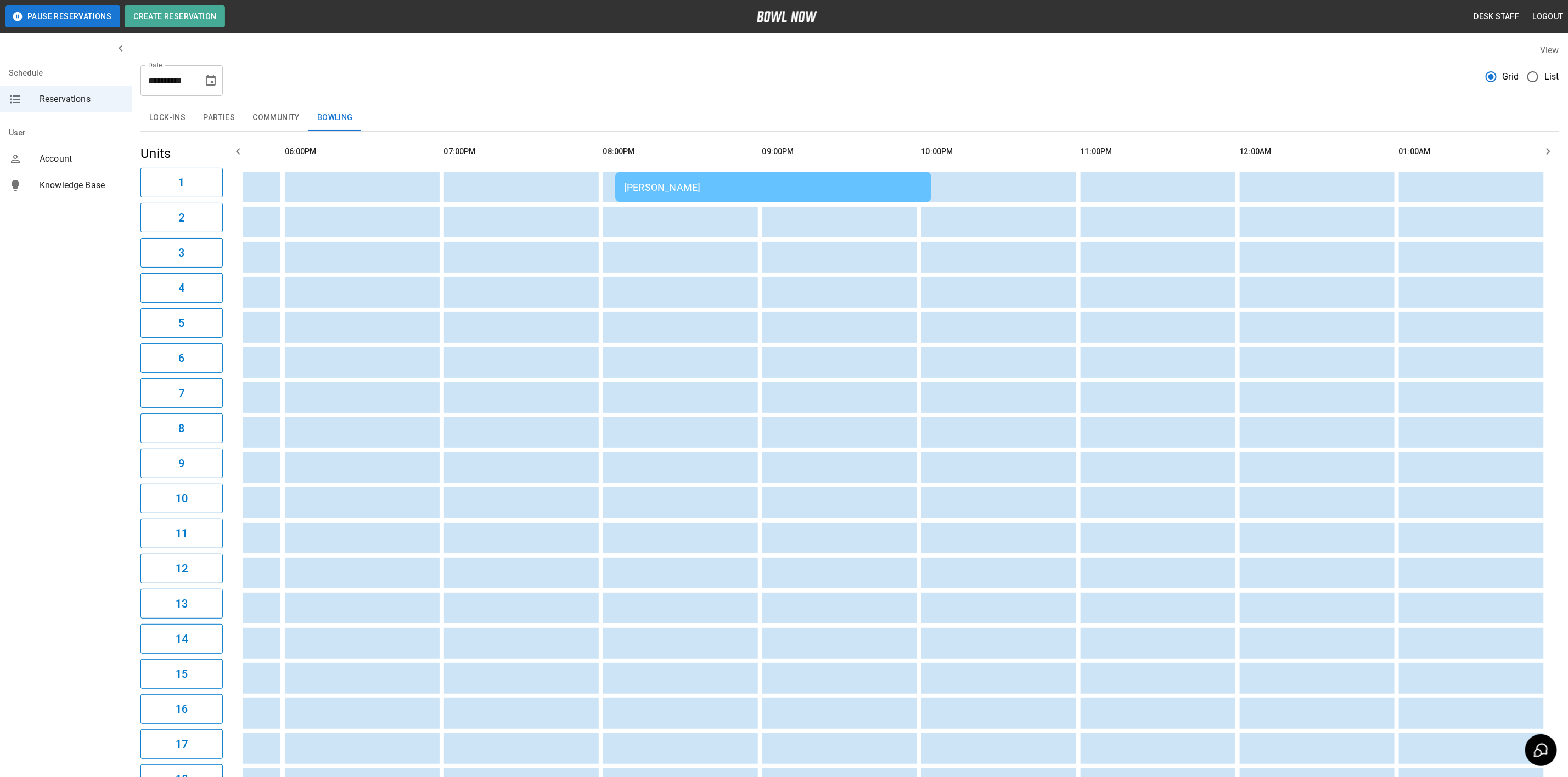
scroll to position [0, 1357]
